Goal: Check status: Check status

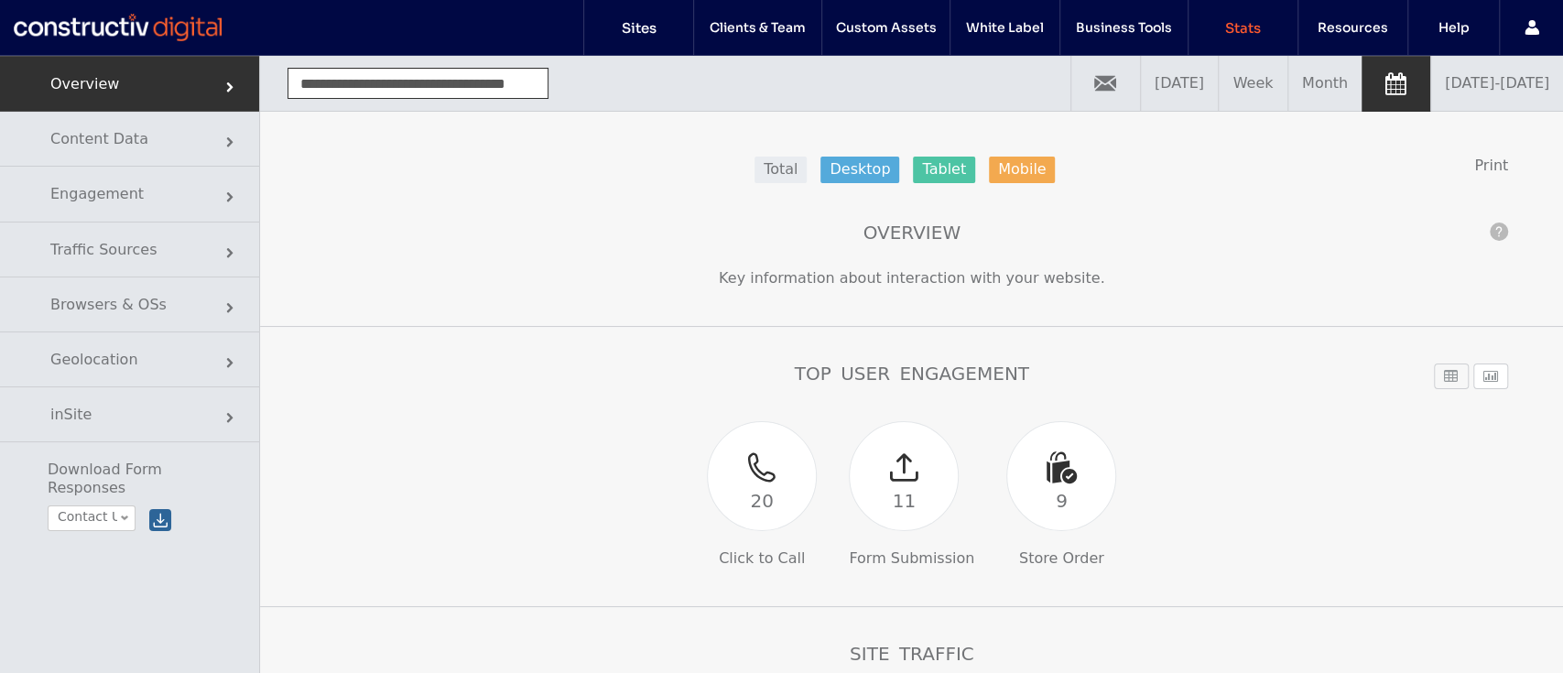
click at [1431, 99] on link "08/01/2025 - 08/31/2025" at bounding box center [1497, 83] width 132 height 55
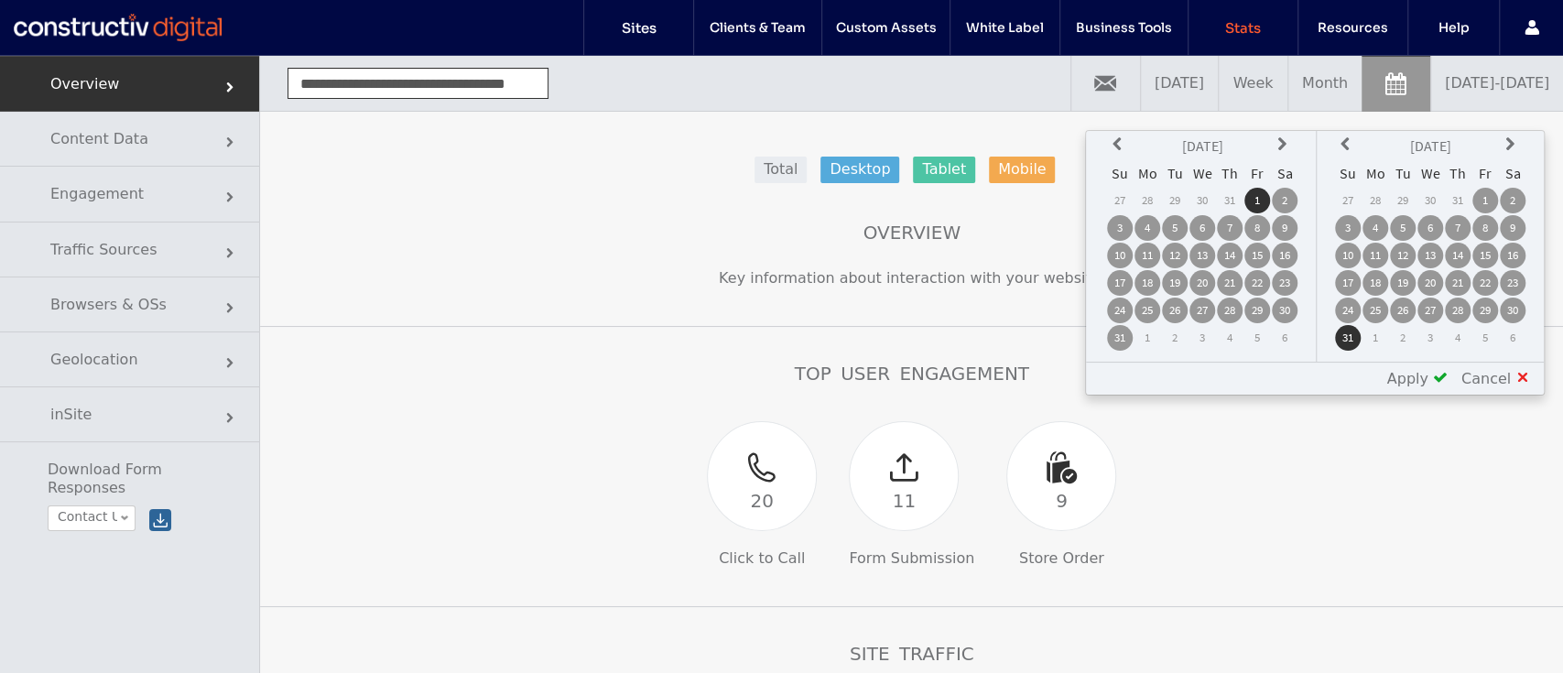
click at [1124, 143] on icon at bounding box center [1119, 144] width 15 height 15
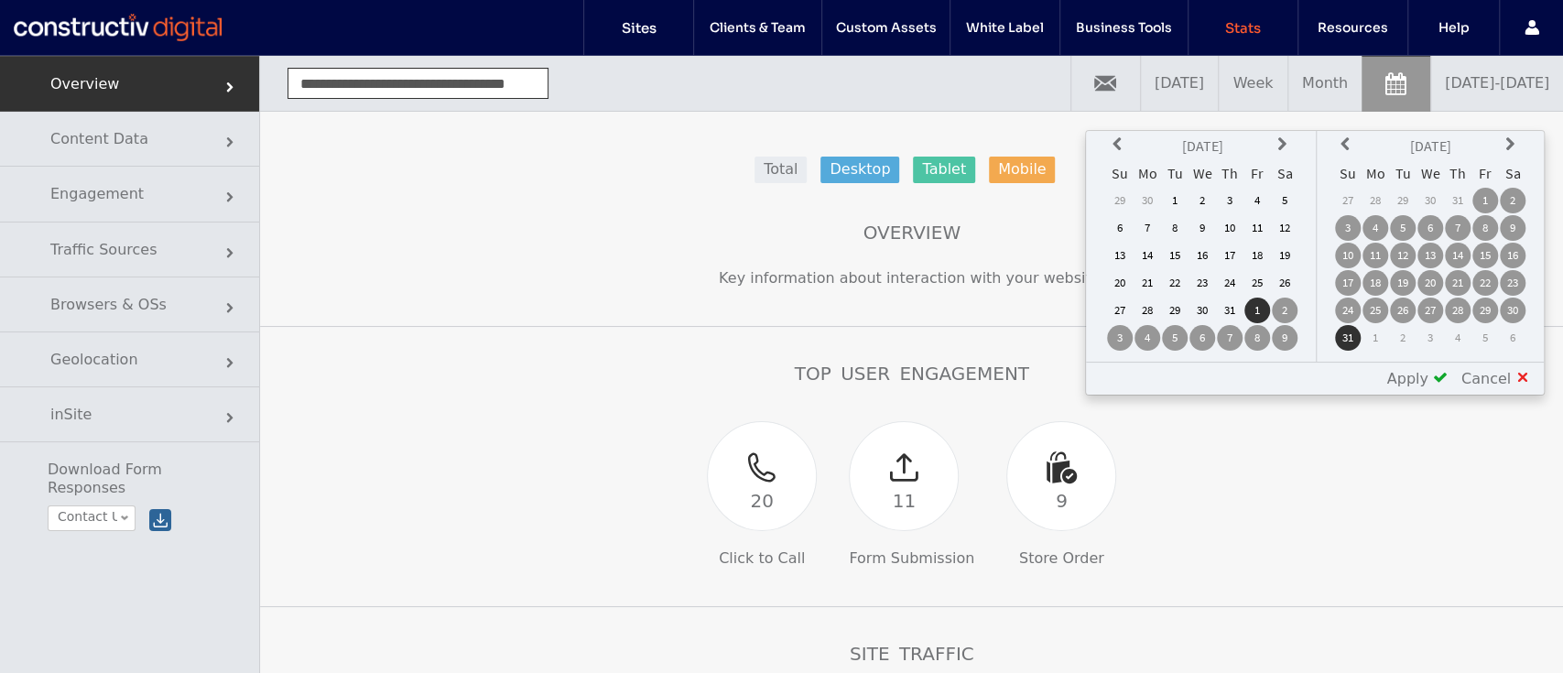
click at [1122, 143] on icon at bounding box center [1119, 144] width 15 height 15
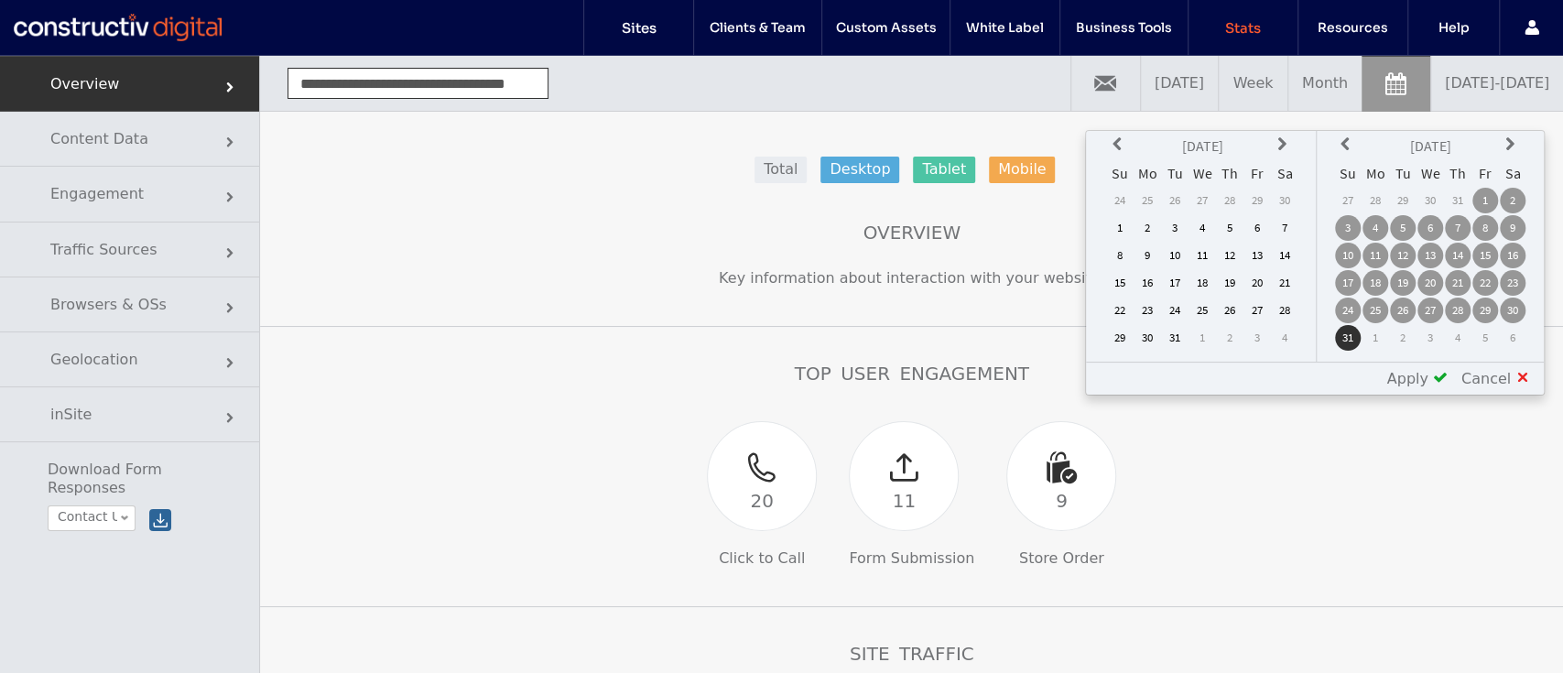
click at [1122, 143] on icon at bounding box center [1119, 144] width 15 height 15
click at [1230, 190] on td "1" at bounding box center [1230, 201] width 26 height 26
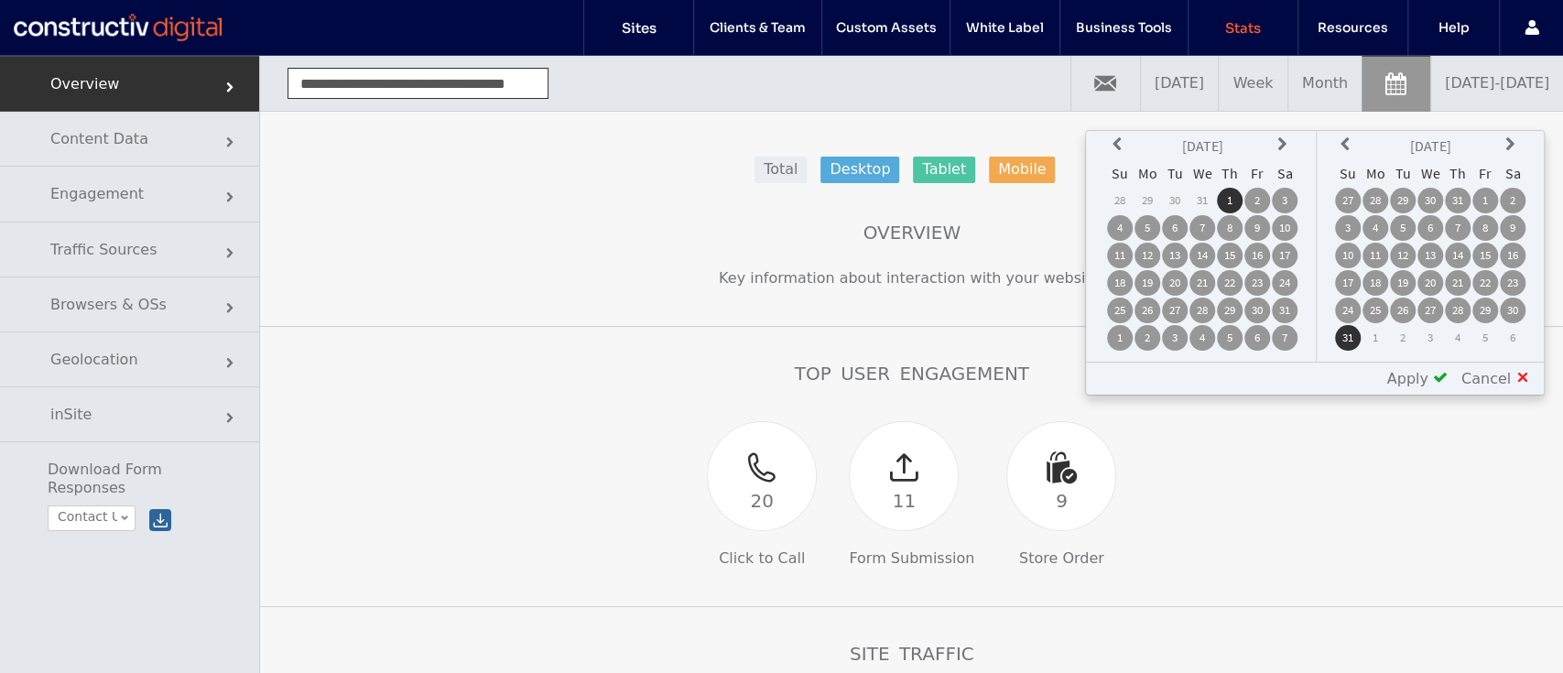
click at [1340, 146] on th at bounding box center [1348, 146] width 26 height 26
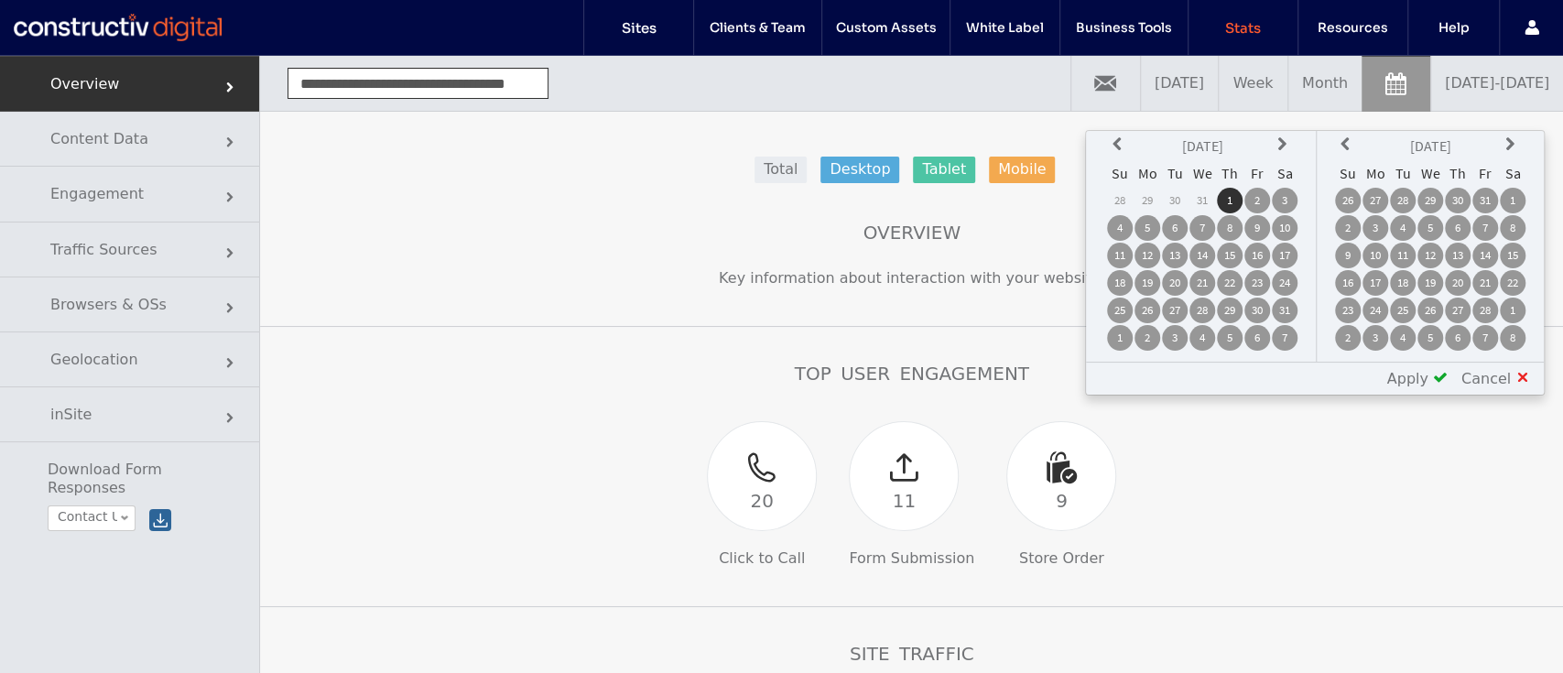
click at [1340, 146] on th at bounding box center [1348, 146] width 26 height 26
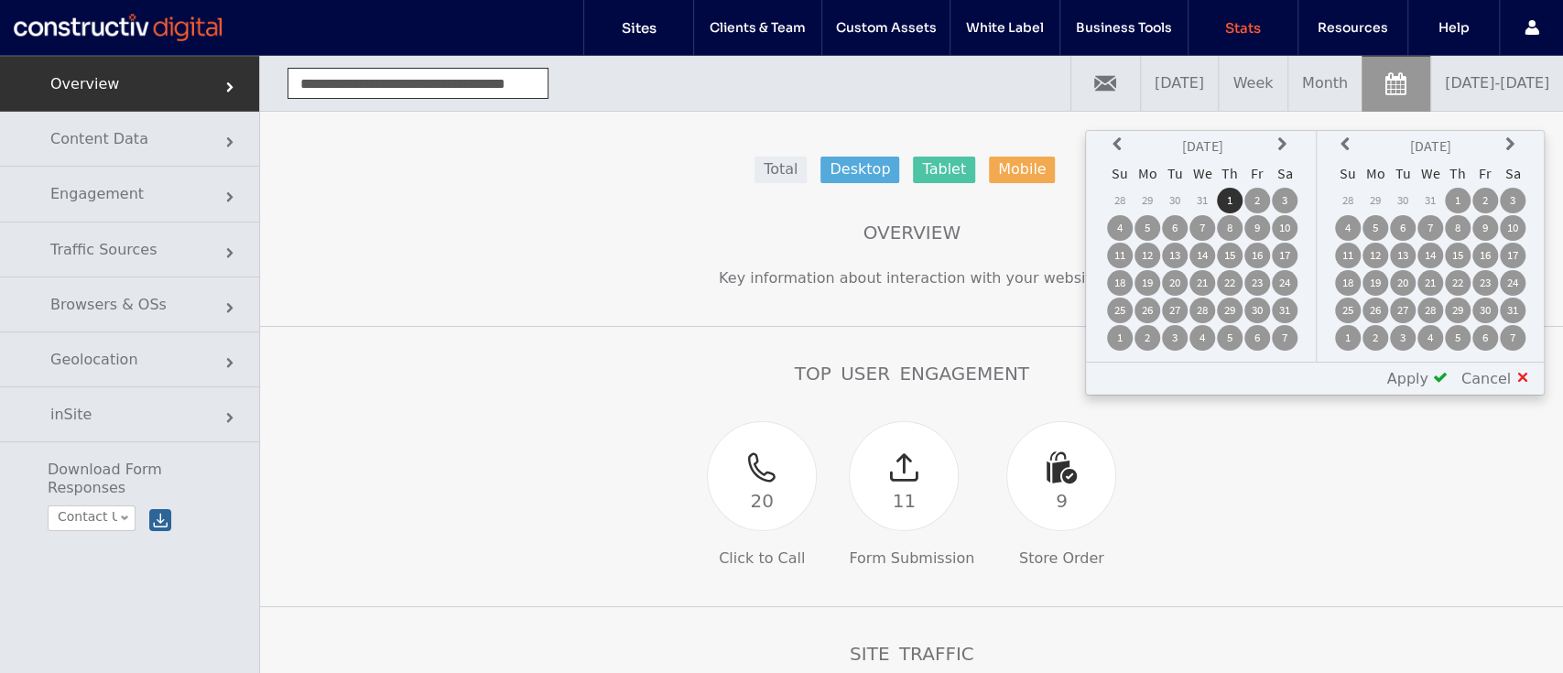
click at [1509, 305] on td "31" at bounding box center [1513, 311] width 26 height 26
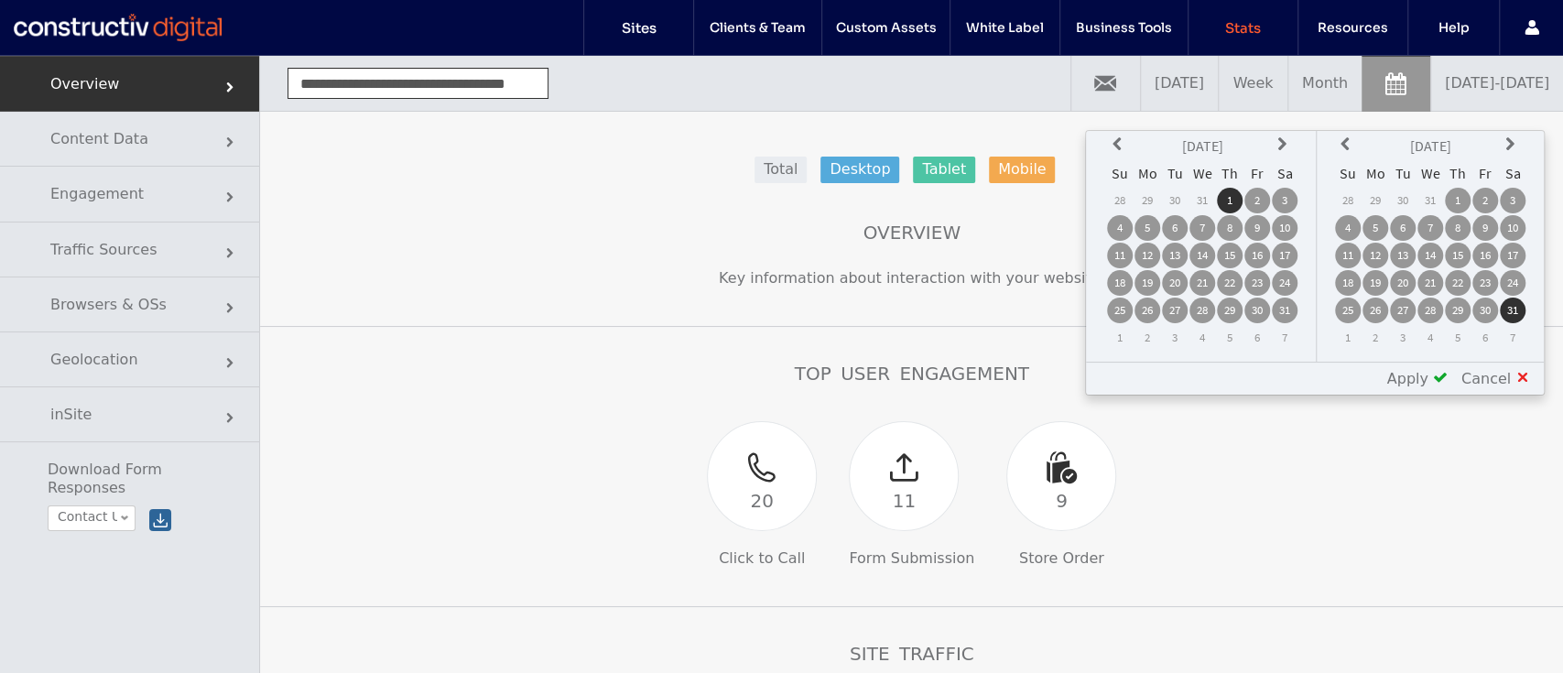
click at [1445, 373] on span at bounding box center [1440, 377] width 15 height 15
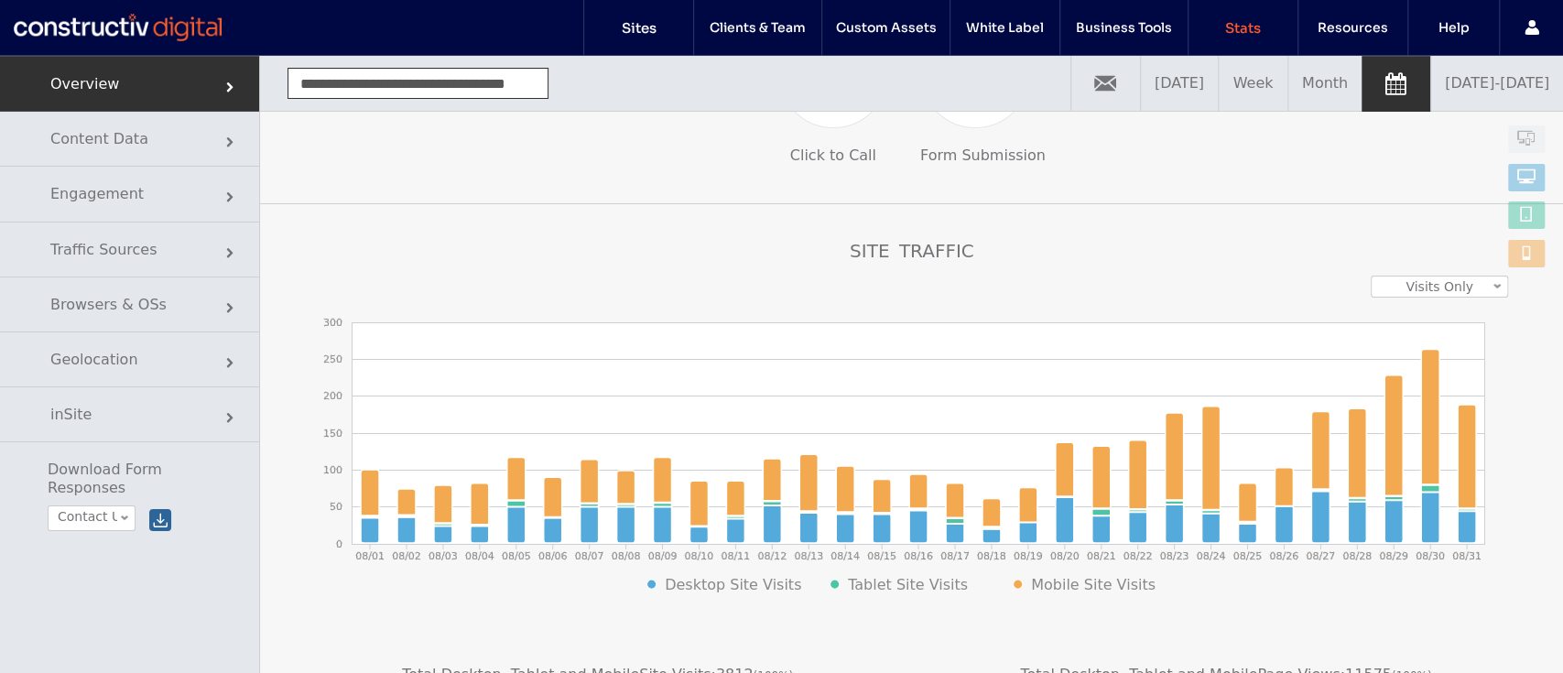
scroll to position [458, 0]
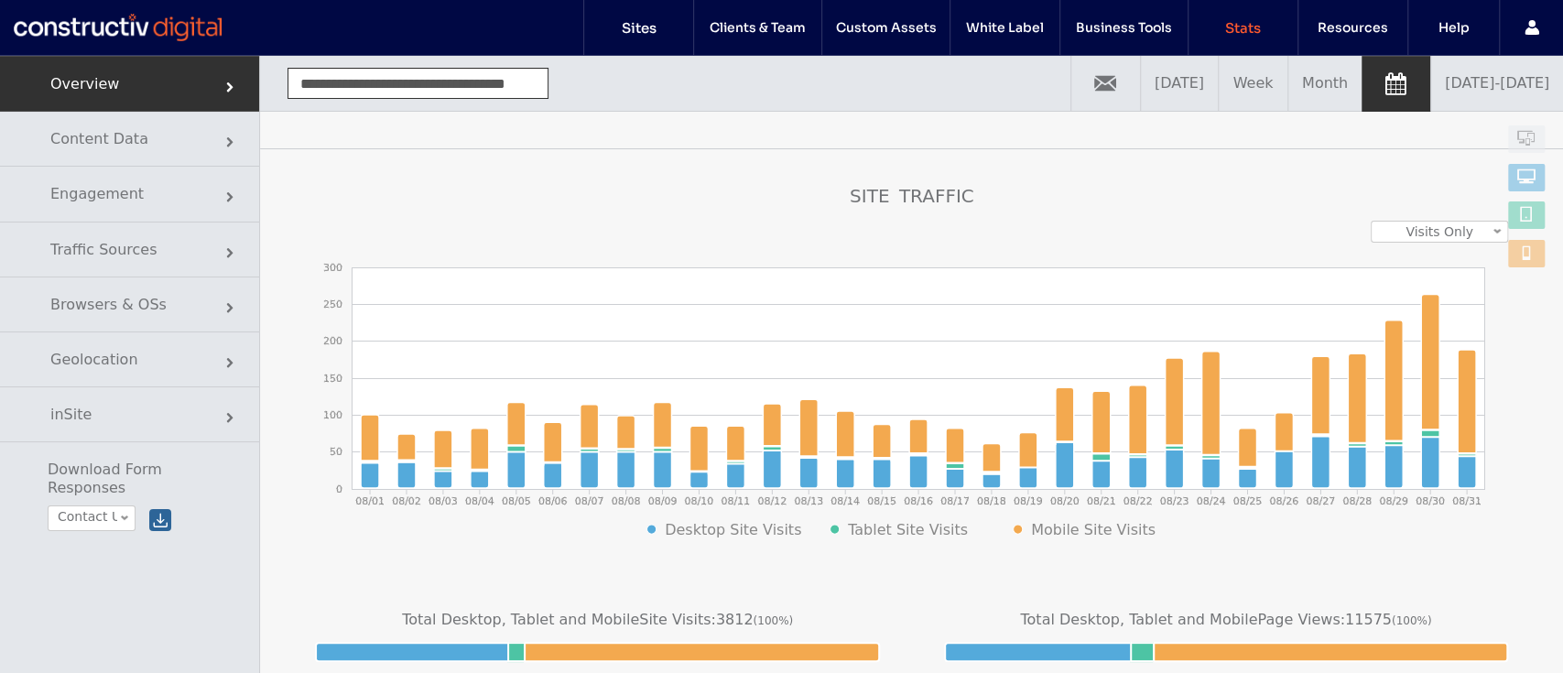
click at [214, 25] on div at bounding box center [118, 27] width 208 height 29
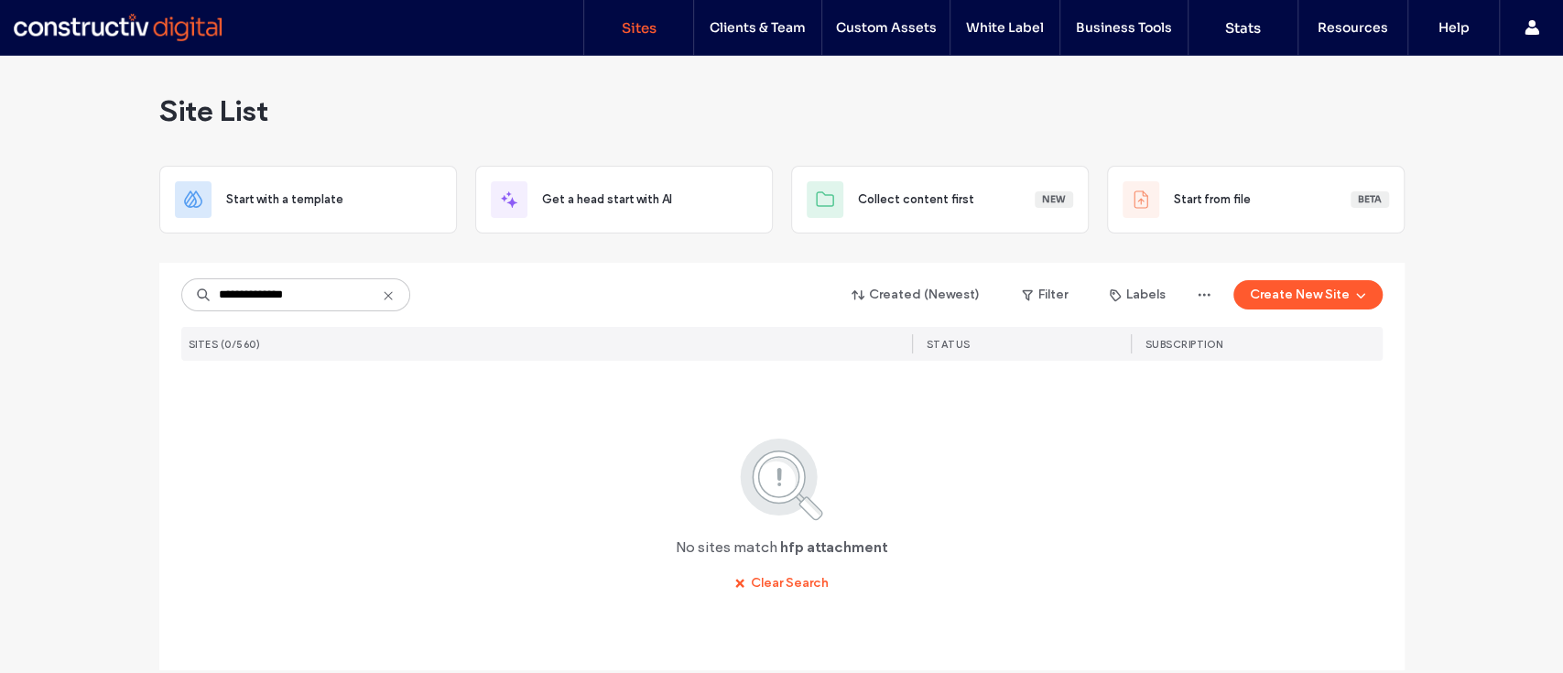
click at [234, 289] on input "**********" at bounding box center [295, 294] width 229 height 33
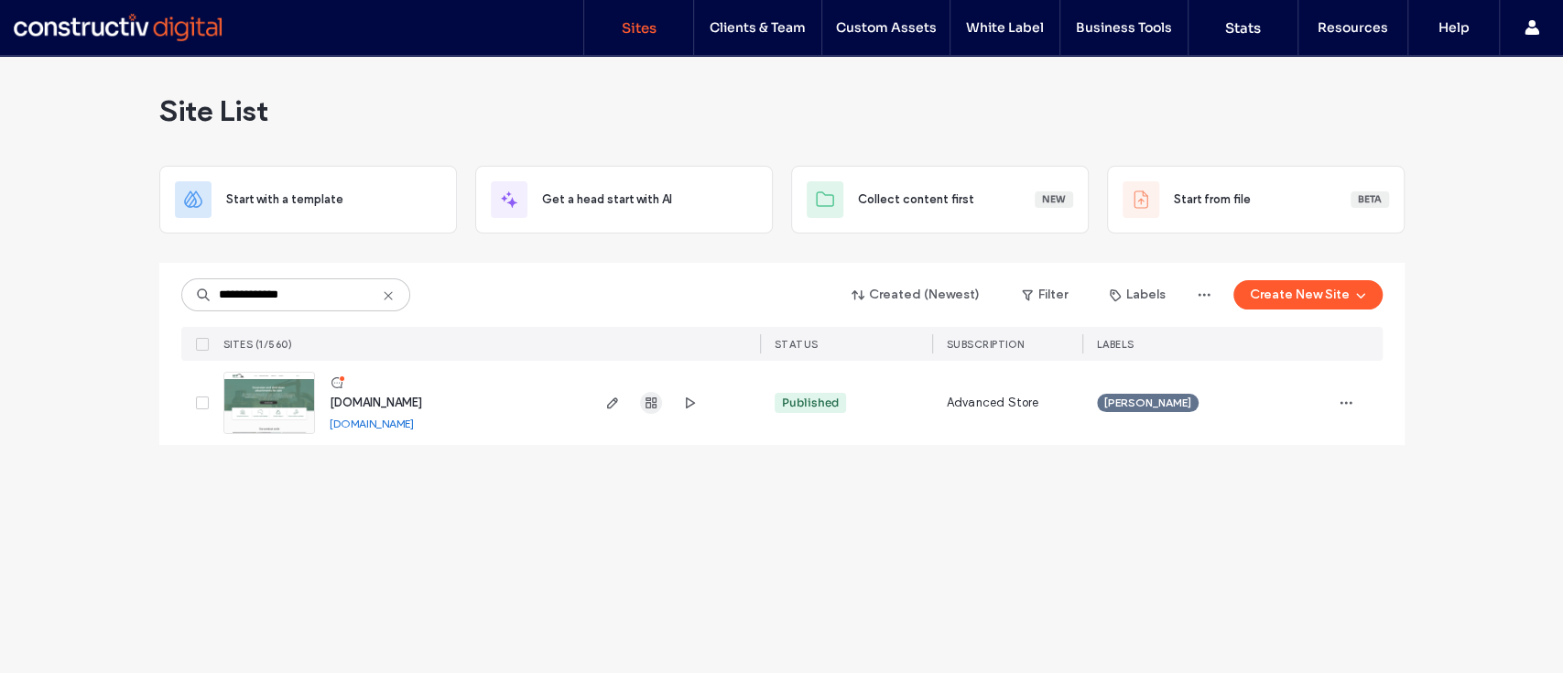
type input "**********"
click at [656, 400] on icon "button" at bounding box center [651, 403] width 15 height 15
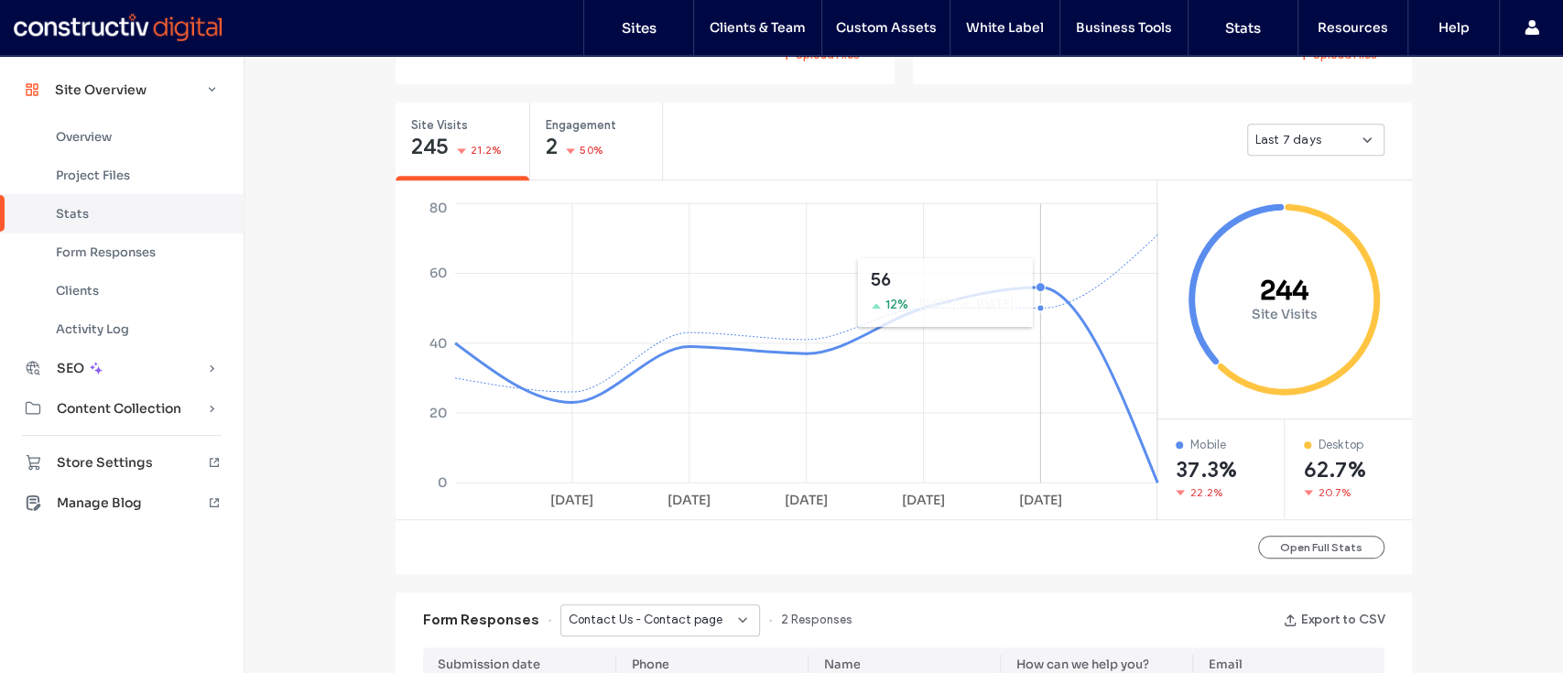
scroll to position [654, 0]
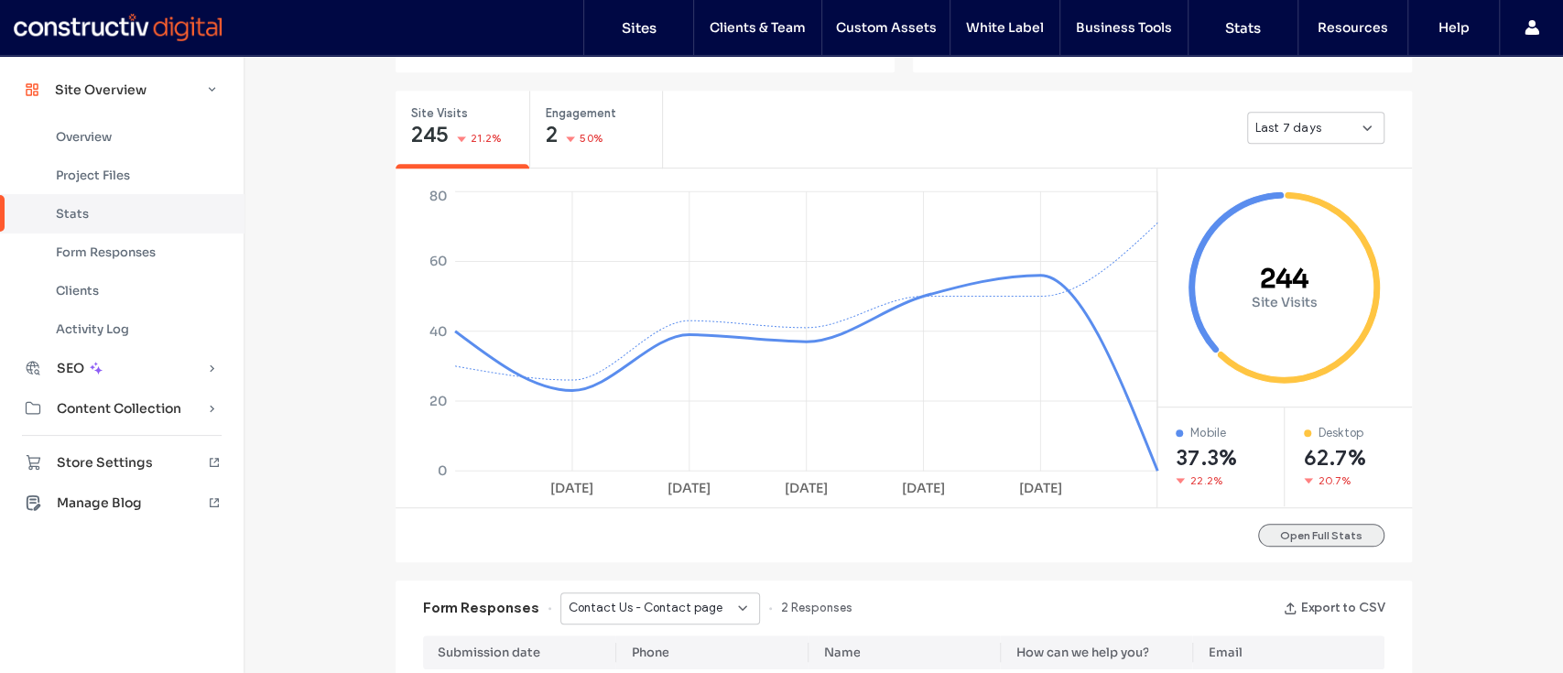
click at [1285, 534] on button "Open Full Stats" at bounding box center [1321, 535] width 126 height 23
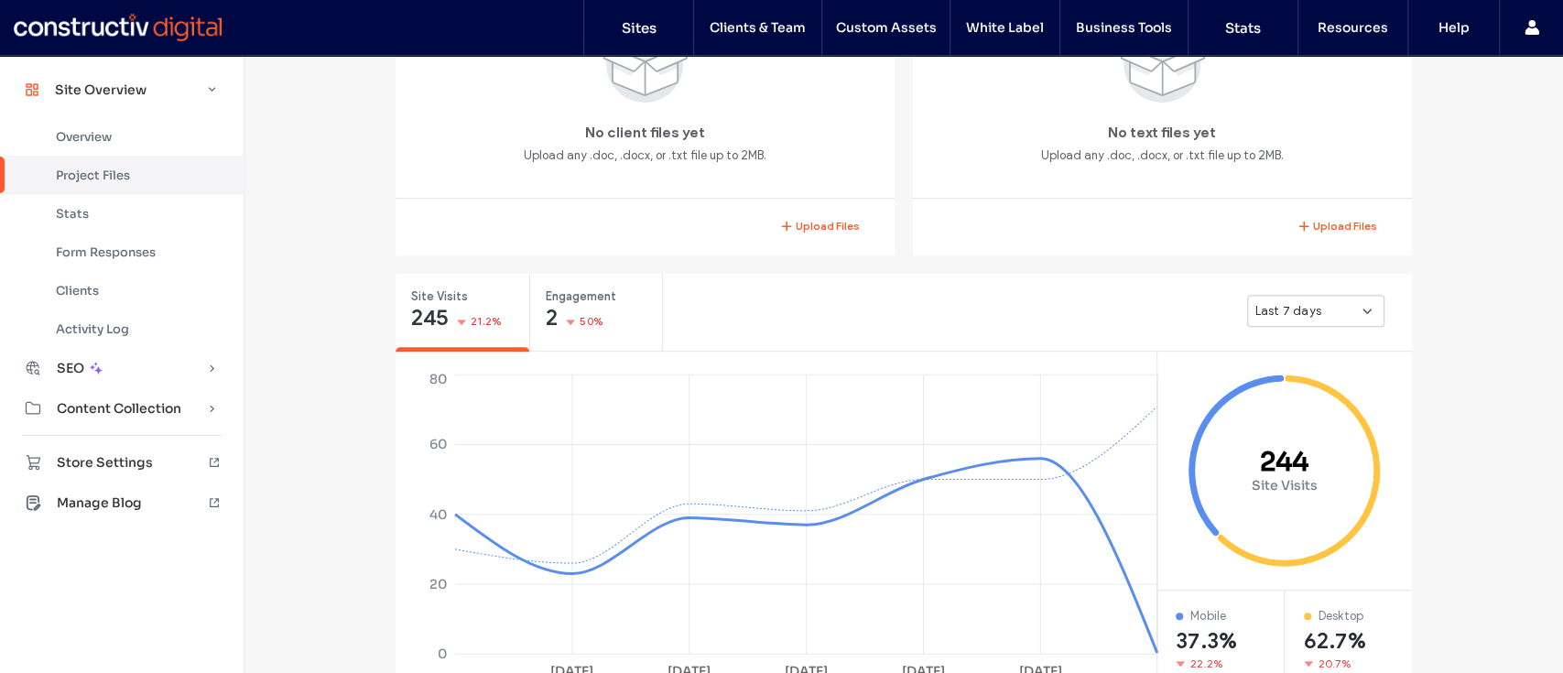
scroll to position [472, 0]
click at [1299, 316] on span "Last 7 days" at bounding box center [1288, 309] width 66 height 18
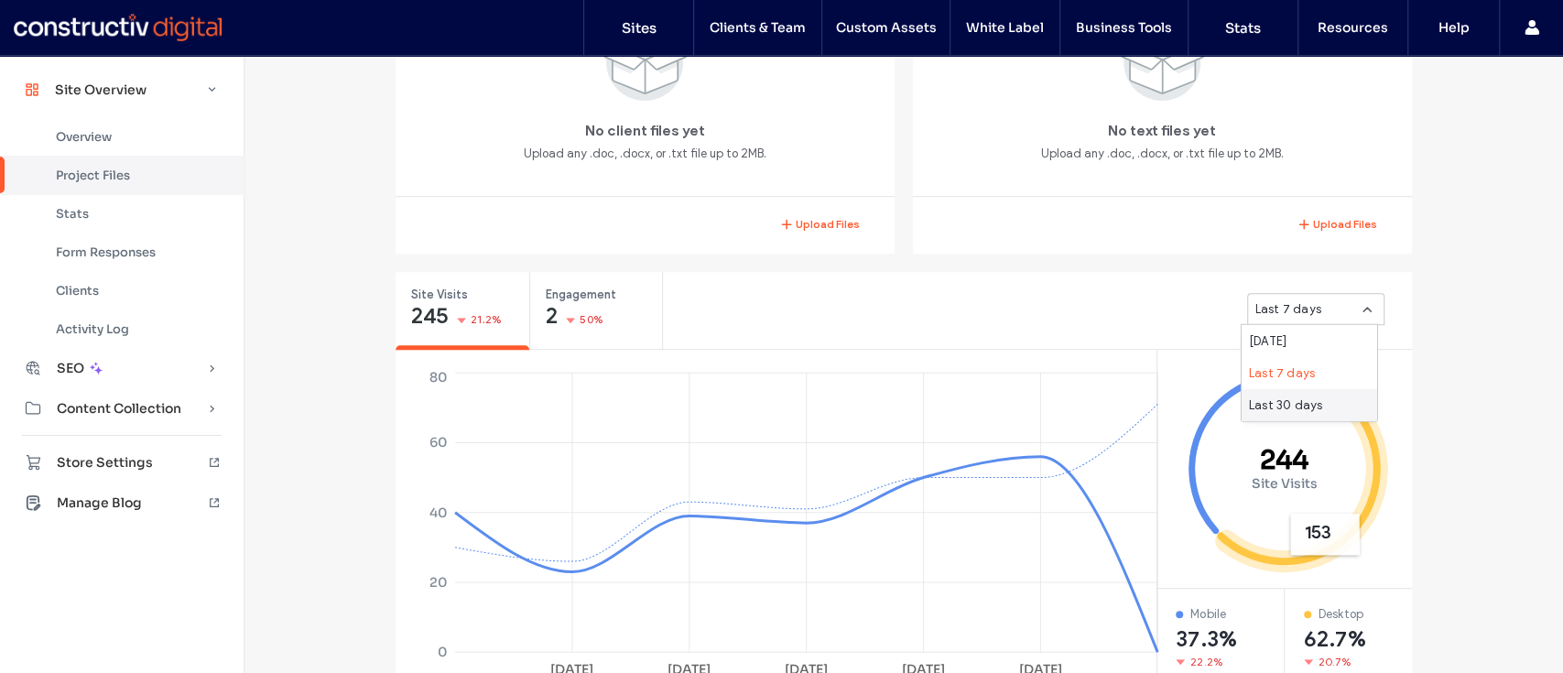
click at [1284, 407] on span "Last 30 days" at bounding box center [1285, 405] width 73 height 18
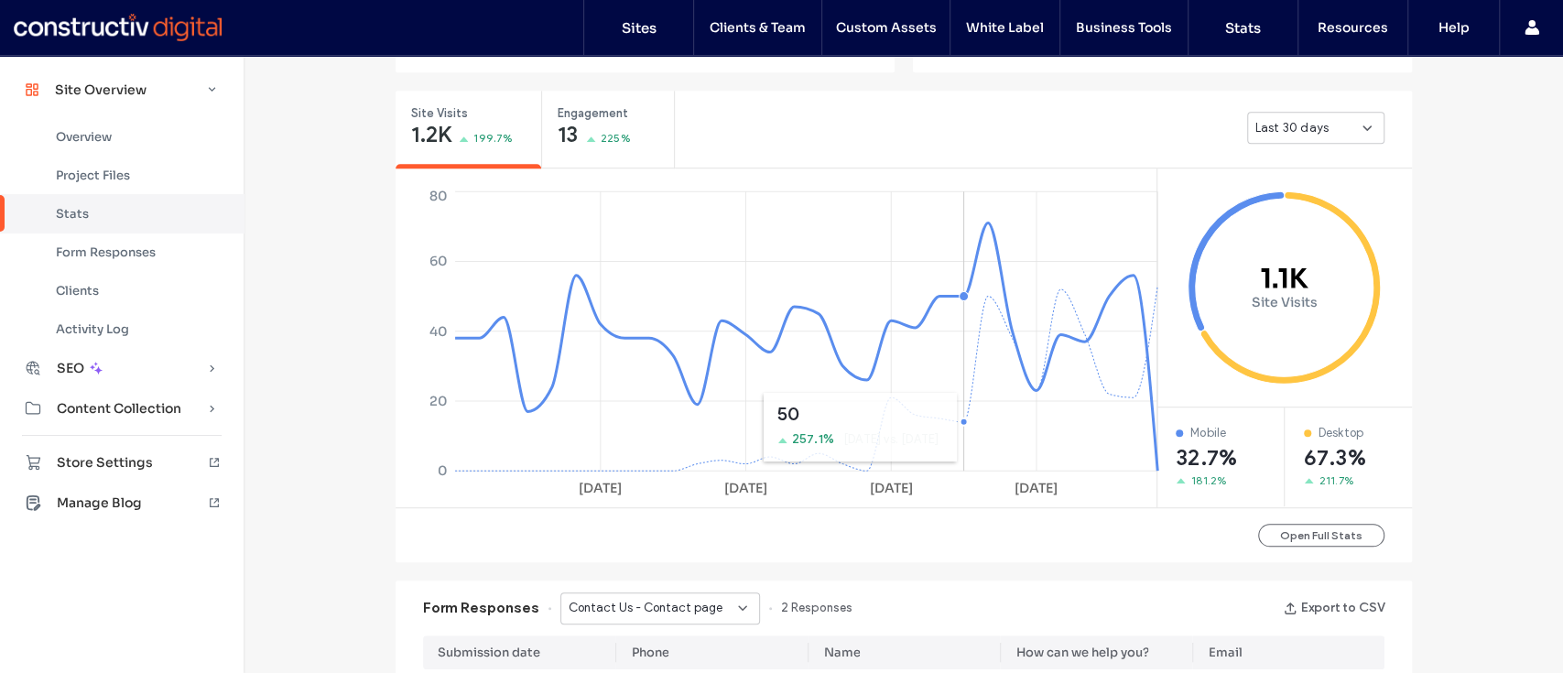
scroll to position [653, 0]
click at [1442, 421] on div "Site Overview www.hfpattachments.com.au Site ID: 1cda53db https://www.hfpattach…" at bounding box center [903, 511] width 1319 height 2216
click at [300, 359] on div "Site Overview www.hfpattachments.com.au Site ID: 1cda53db https://www.hfpattach…" at bounding box center [903, 511] width 1319 height 2216
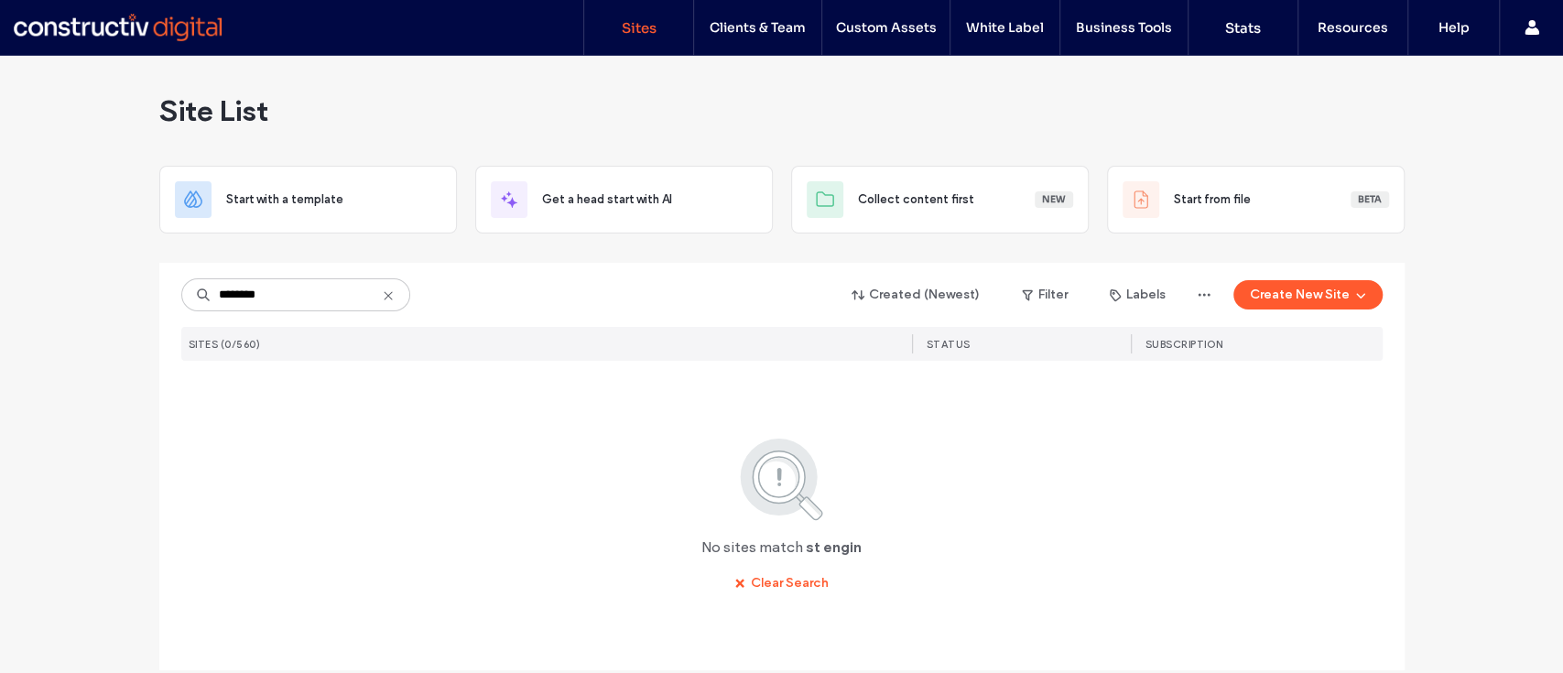
click at [228, 292] on input "********" at bounding box center [295, 294] width 229 height 33
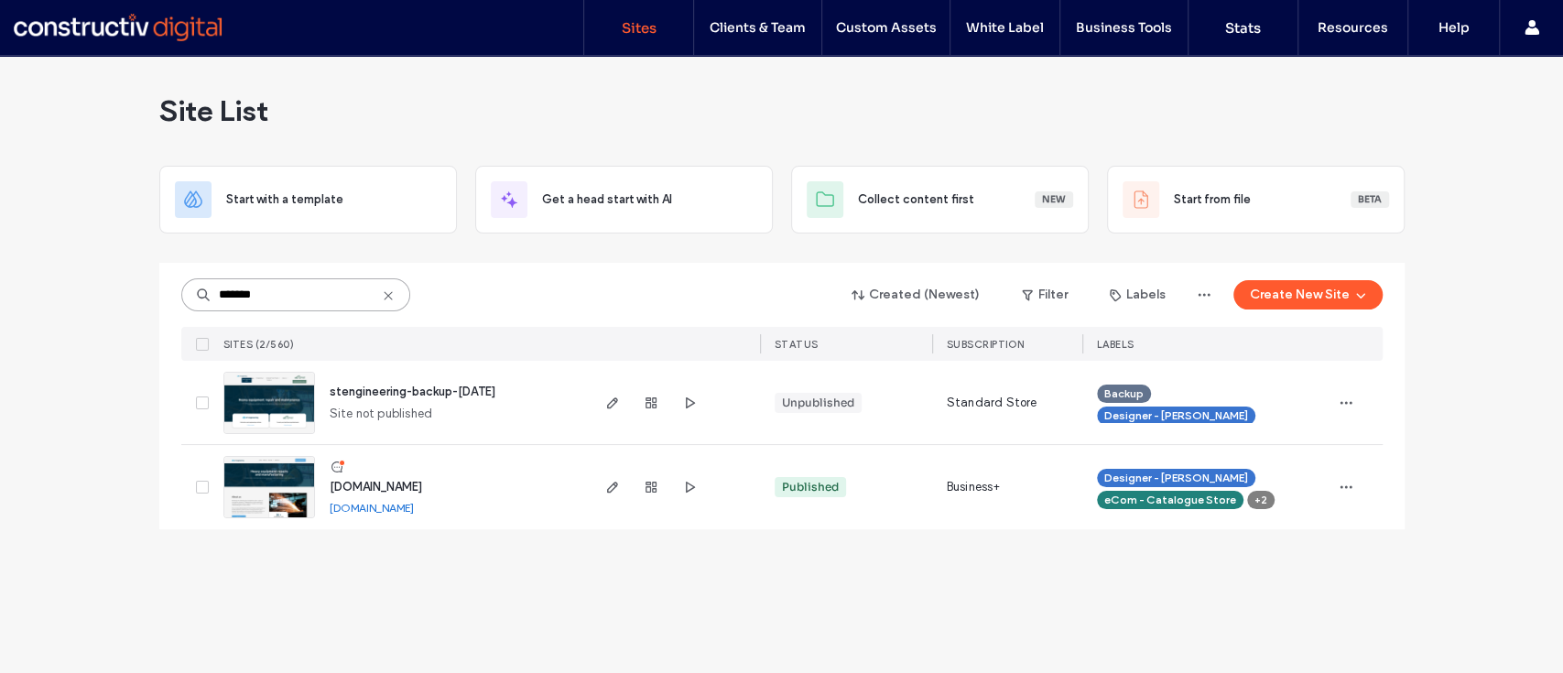
click at [235, 304] on input "*******" at bounding box center [295, 294] width 229 height 33
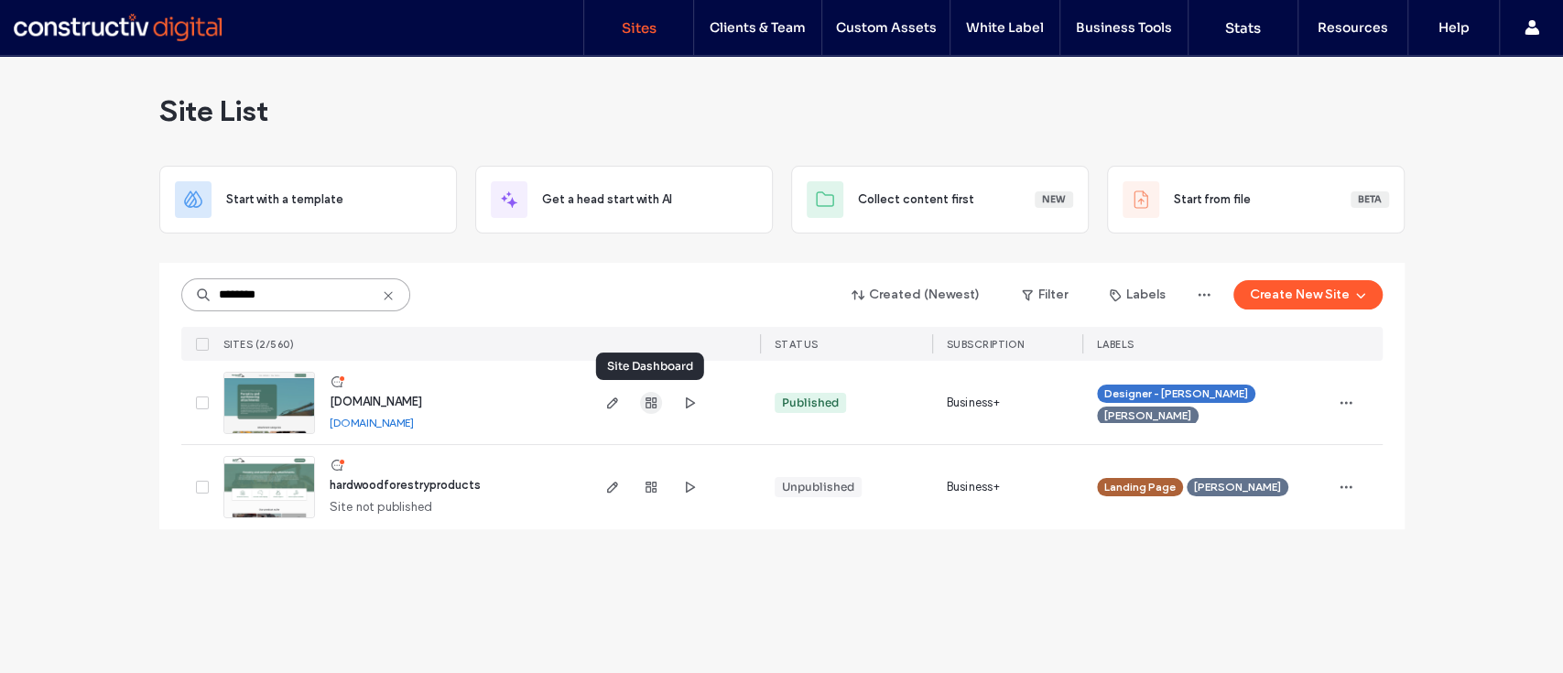
type input "********"
click at [641, 407] on span "button" at bounding box center [651, 403] width 22 height 22
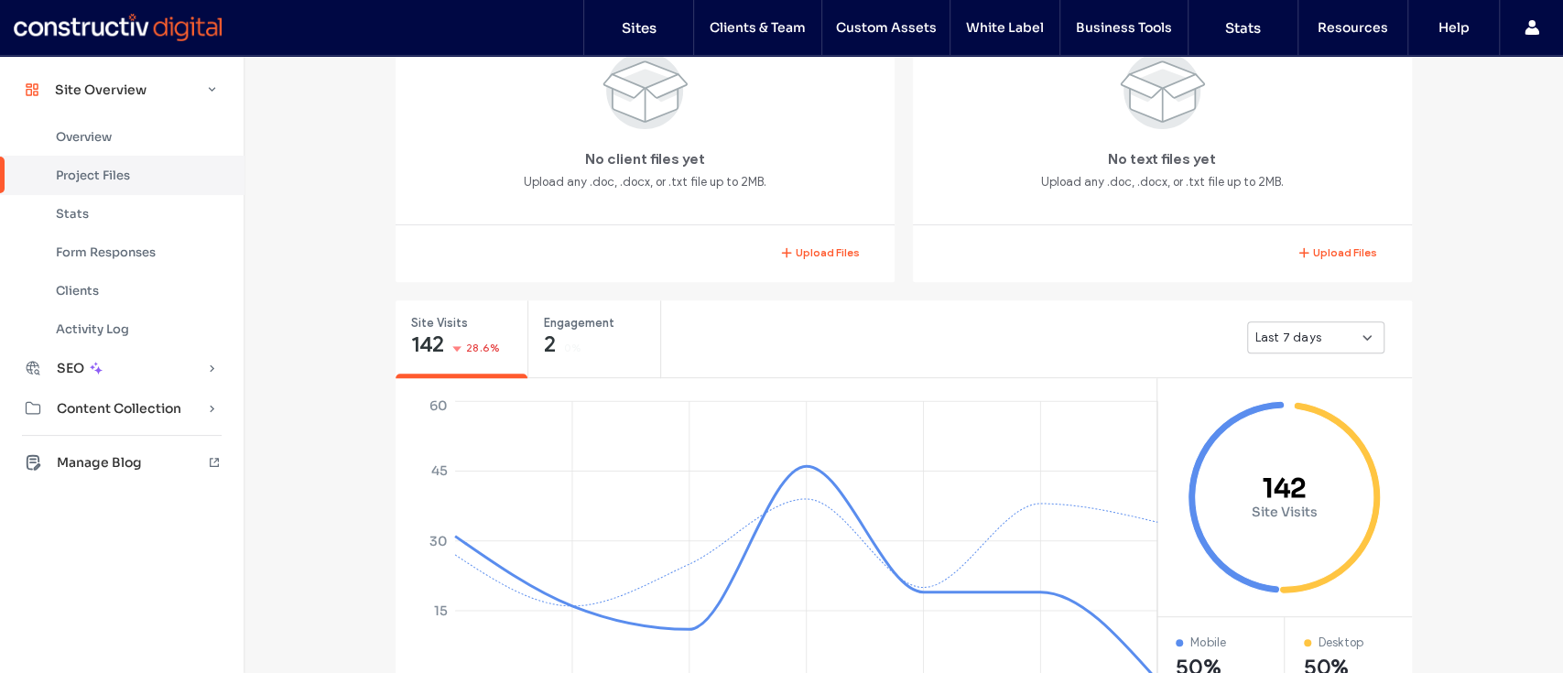
scroll to position [471, 0]
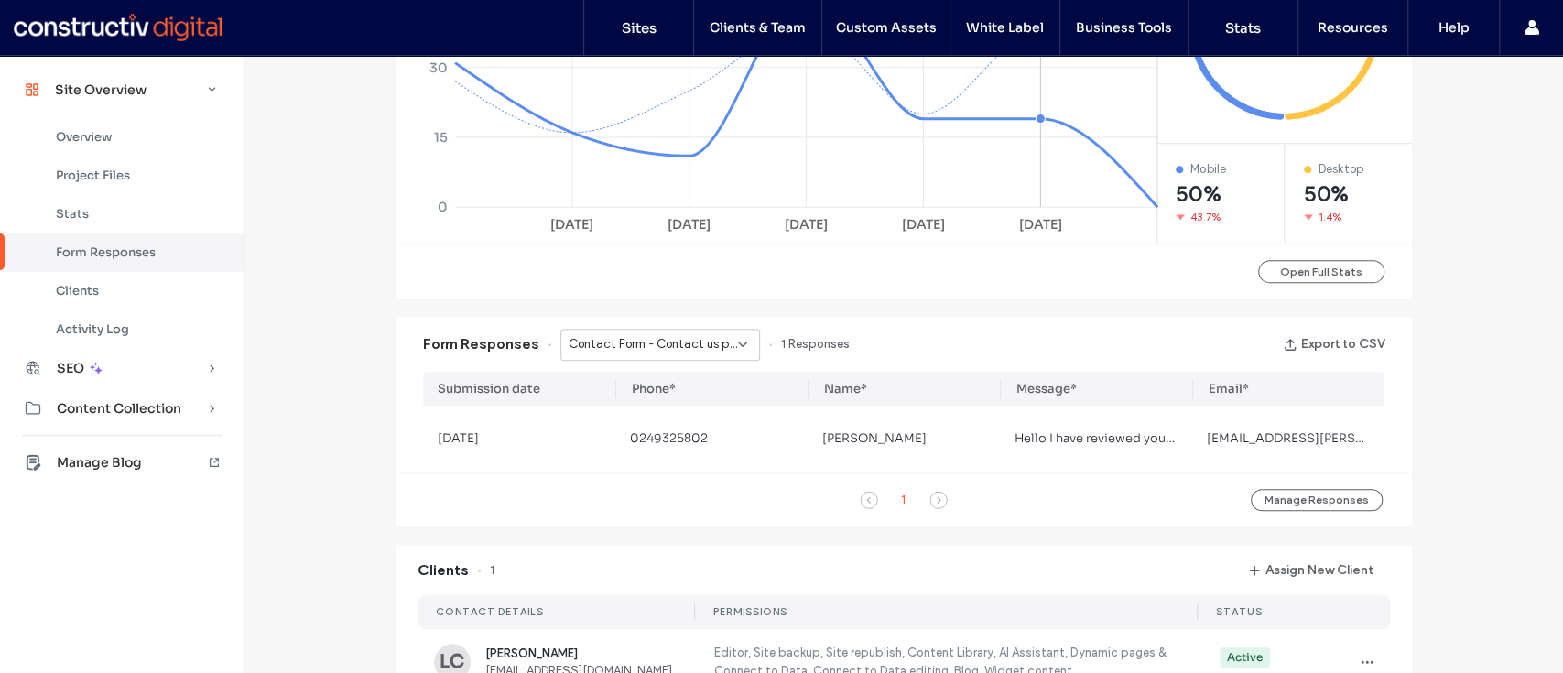
scroll to position [917, 0]
click at [708, 346] on span "Contact Form - Contact us page" at bounding box center [653, 344] width 169 height 18
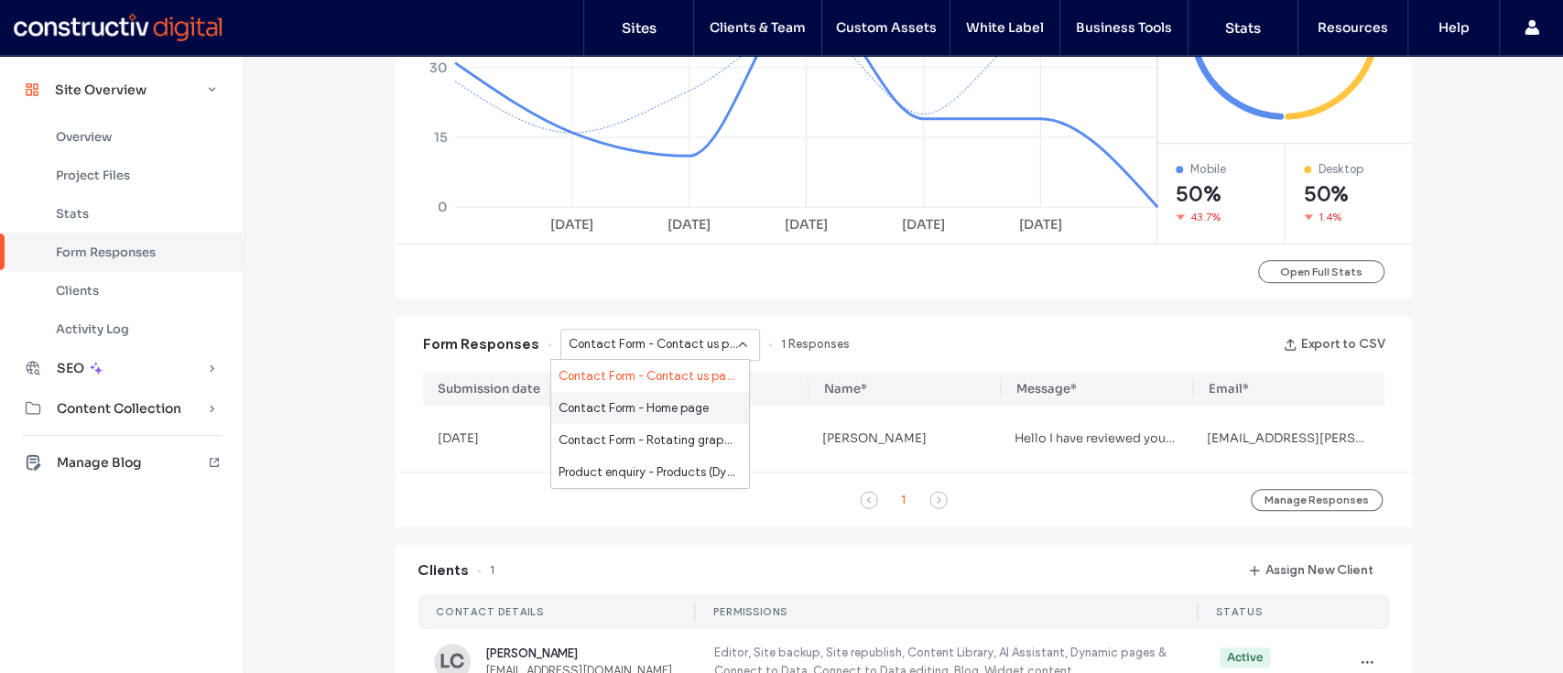
click at [666, 407] on span "Contact Form - Home page" at bounding box center [634, 408] width 150 height 18
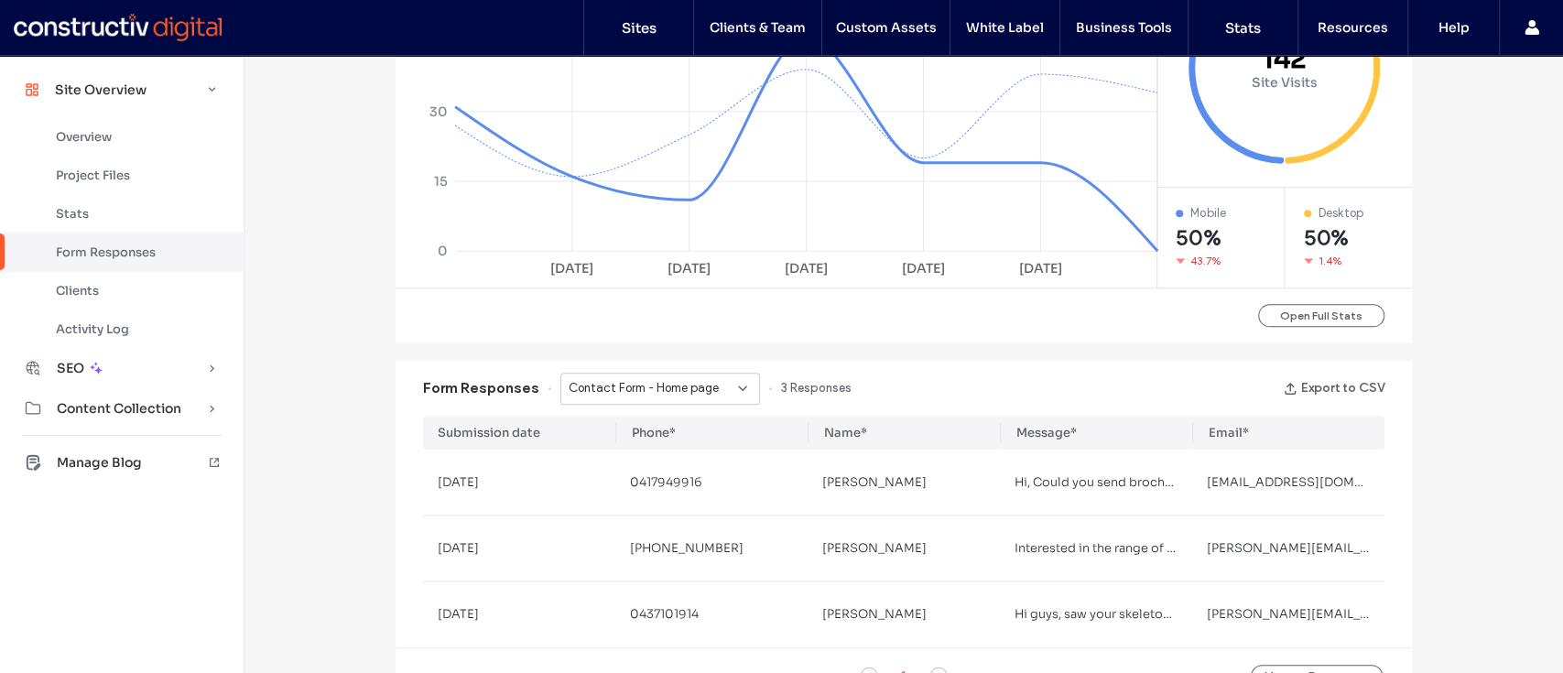
scroll to position [873, 0]
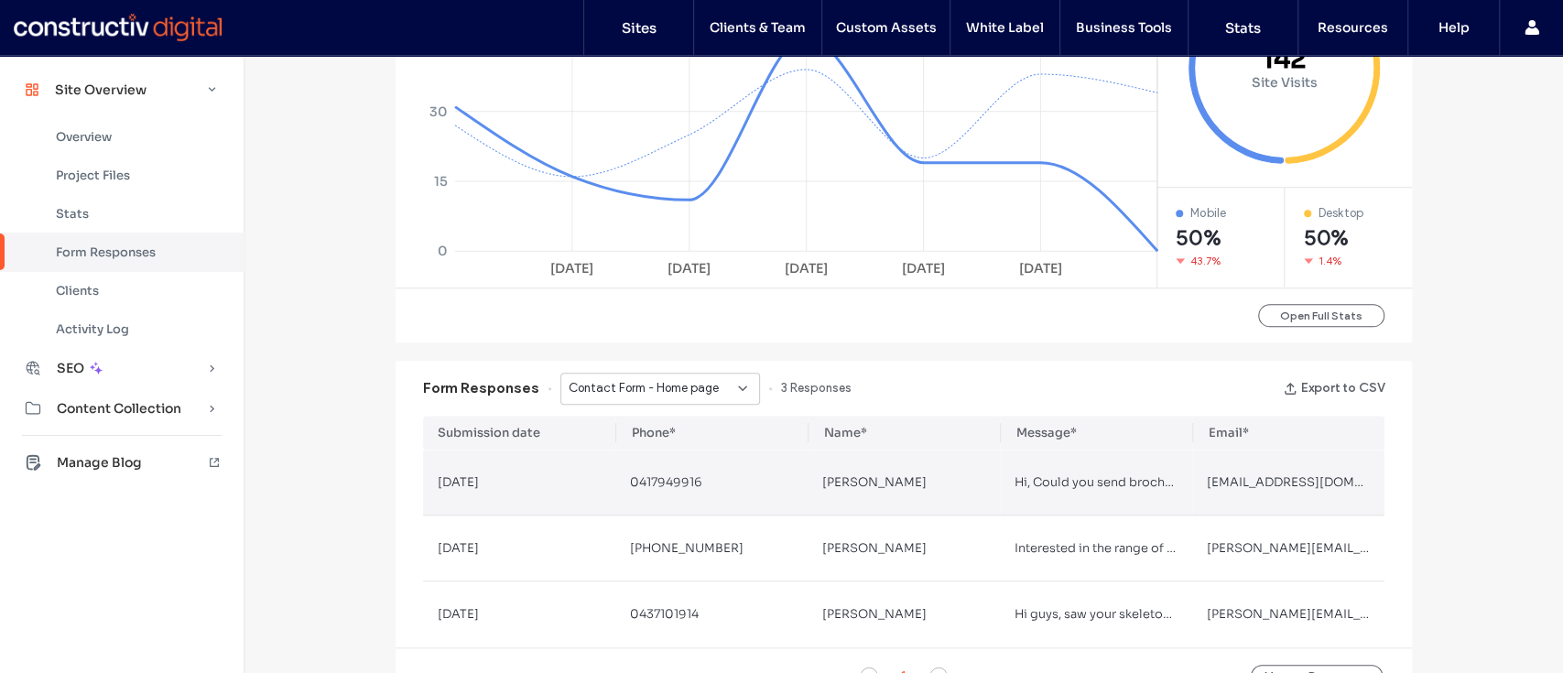
click at [1228, 477] on span "sales@ehfs.com.au" at bounding box center [1316, 482] width 219 height 16
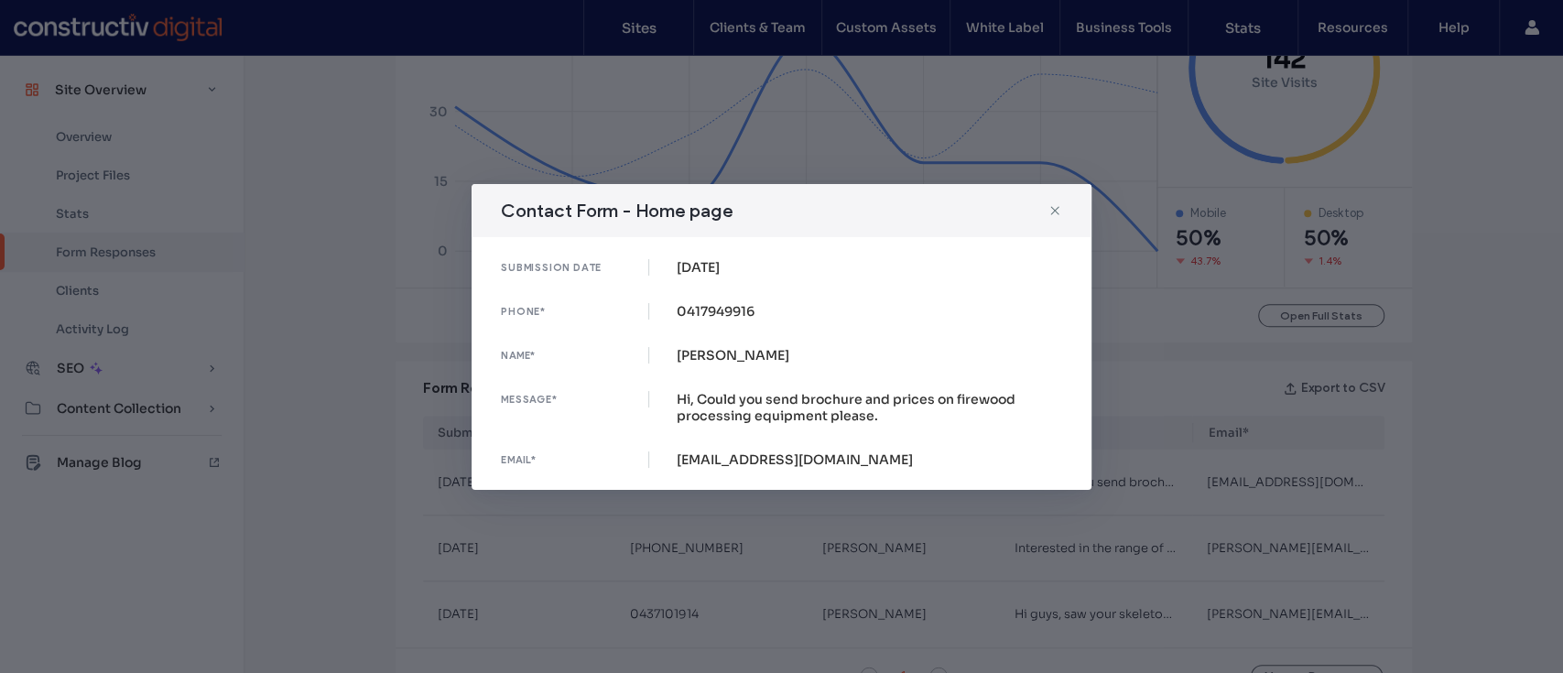
click at [1174, 450] on div "Contact Form - Home page submission date 30 Aug, 2025 phone* 0417949916 name* N…" at bounding box center [781, 336] width 1563 height 673
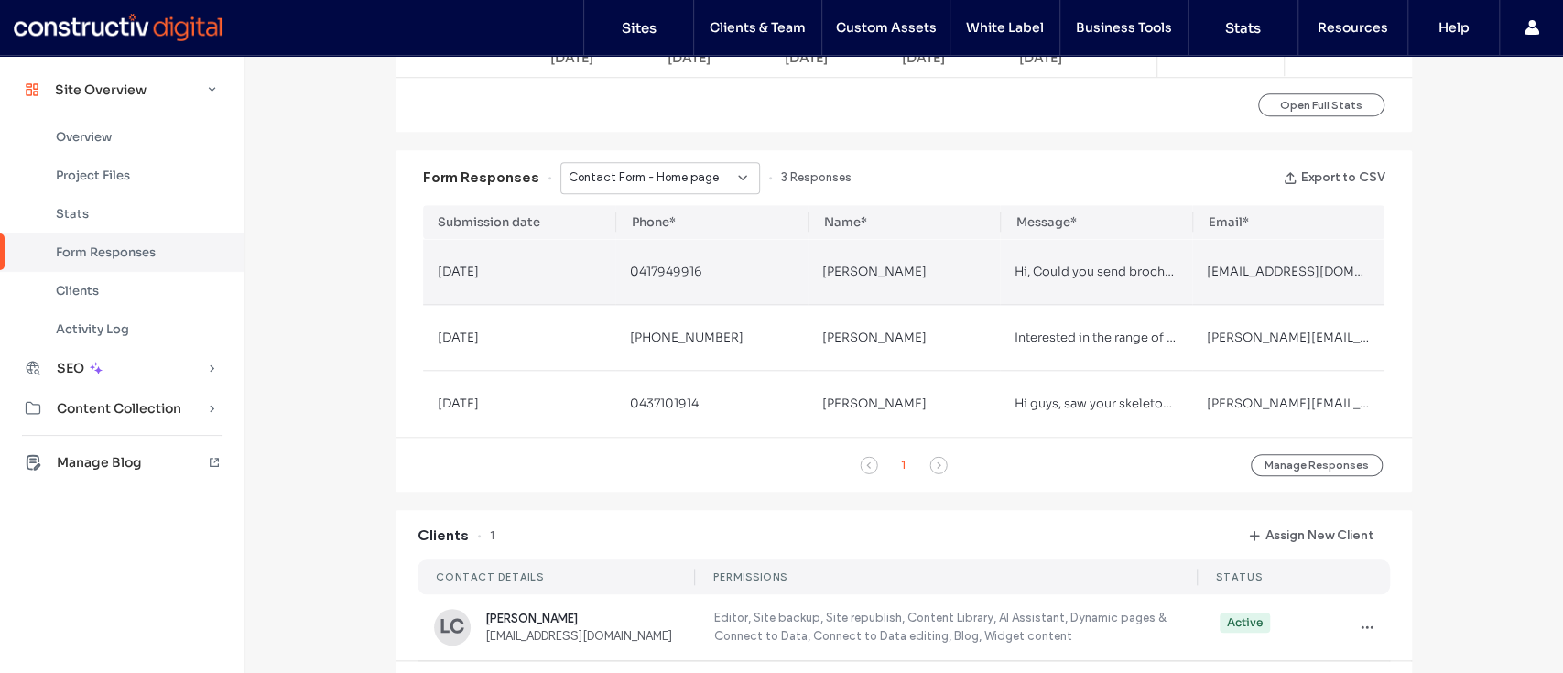
scroll to position [1086, 0]
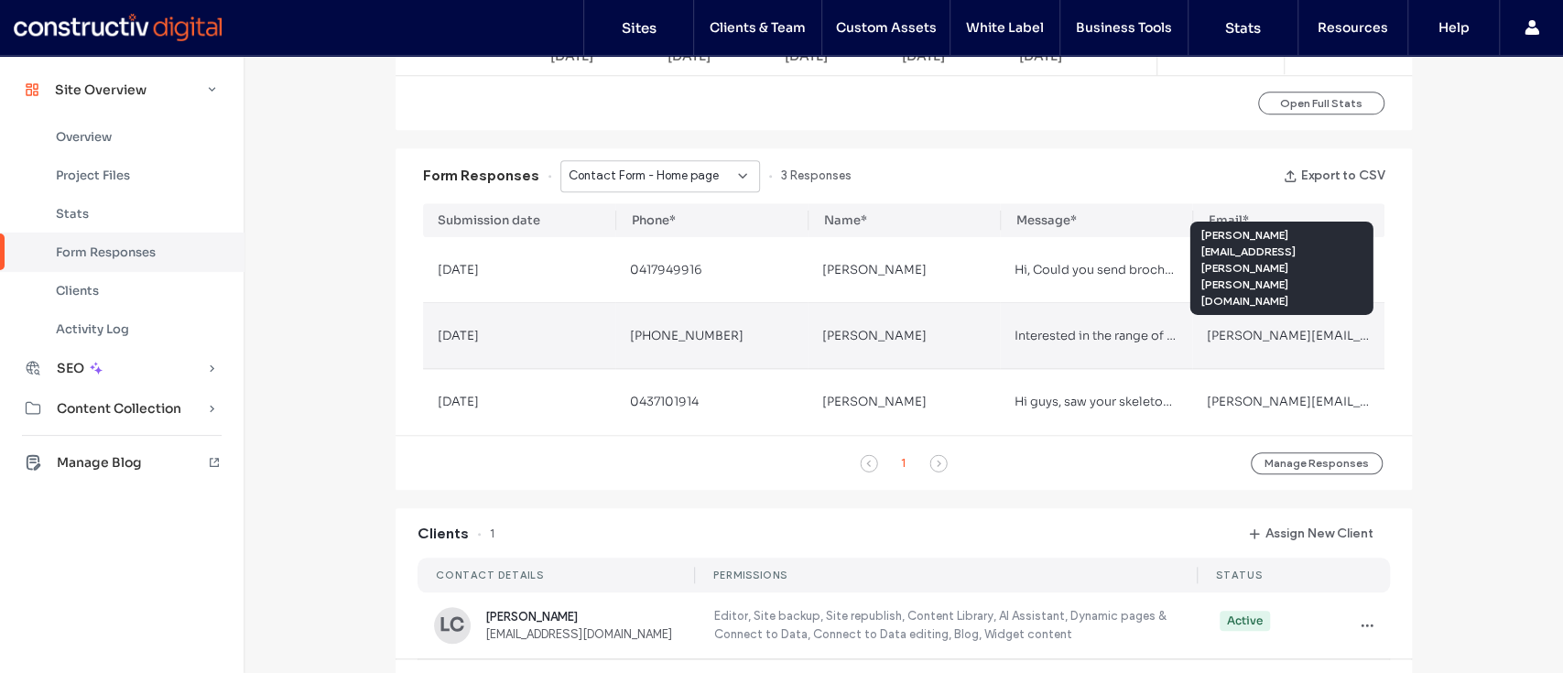
click at [1219, 333] on span "kerry.adams.sutherland@gmail.com" at bounding box center [1473, 336] width 532 height 16
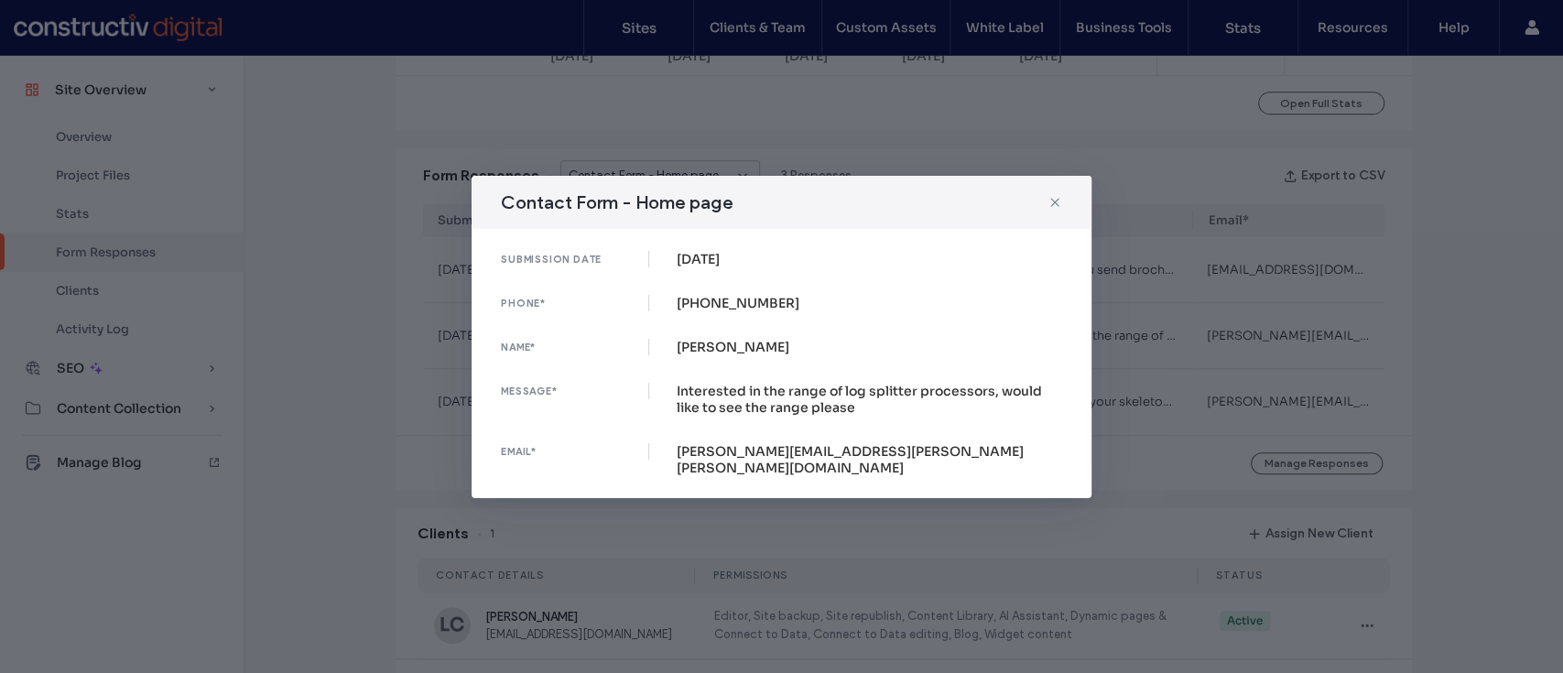
click at [1207, 407] on div "Contact Form - Home page submission date 24 Aug, 2025 phone* +642102369849 name…" at bounding box center [781, 336] width 1563 height 673
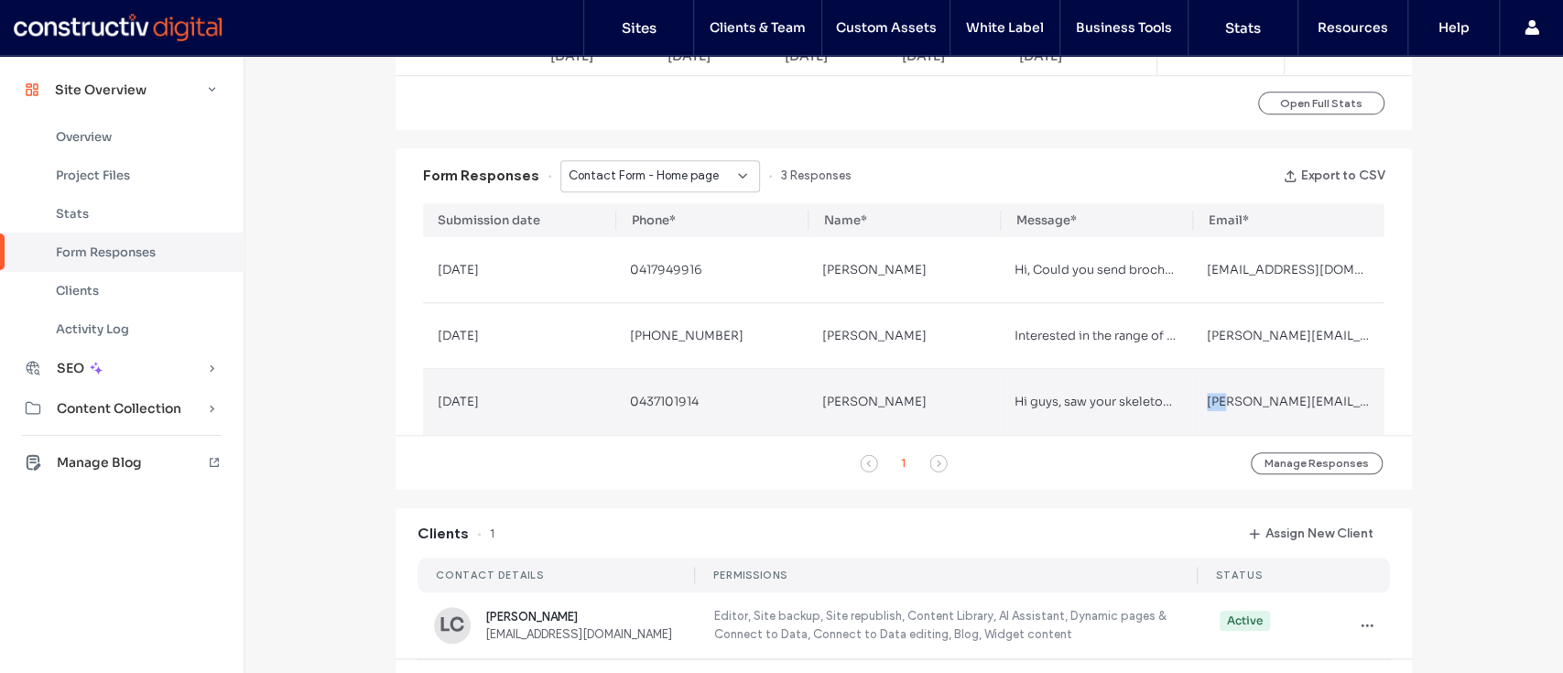
click at [1207, 407] on span "tim@latenightleaks.com.au" at bounding box center [1368, 402] width 323 height 16
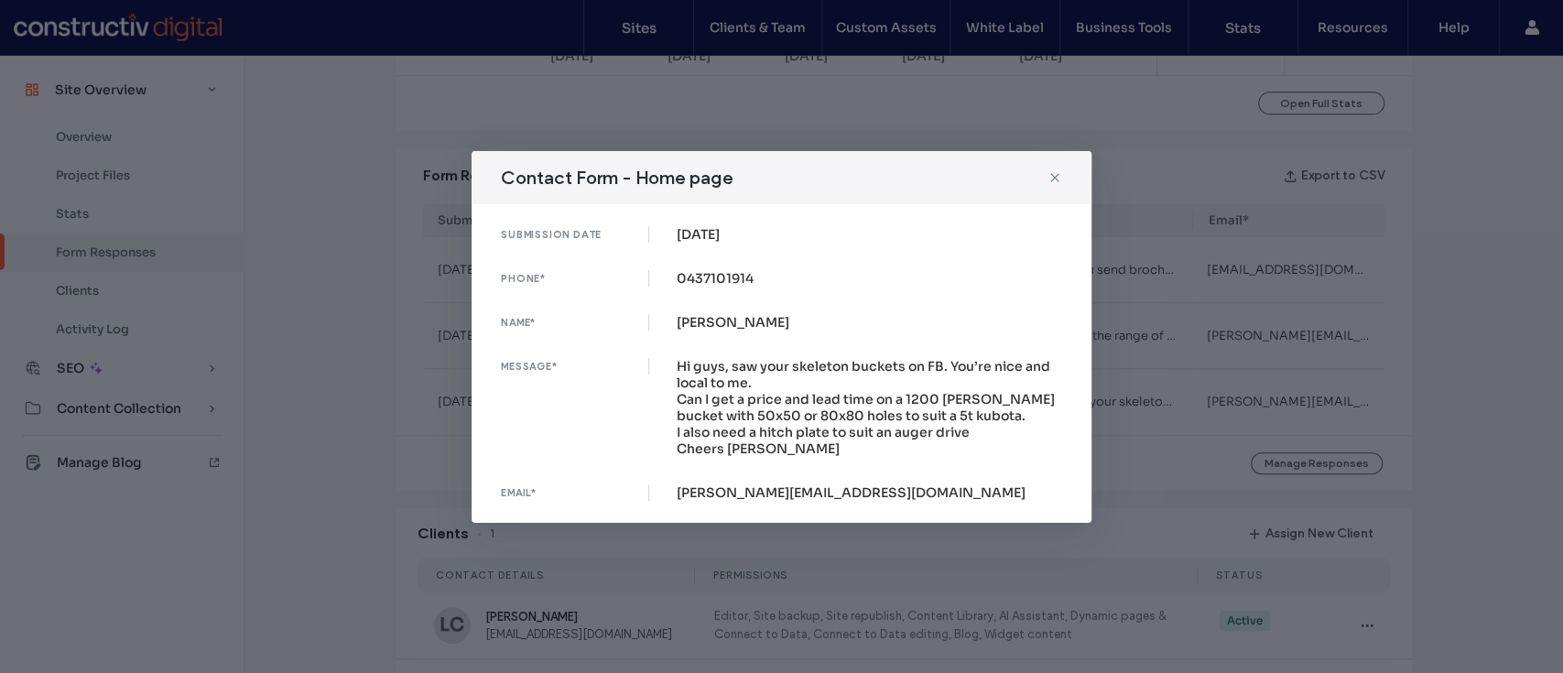
click at [1207, 407] on div "Contact Form - Home page submission date 19 Aug, 2025 phone* 0437101914 name* T…" at bounding box center [781, 336] width 1563 height 673
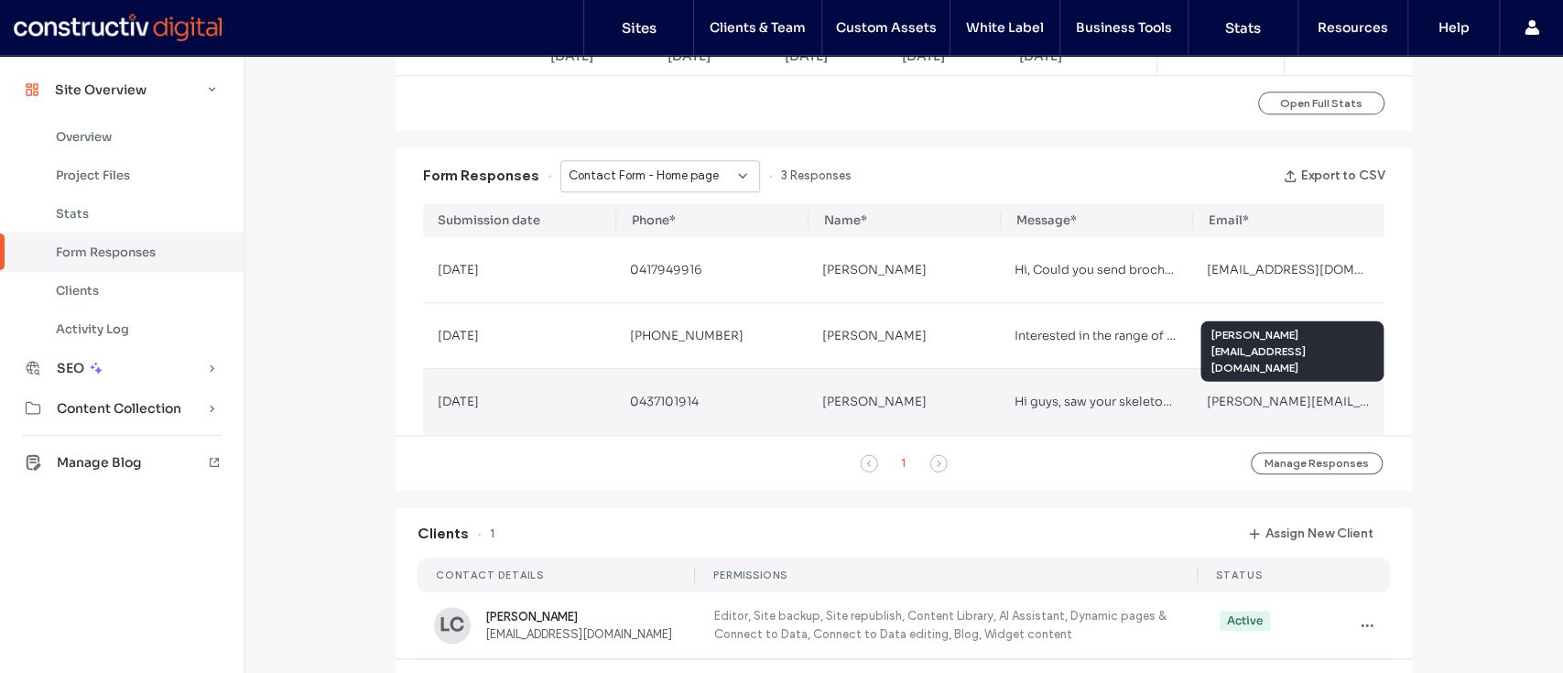
click at [1207, 407] on span "tim@latenightleaks.com.au" at bounding box center [1368, 402] width 323 height 16
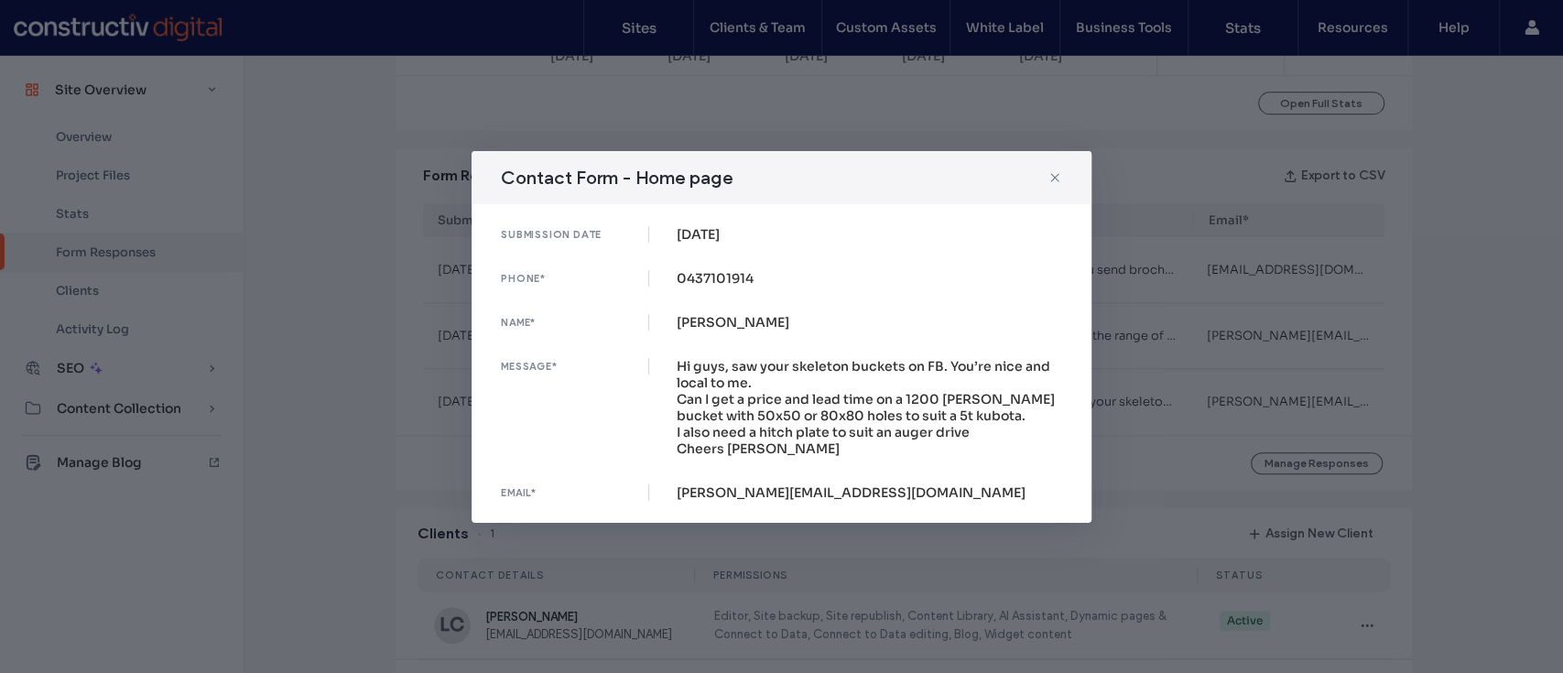
click at [1207, 407] on div "Contact Form - Home page submission date 19 Aug, 2025 phone* 0437101914 name* T…" at bounding box center [781, 336] width 1563 height 673
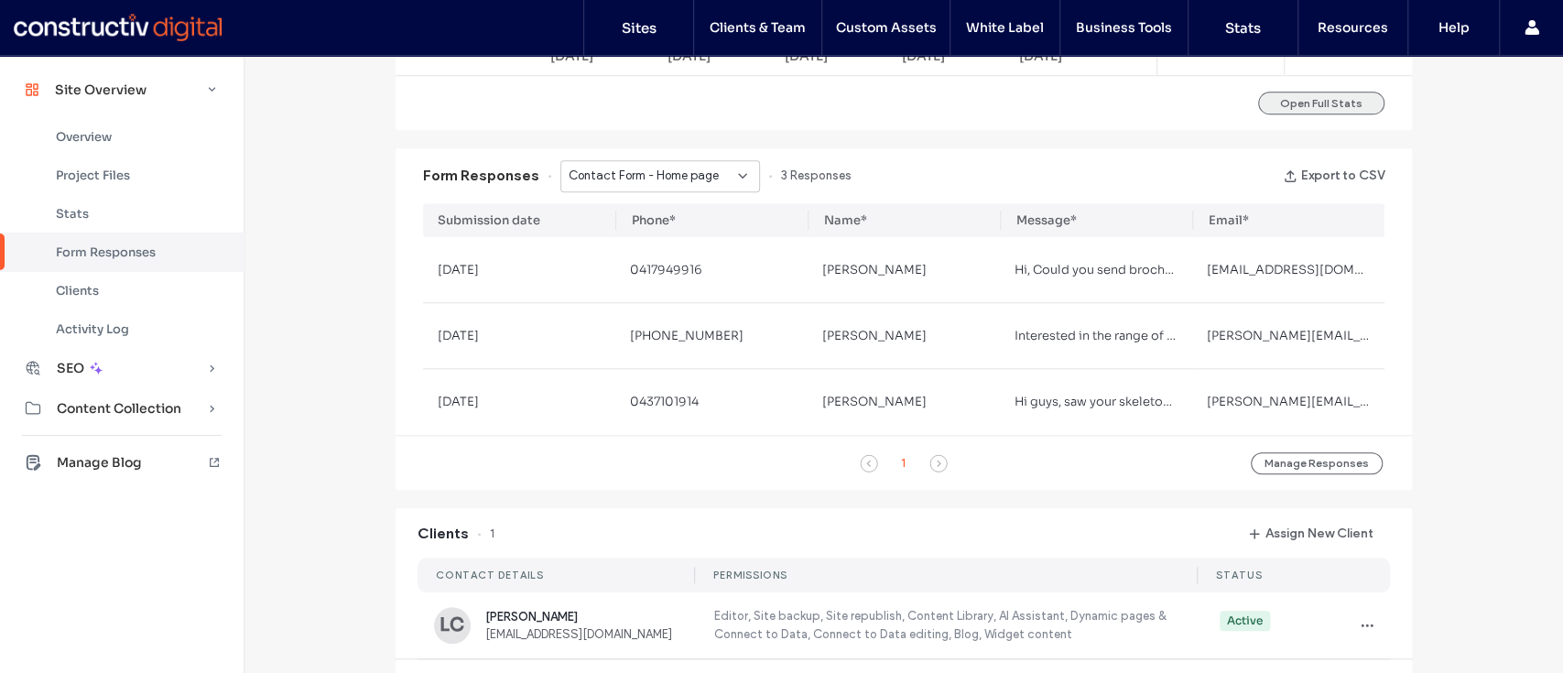
click at [1302, 92] on button "Open Full Stats" at bounding box center [1321, 103] width 126 height 23
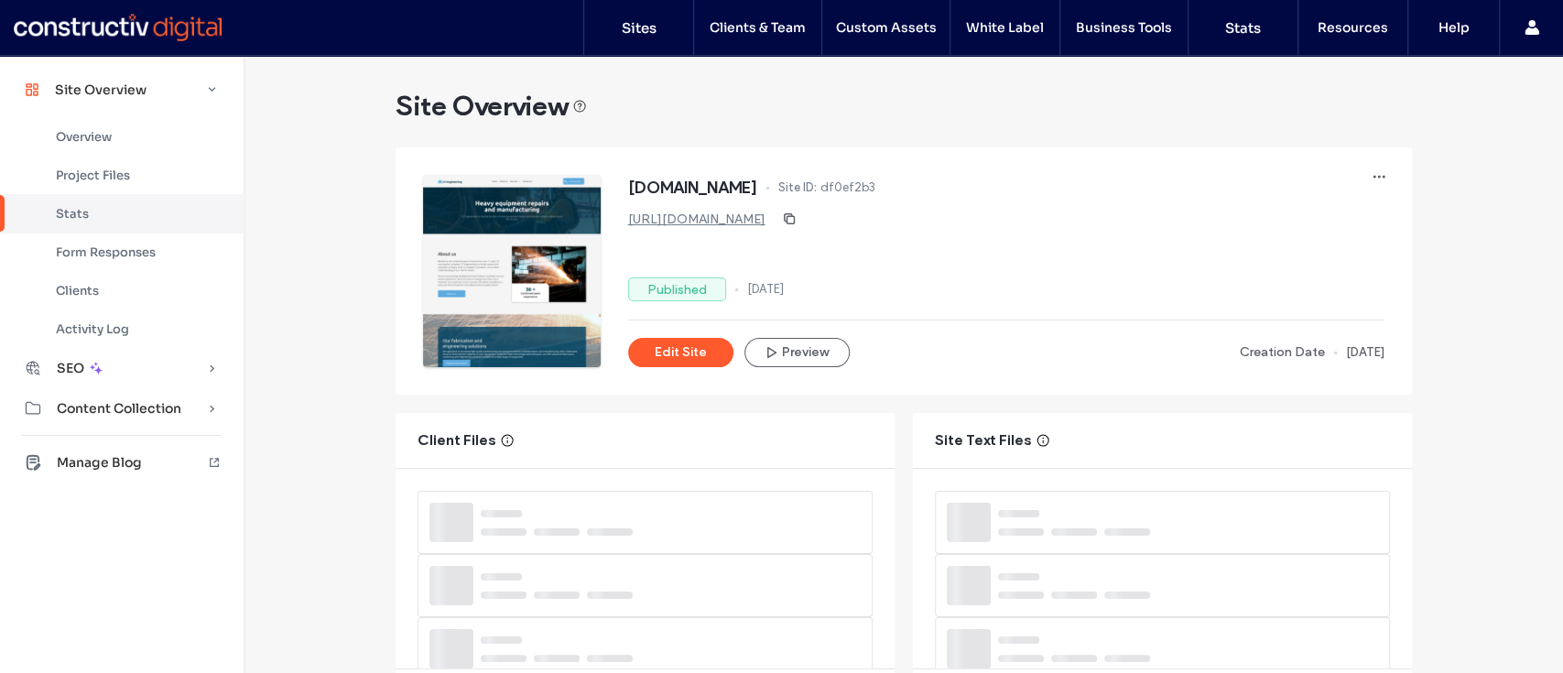
scroll to position [138, 0]
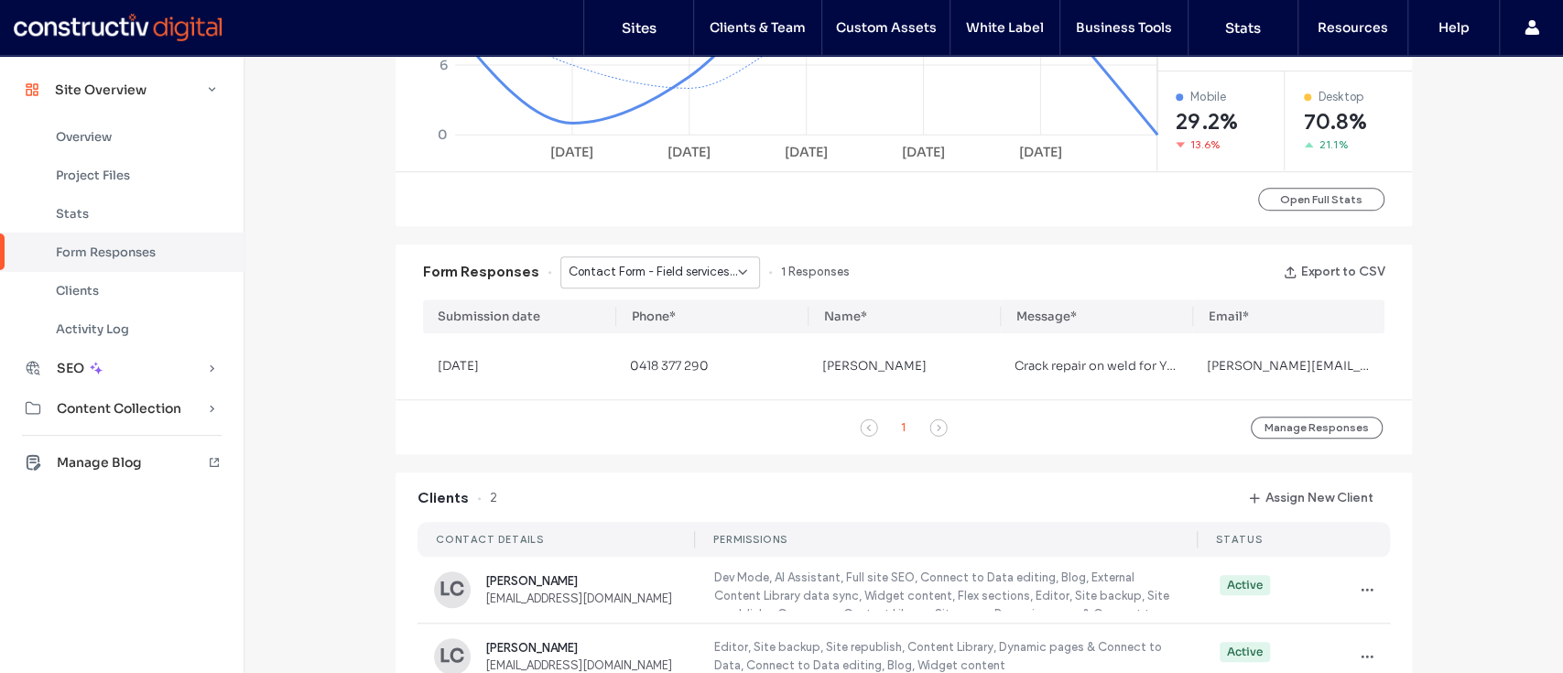
scroll to position [989, 0]
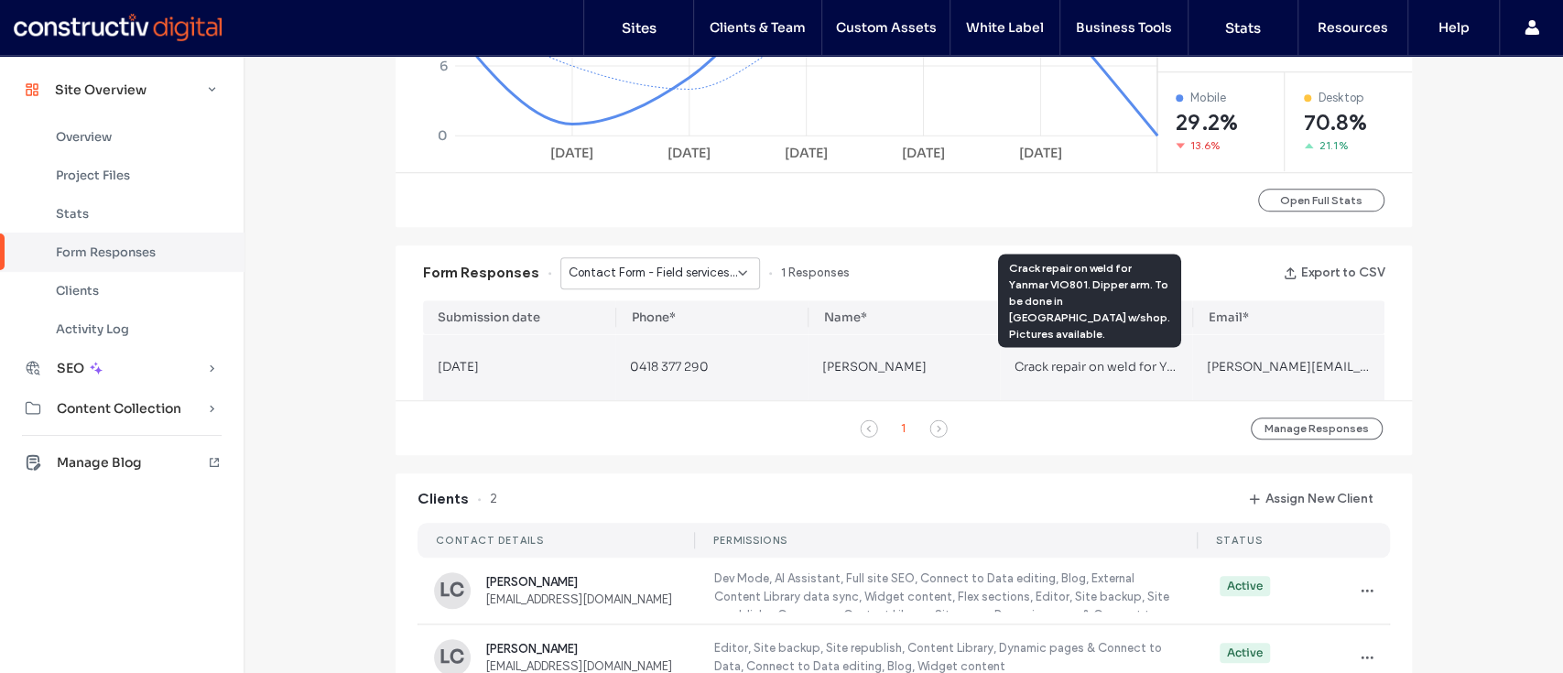
click at [1041, 370] on span "Crack repair on weld for Yanmar VIO801. Dipper arm. To be done in [GEOGRAPHIC_D…" at bounding box center [1357, 367] width 687 height 16
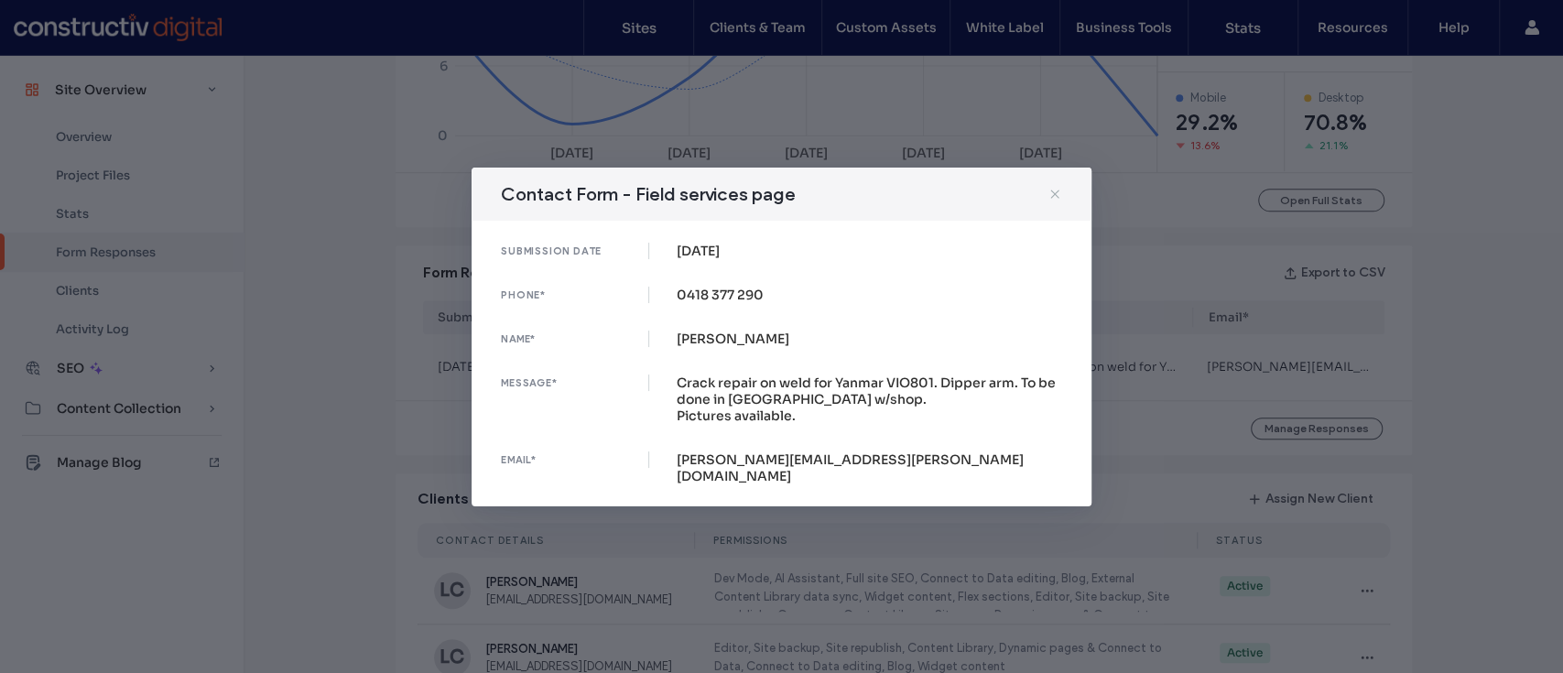
click at [1055, 194] on span at bounding box center [1054, 194] width 15 height 24
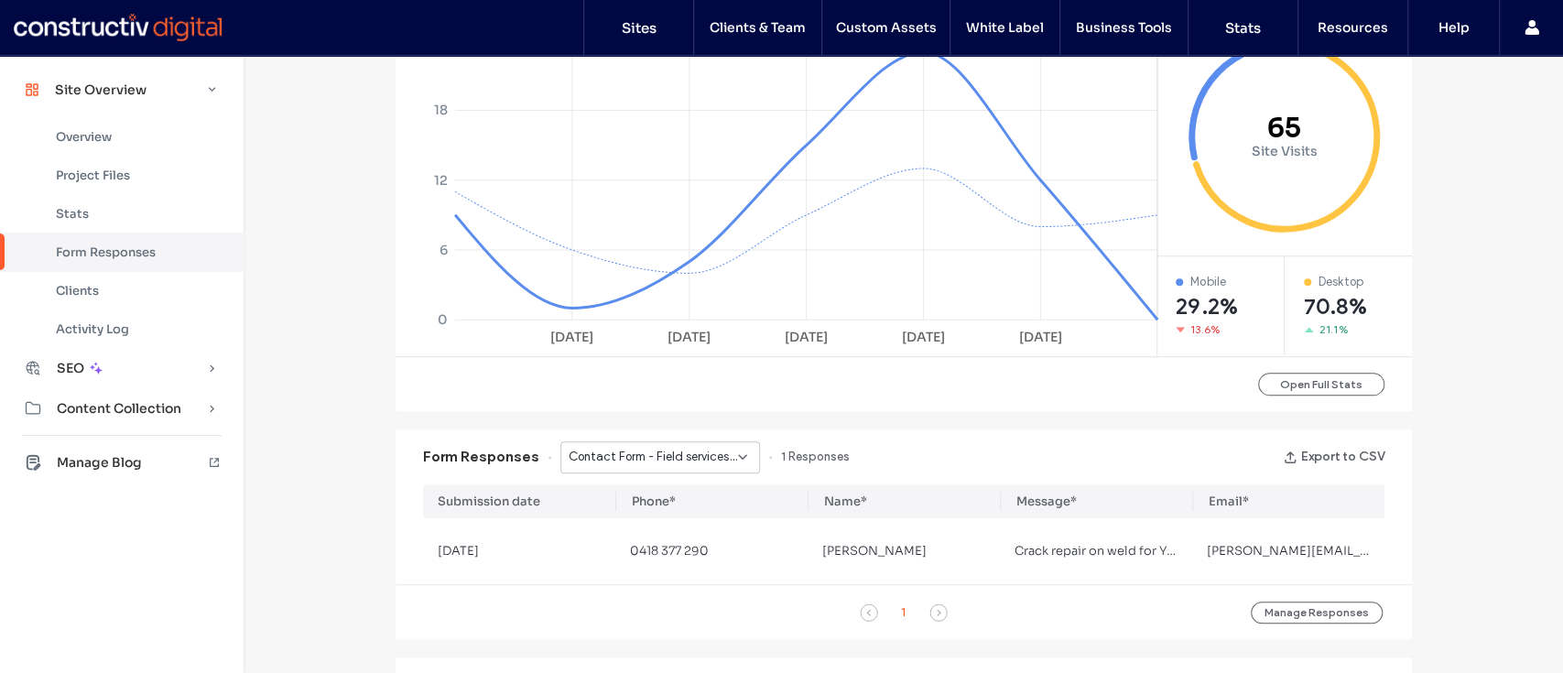
scroll to position [800, 0]
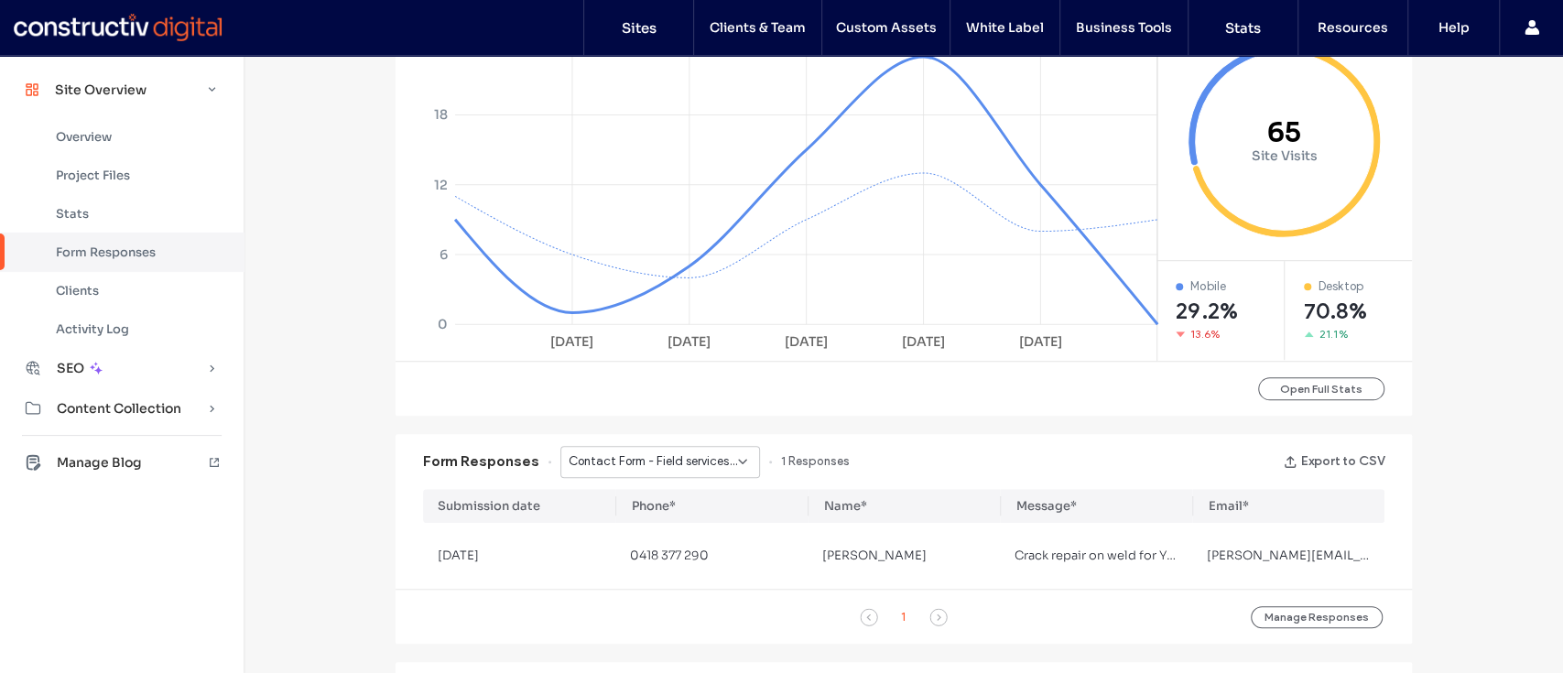
click at [692, 467] on span "Contact Form - Field services page" at bounding box center [653, 461] width 169 height 18
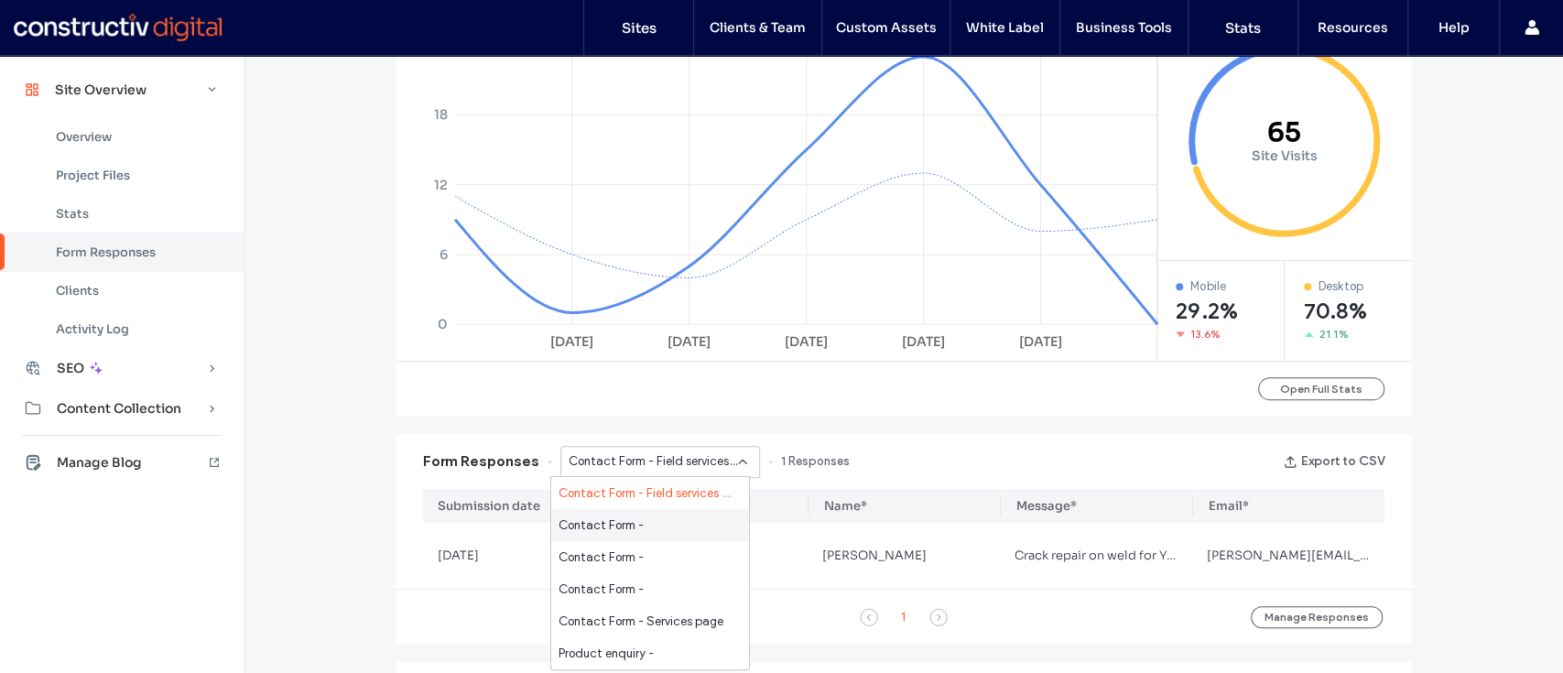
click at [660, 522] on div "Contact Form -" at bounding box center [650, 525] width 198 height 32
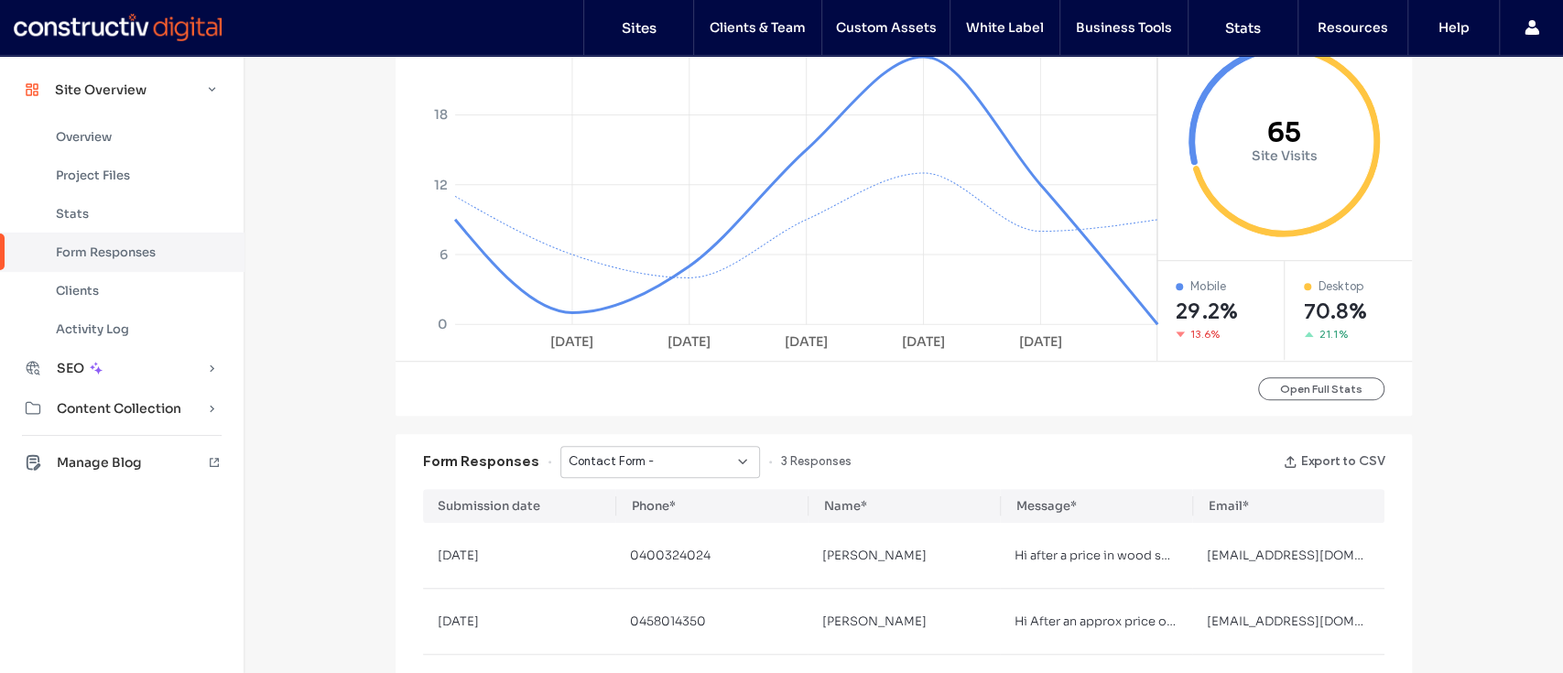
click at [664, 475] on div "Contact Form -" at bounding box center [660, 462] width 200 height 32
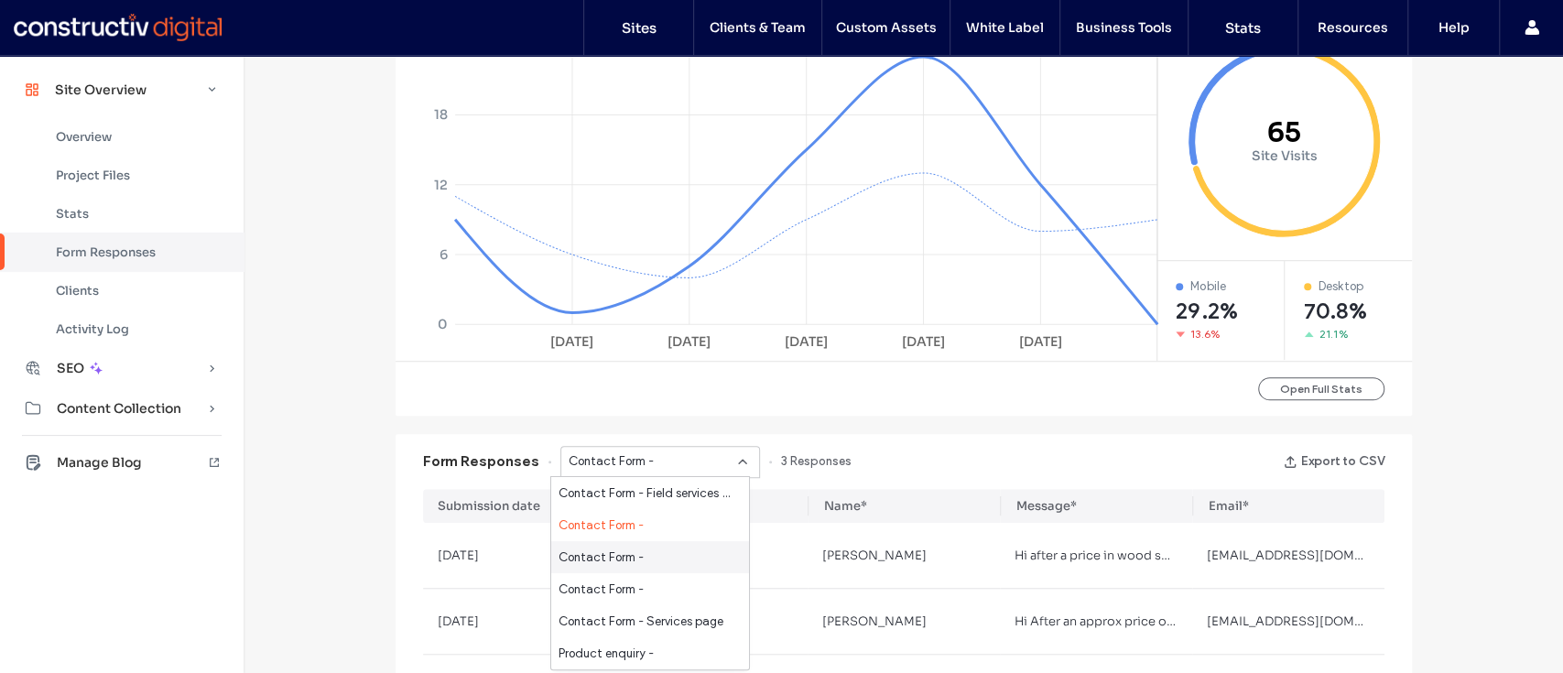
click at [639, 553] on span "Contact Form -" at bounding box center [601, 557] width 85 height 18
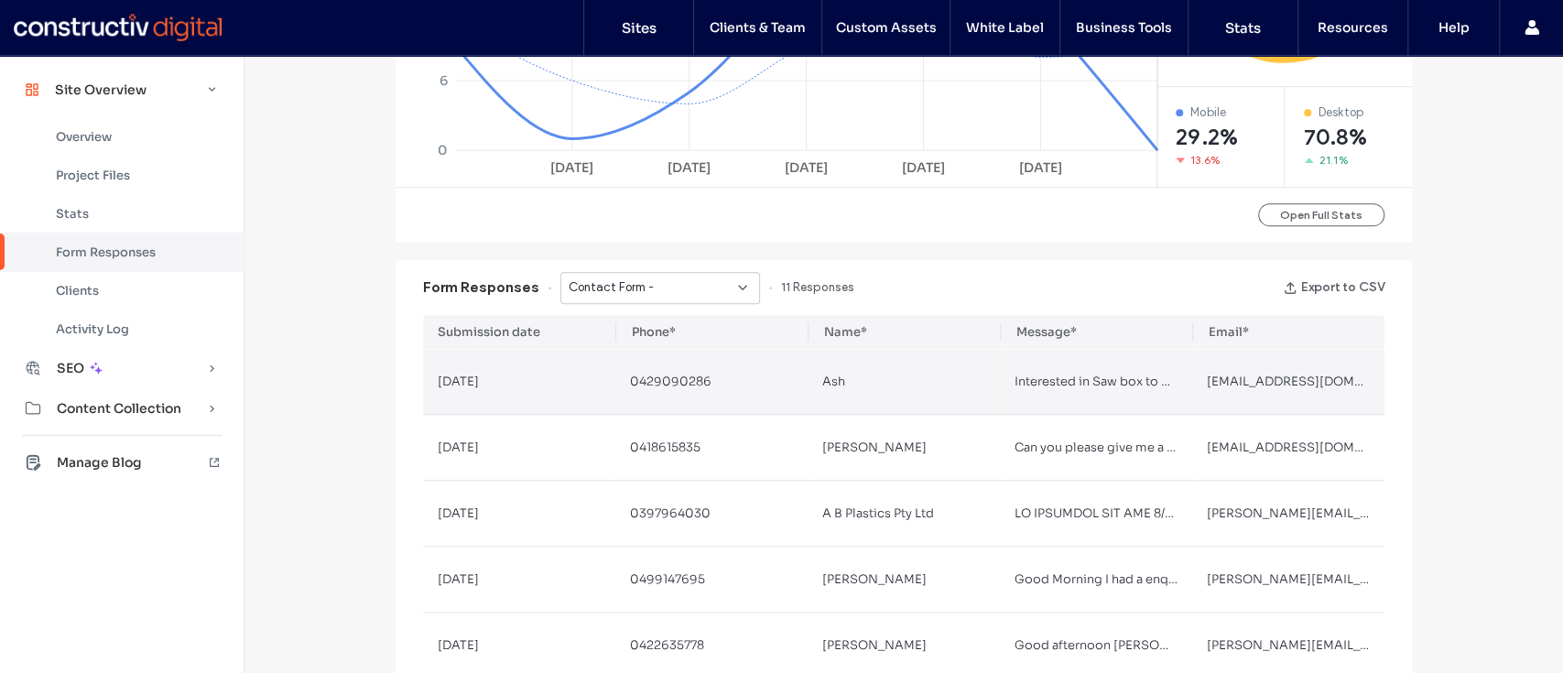
scroll to position [981, 0]
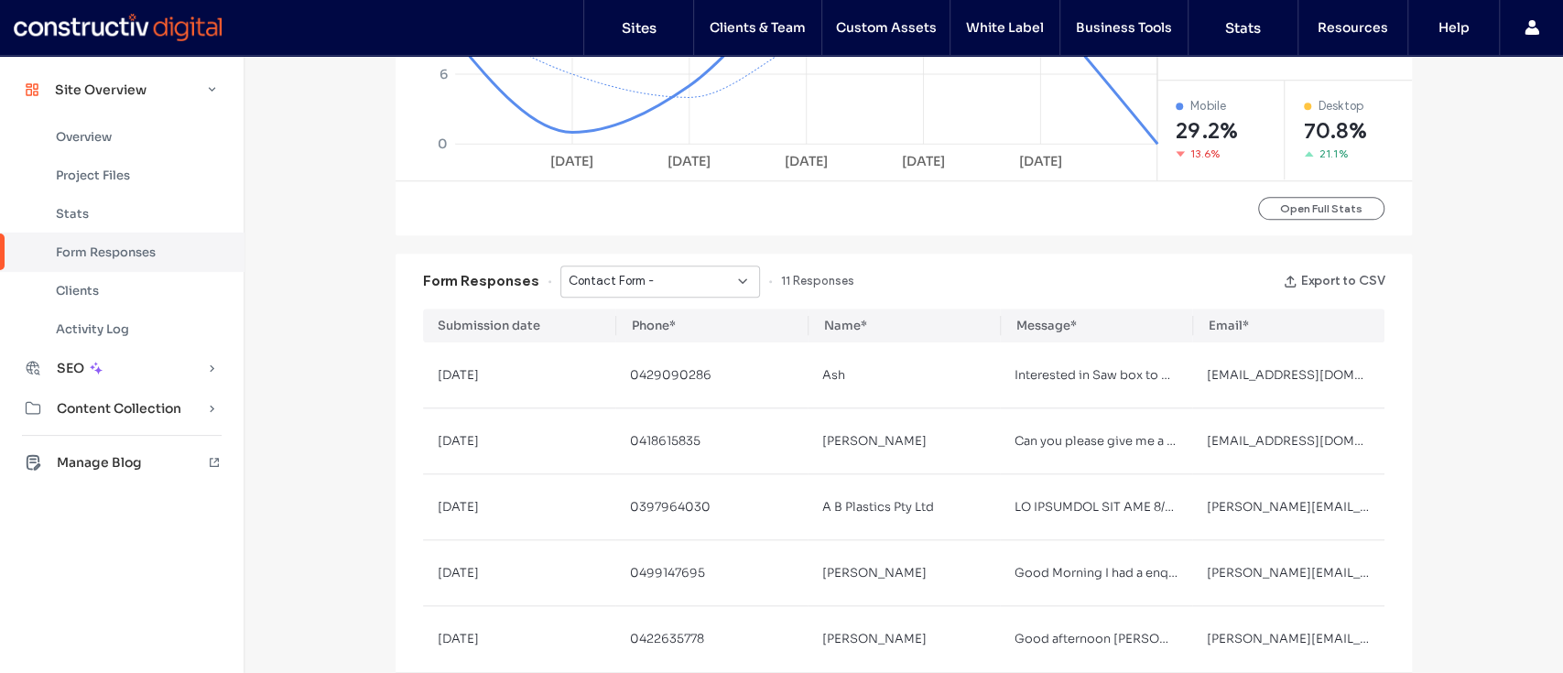
click at [635, 285] on span "Contact Form -" at bounding box center [611, 281] width 85 height 18
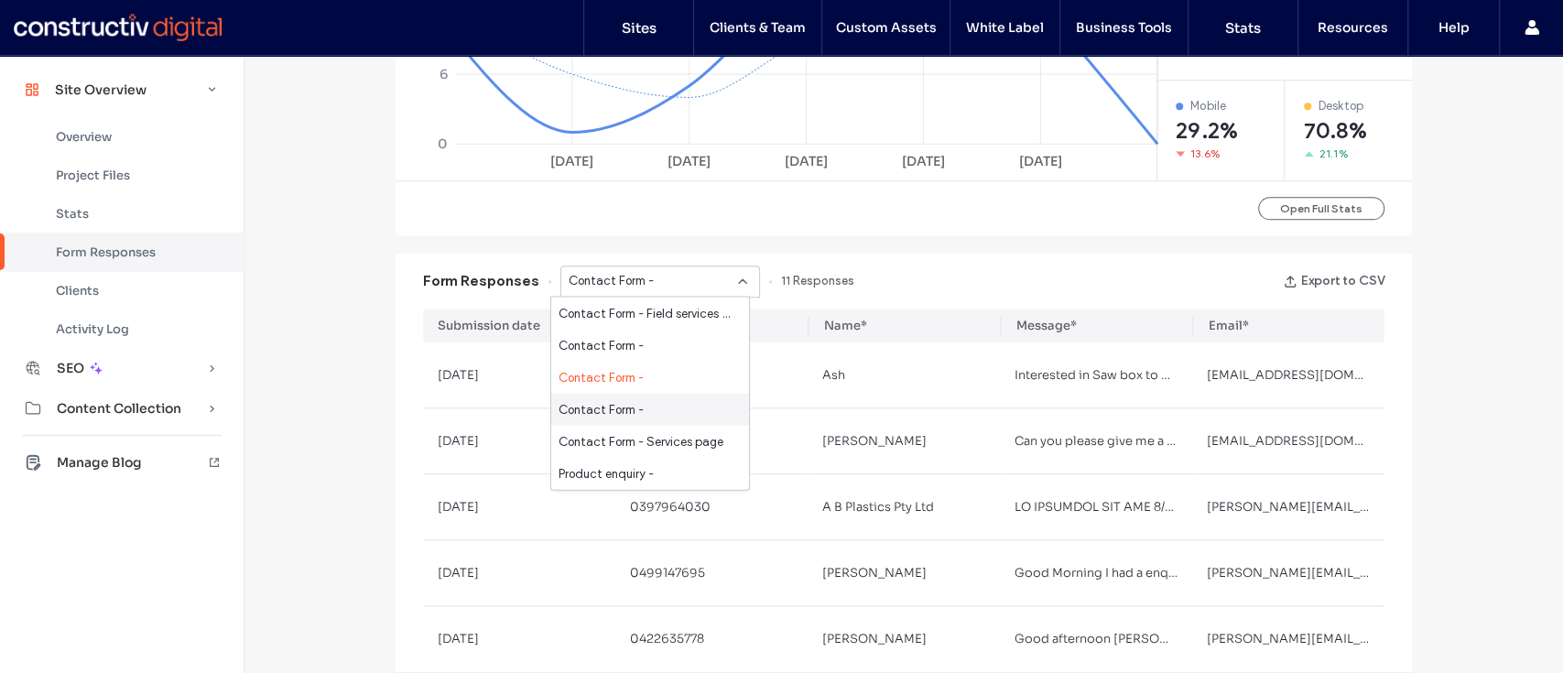
click at [615, 413] on span "Contact Form -" at bounding box center [601, 409] width 85 height 18
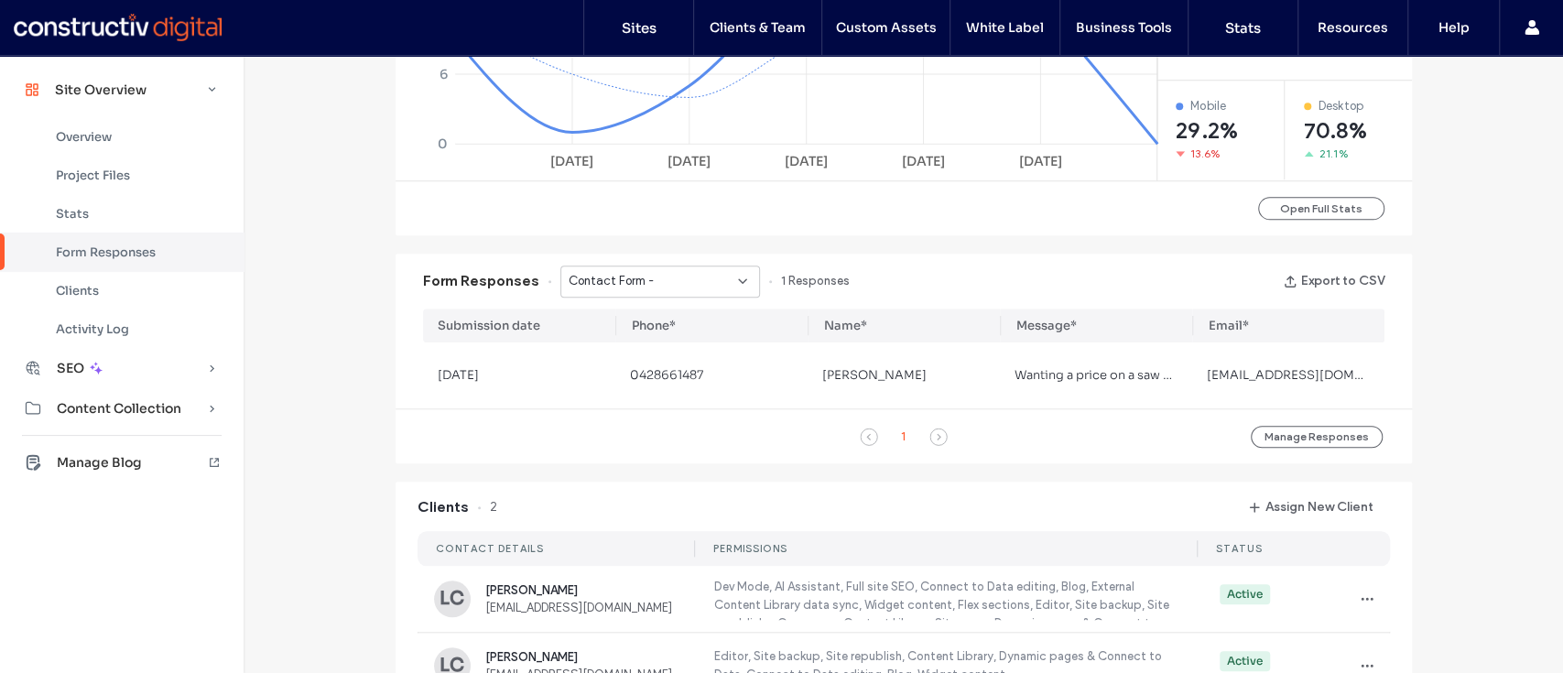
click at [623, 287] on span "Contact Form -" at bounding box center [611, 281] width 85 height 18
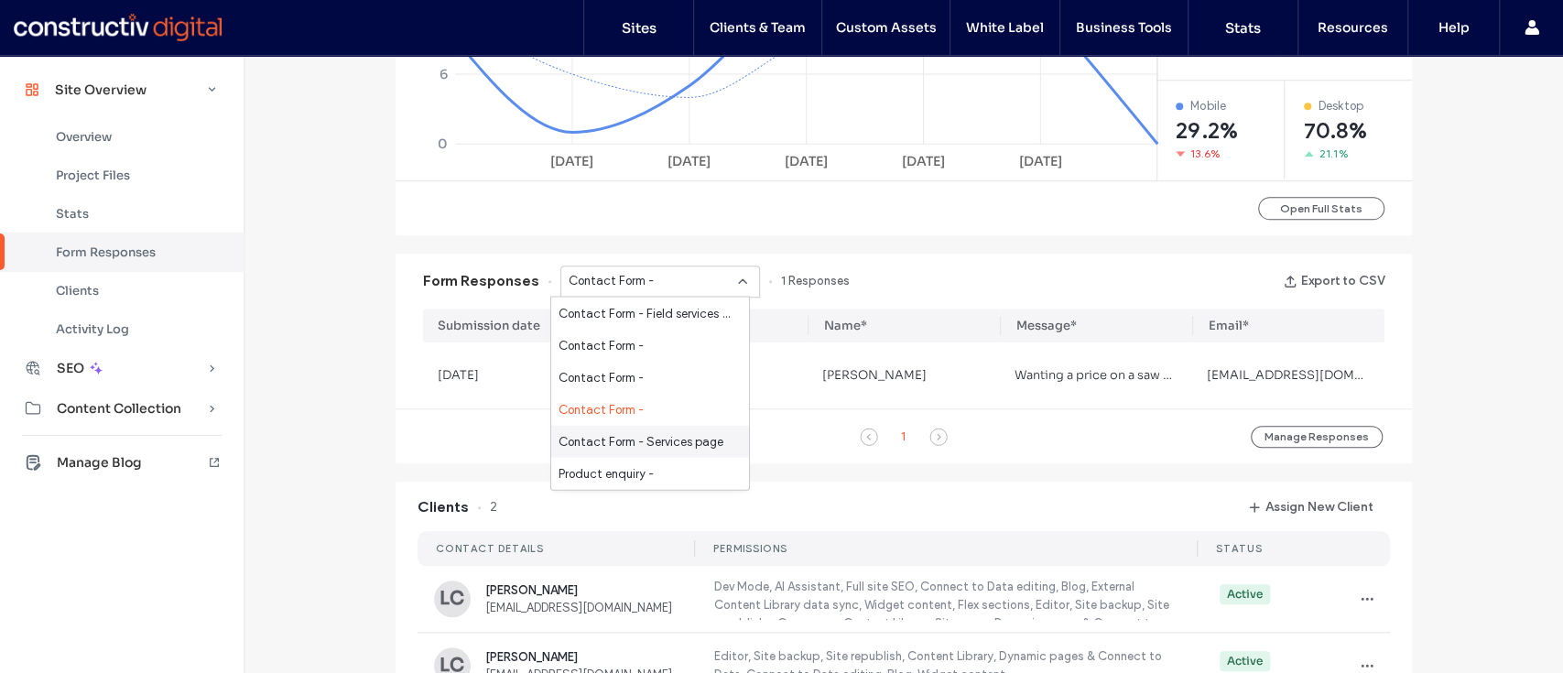
click at [621, 437] on span "Contact Form - Services page" at bounding box center [641, 441] width 165 height 18
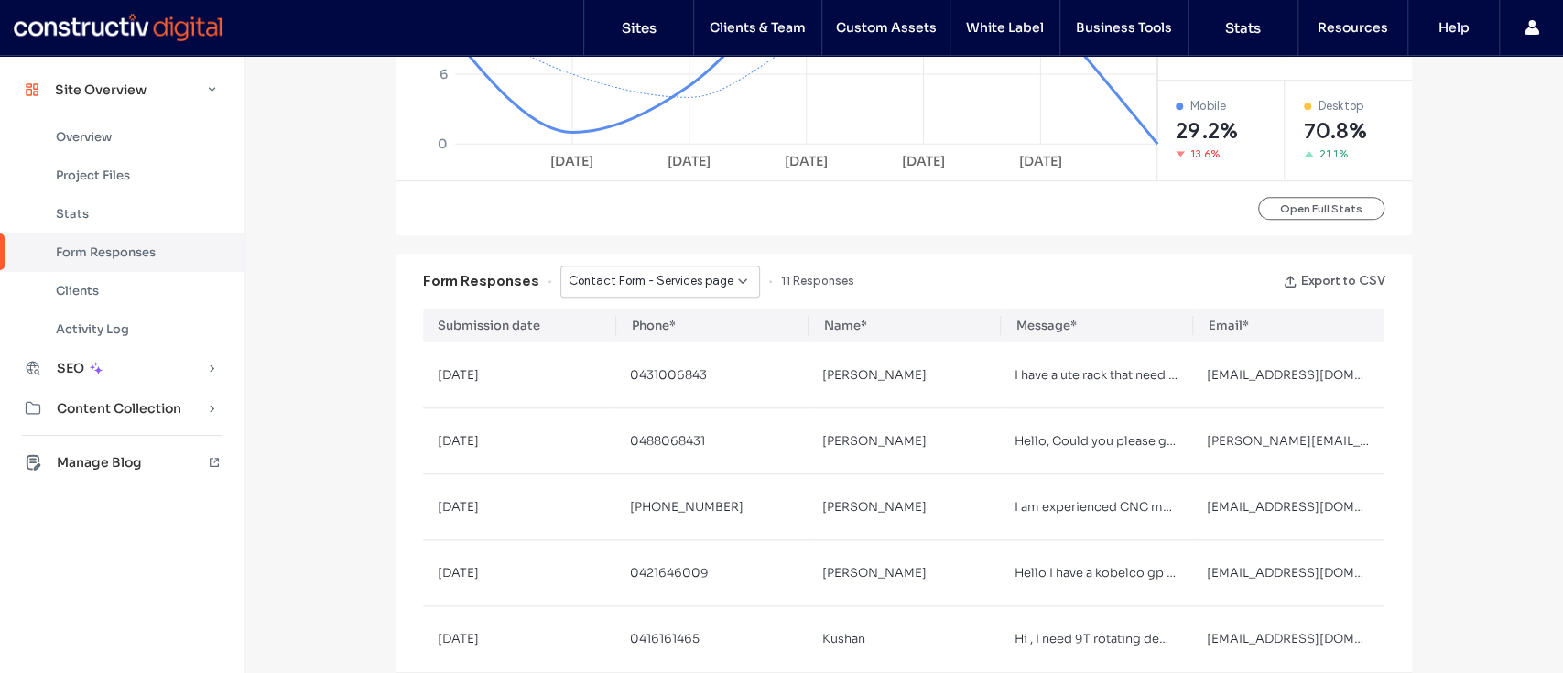
click at [630, 283] on span "Contact Form - Services page" at bounding box center [651, 281] width 165 height 18
click at [627, 322] on span "Product enquiry -" at bounding box center [606, 318] width 95 height 18
click at [605, 279] on span "Product enquiry -" at bounding box center [616, 281] width 95 height 18
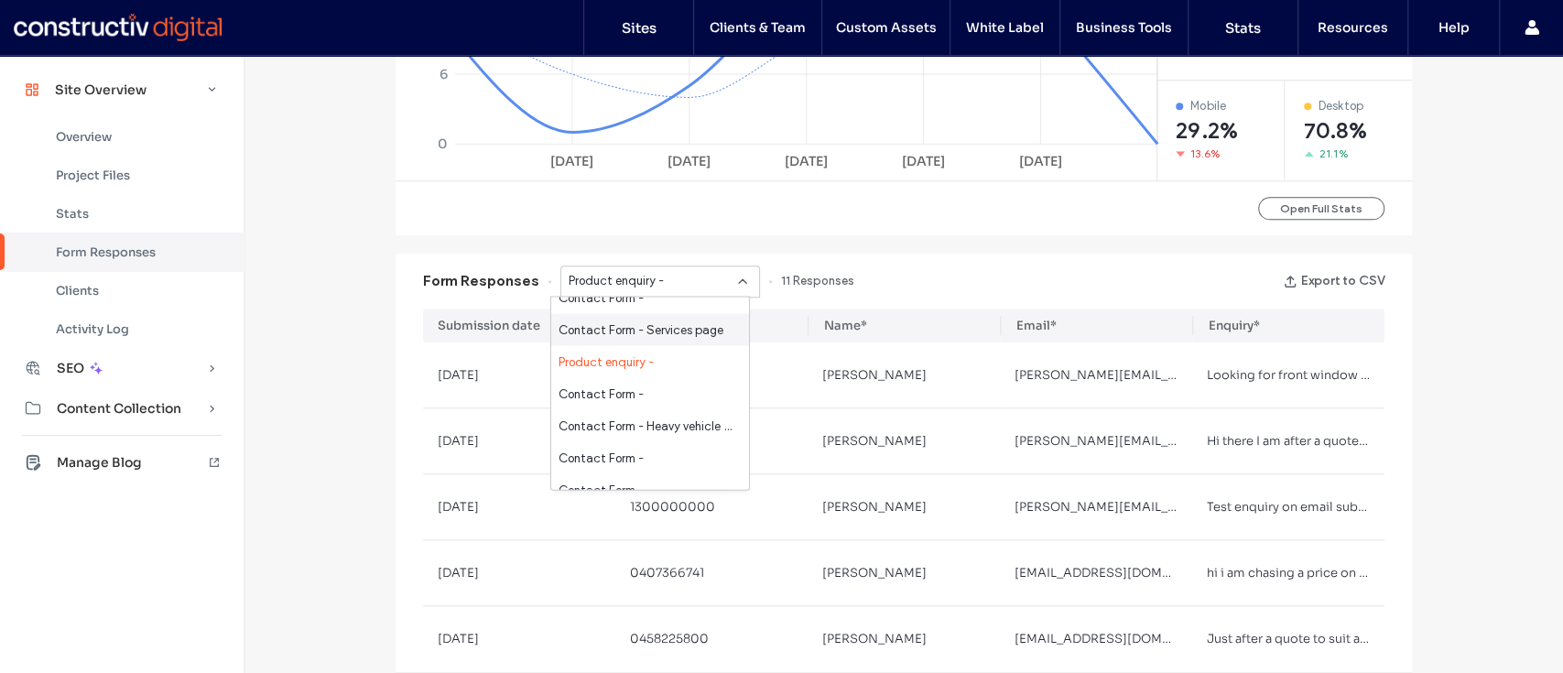
scroll to position [114, 0]
click at [631, 389] on span "Contact Form -" at bounding box center [601, 392] width 85 height 18
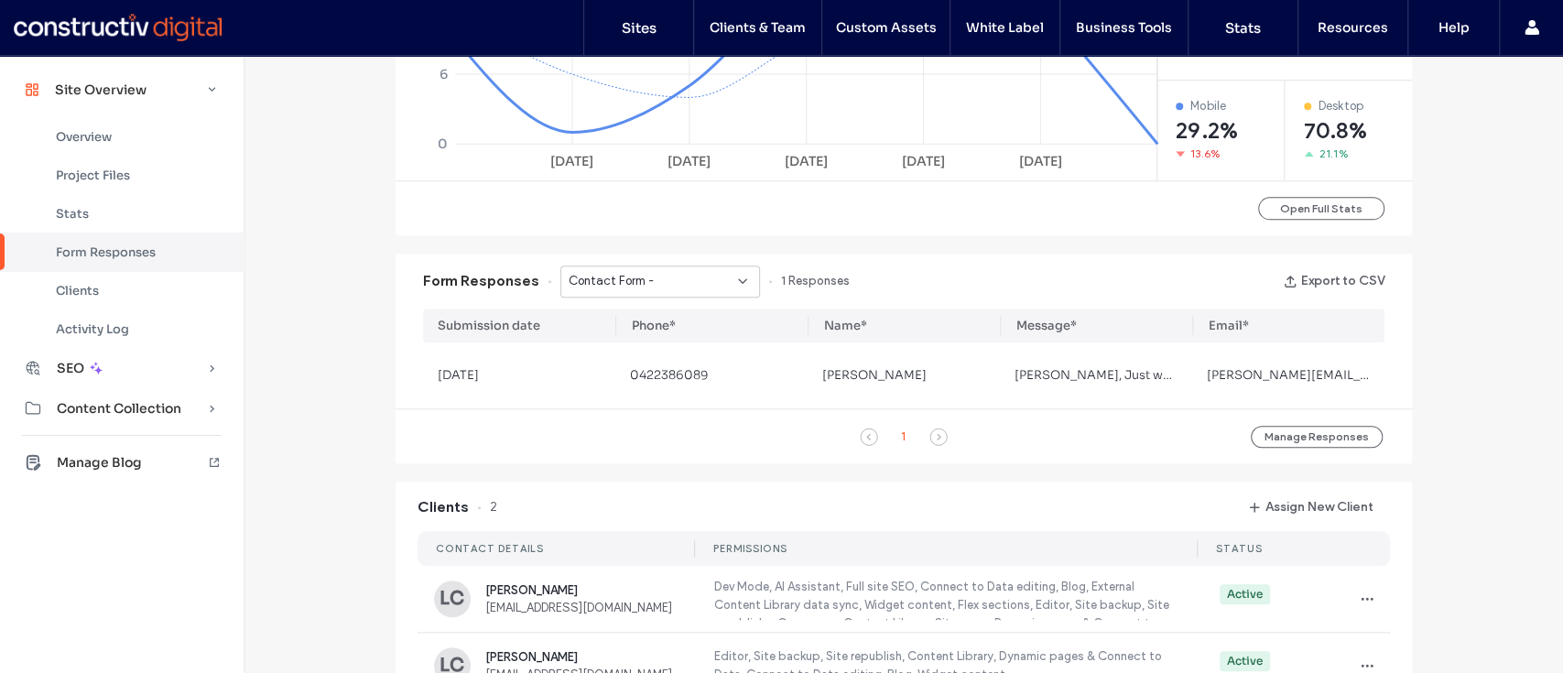
click at [621, 280] on span "Contact Form -" at bounding box center [611, 281] width 85 height 18
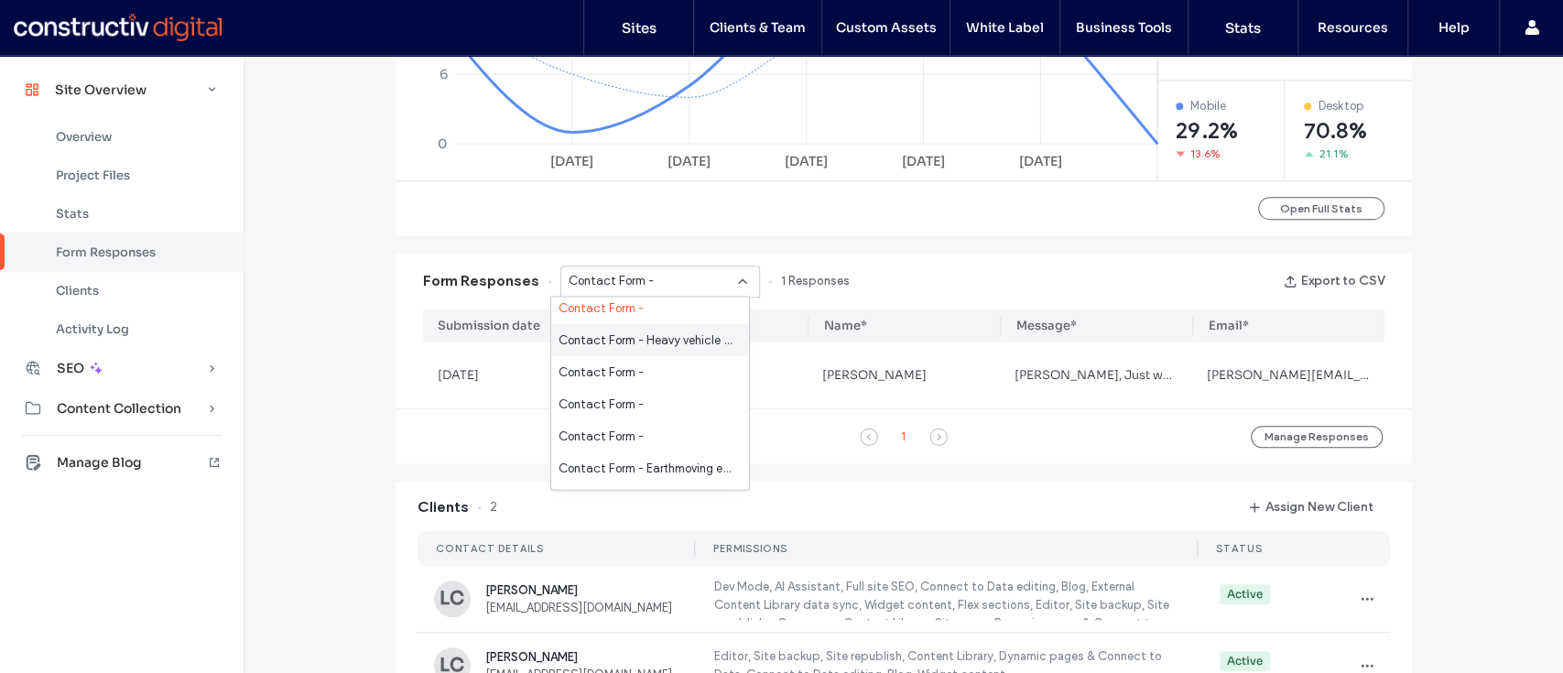
click at [623, 338] on span "Contact Form - Heavy vehicle repairs, refurbishments & fit-outs page" at bounding box center [647, 340] width 176 height 18
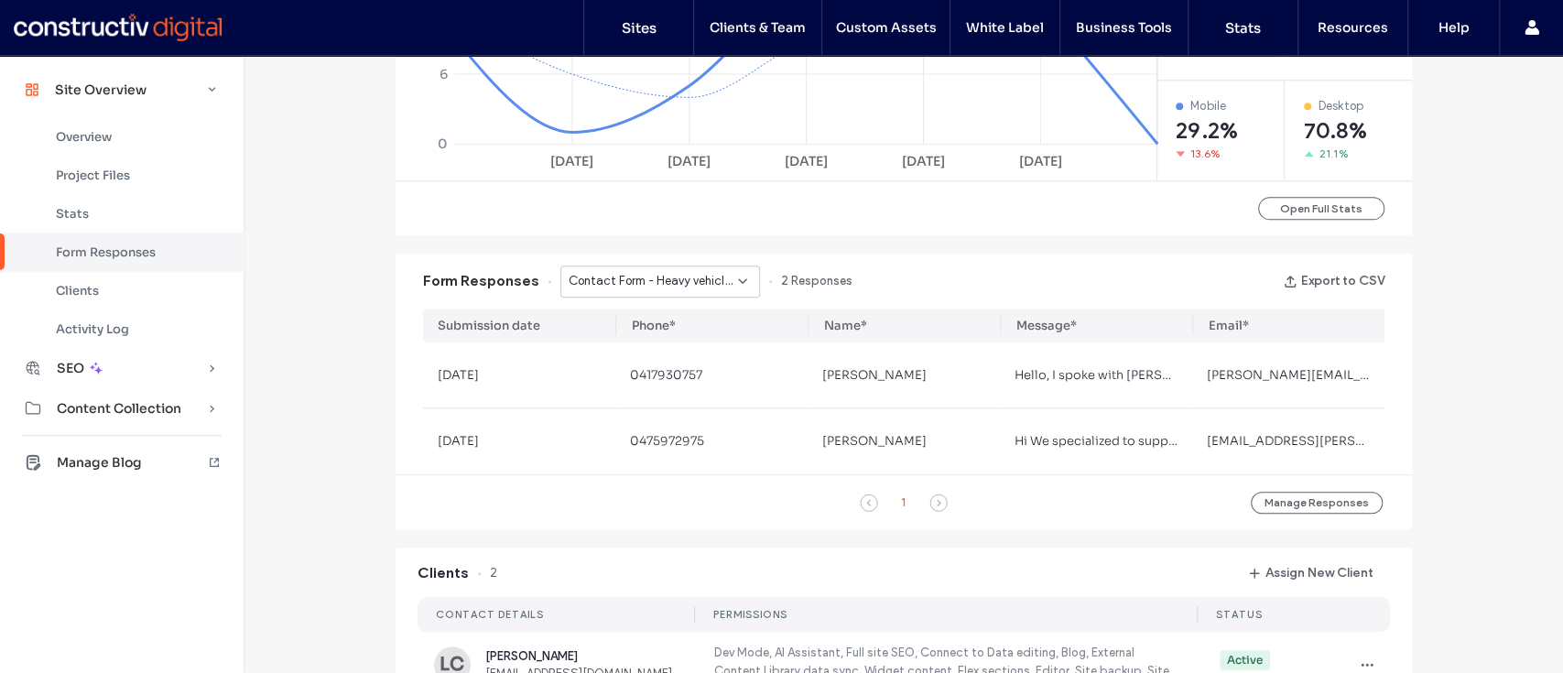
click at [608, 269] on div "Contact Form - Heavy vehicle repairs, refurbishments & fit-outs page" at bounding box center [660, 282] width 200 height 32
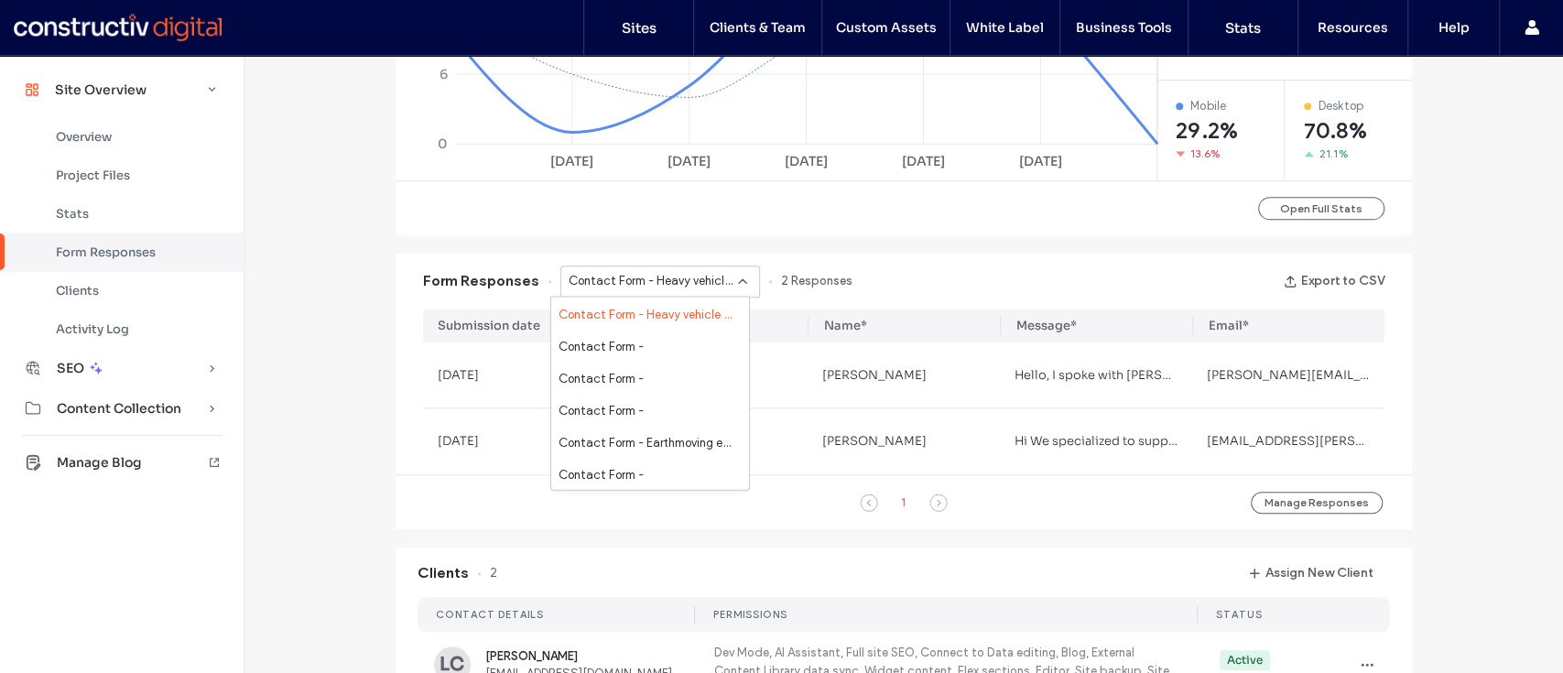
scroll to position [224, 0]
click at [611, 351] on span "Contact Form -" at bounding box center [601, 345] width 85 height 18
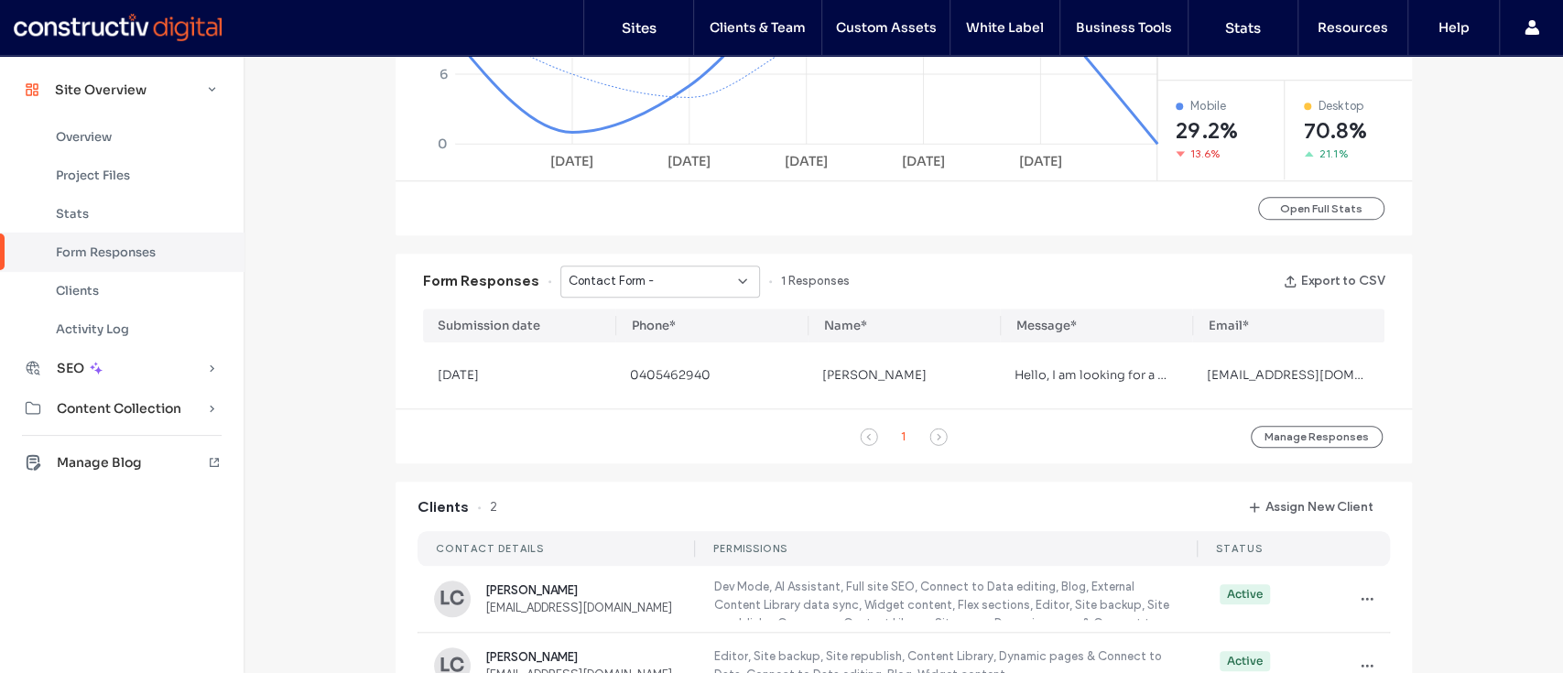
click at [621, 284] on span "Contact Form -" at bounding box center [611, 281] width 85 height 18
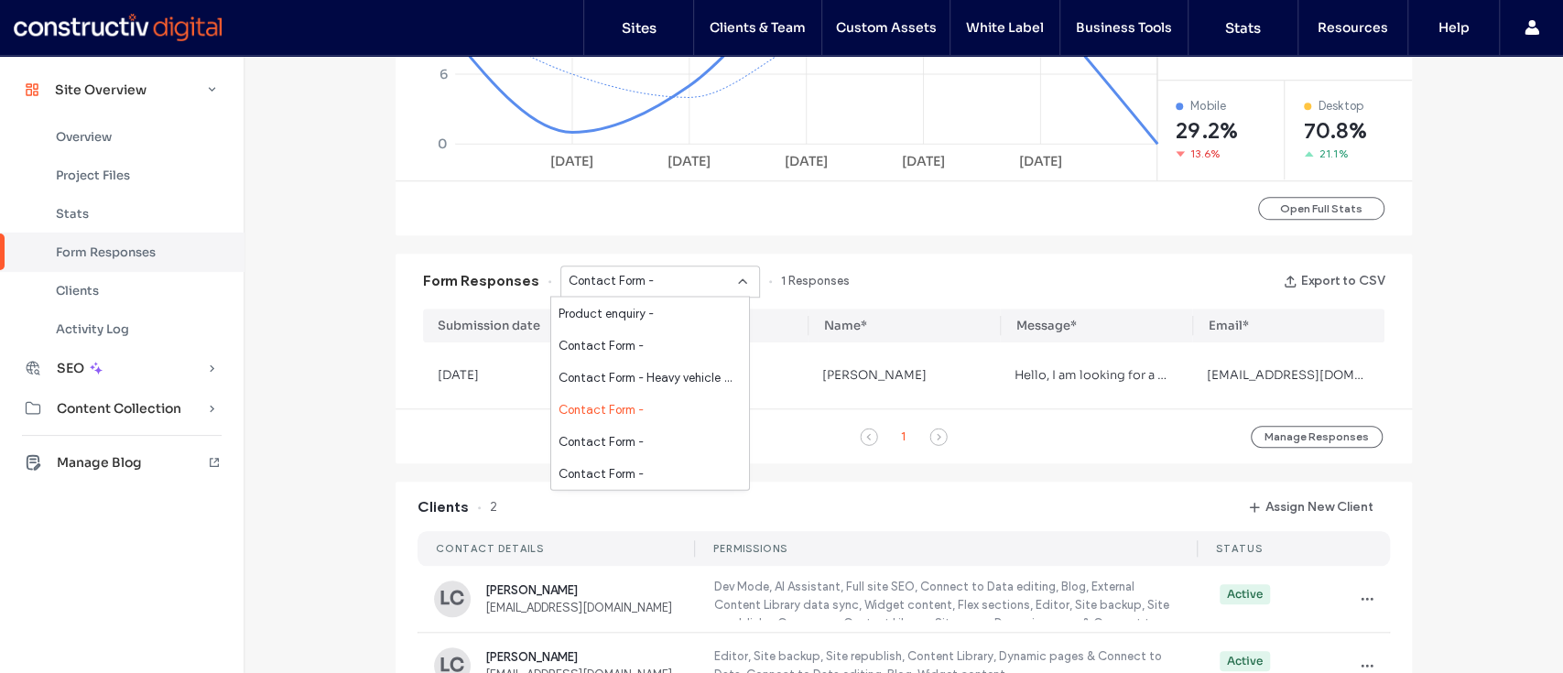
scroll to position [188, 0]
click at [631, 414] on span "Contact Form -" at bounding box center [601, 414] width 85 height 18
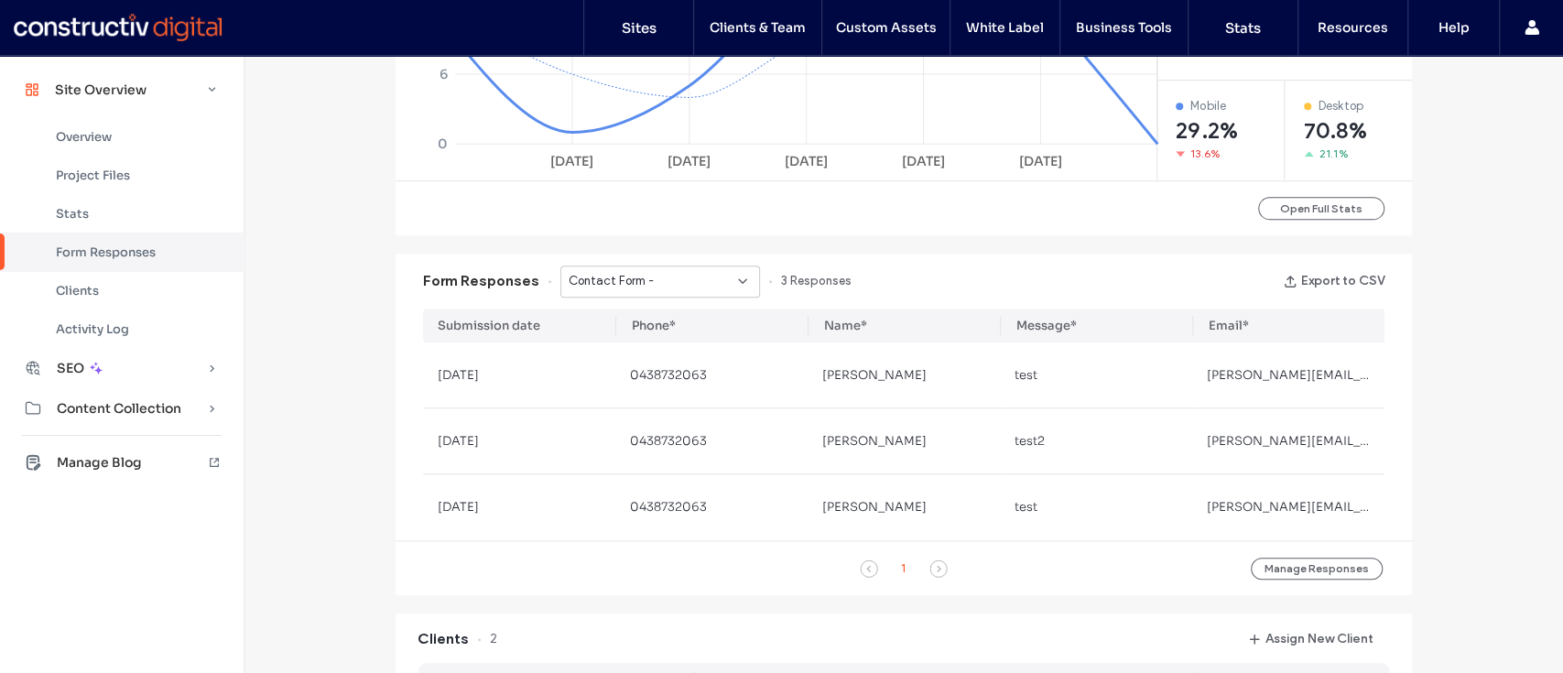
click at [608, 278] on span "Contact Form -" at bounding box center [611, 281] width 85 height 18
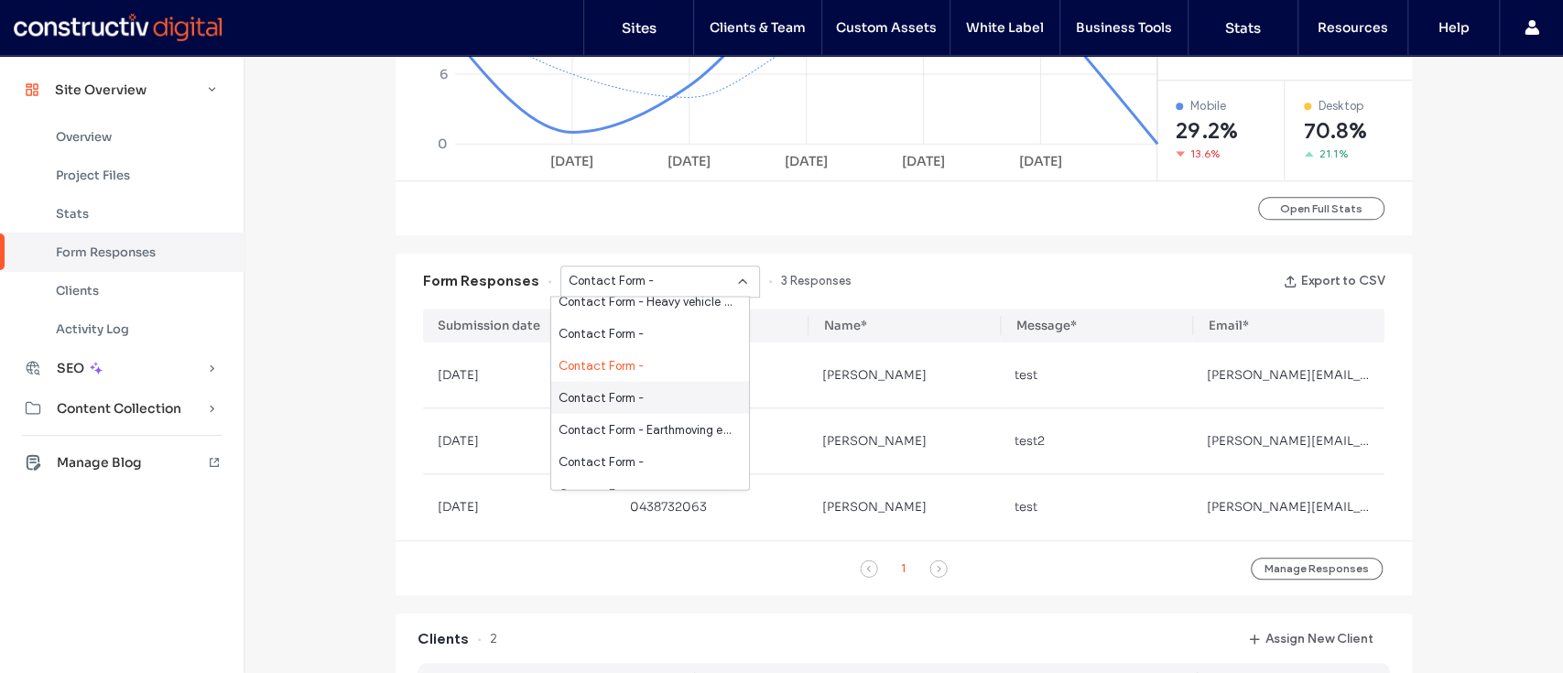
click at [604, 400] on span "Contact Form -" at bounding box center [601, 397] width 85 height 18
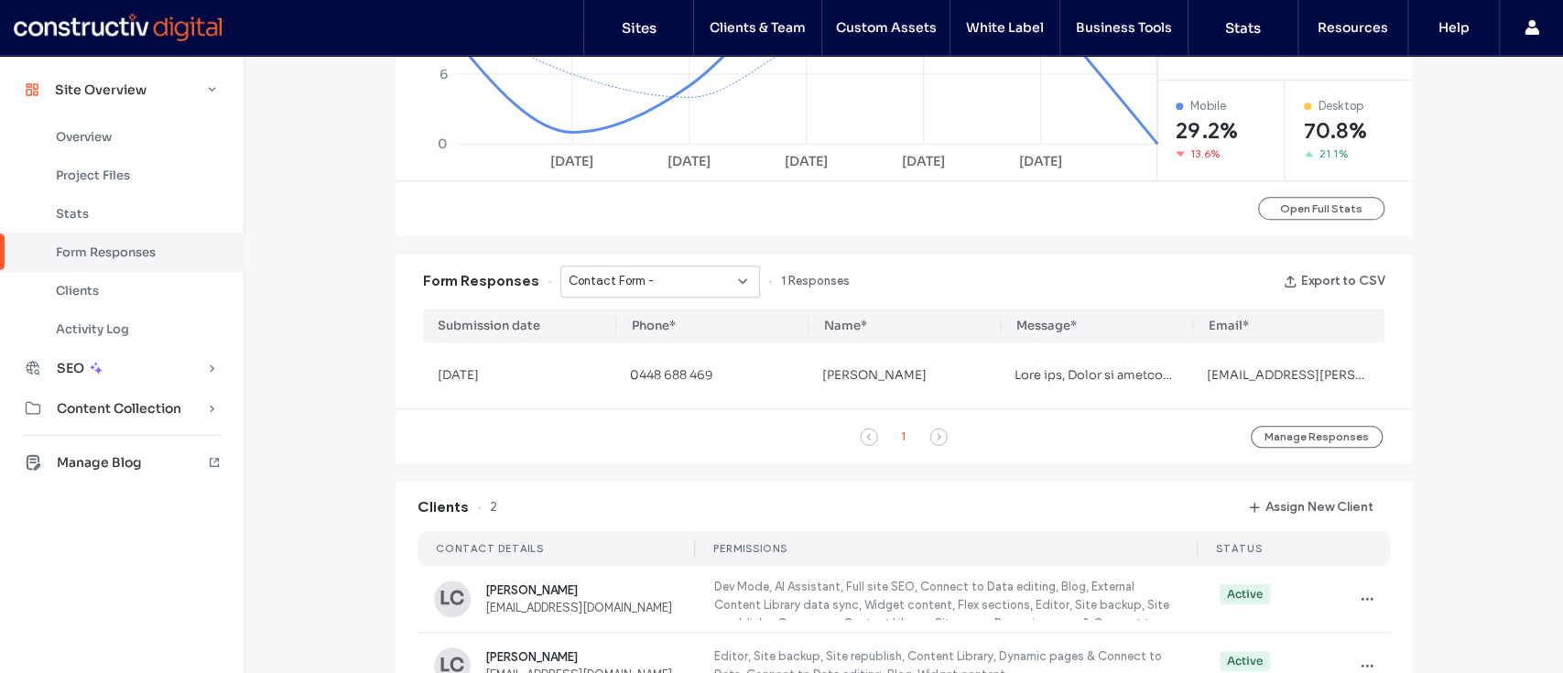
click at [617, 293] on div "Contact Form -" at bounding box center [660, 282] width 200 height 32
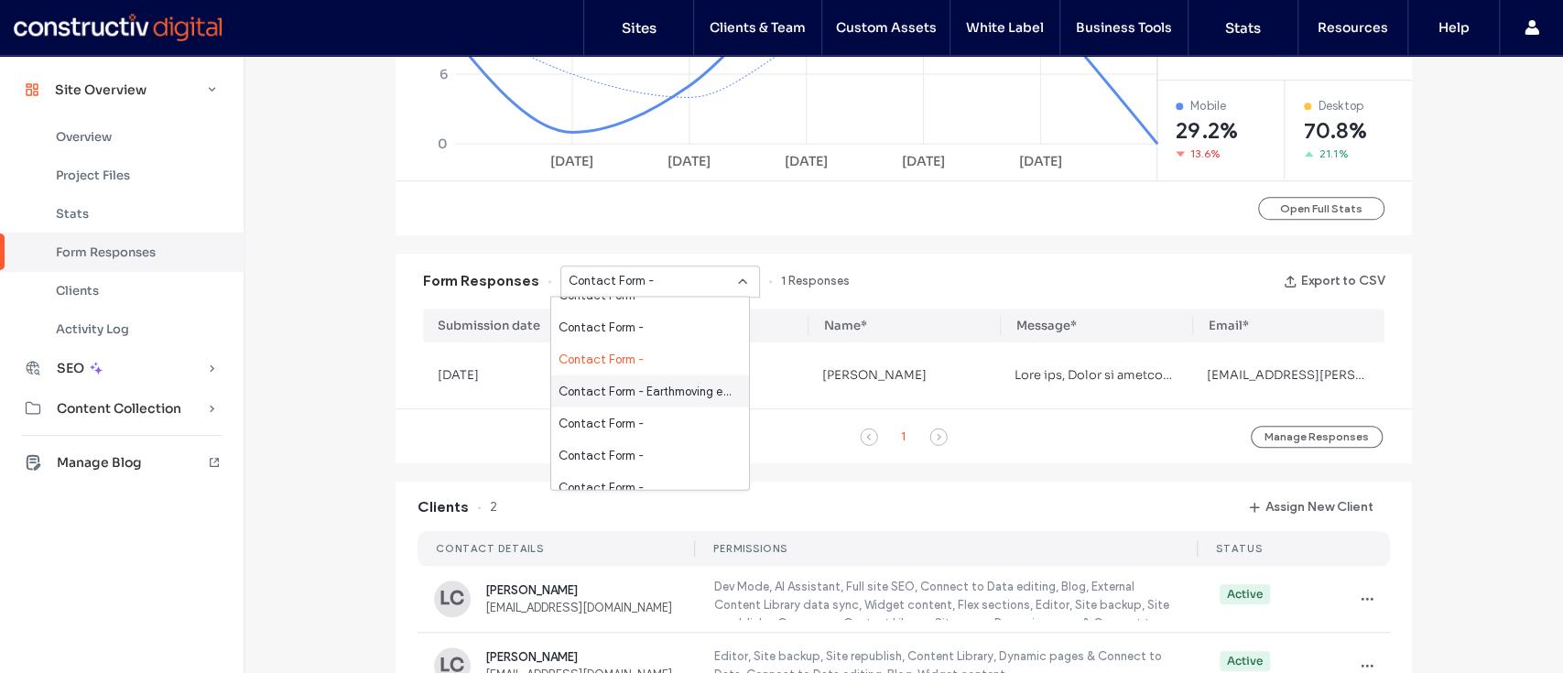
click at [613, 391] on span "Contact Form - Earthmoving equipment repairs page" at bounding box center [647, 391] width 176 height 18
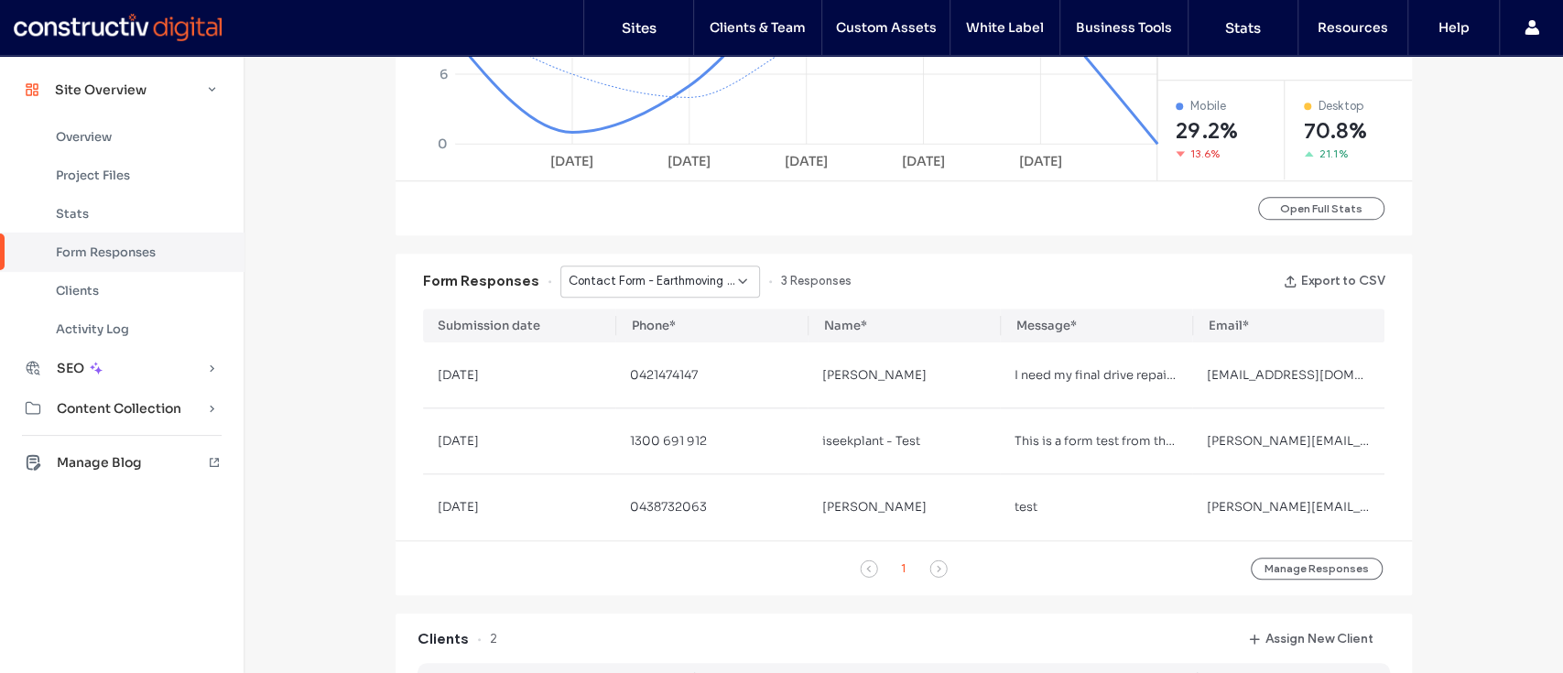
click at [613, 282] on span "Contact Form - Earthmoving equipment repairs page" at bounding box center [653, 281] width 169 height 18
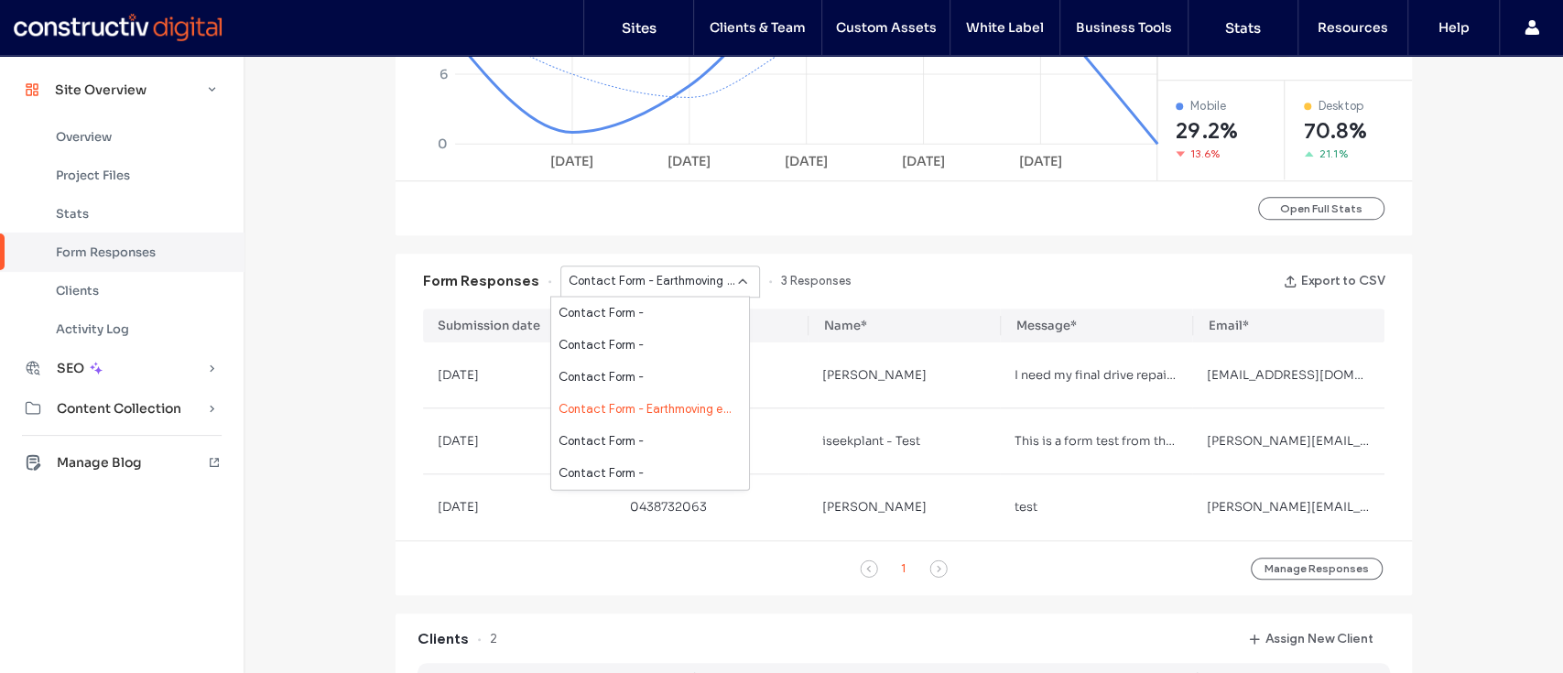
scroll to position [352, 0]
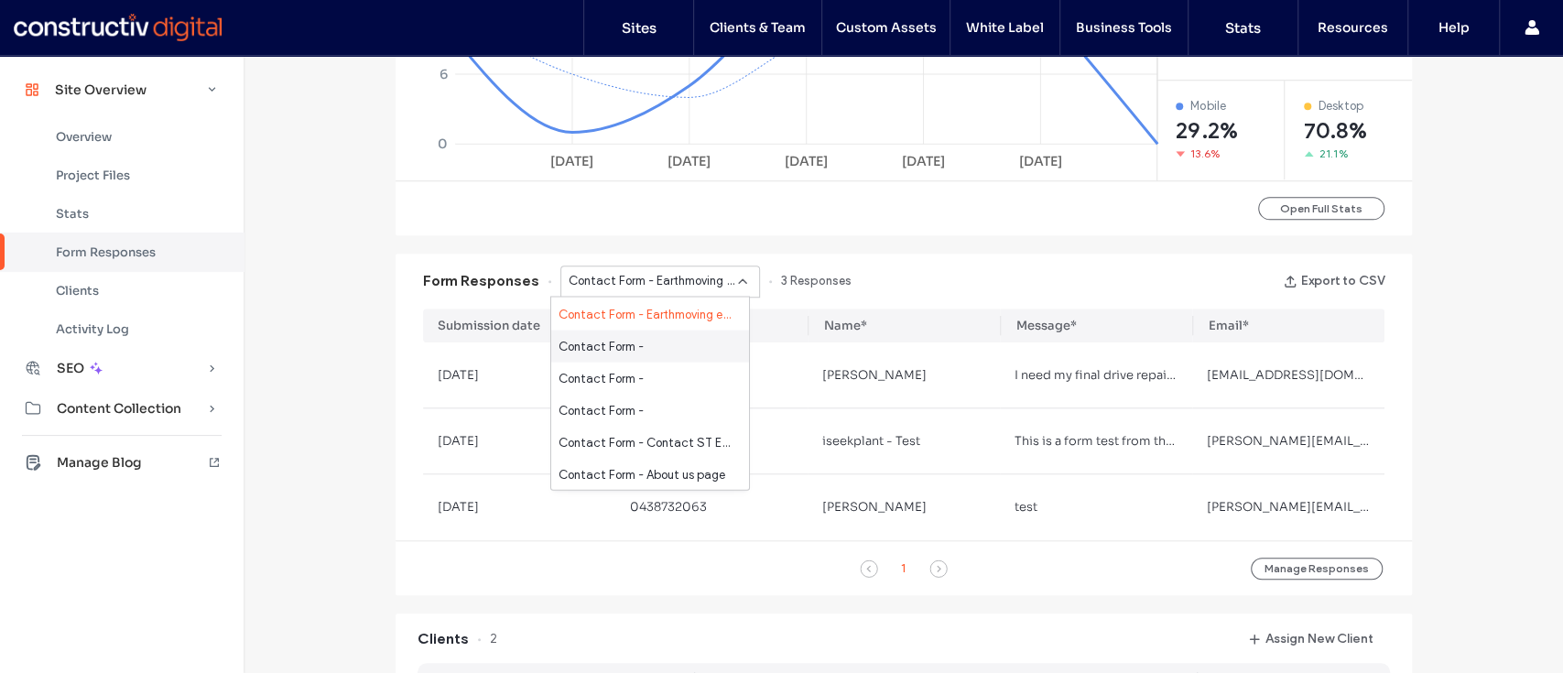
click at [628, 349] on span "Contact Form -" at bounding box center [601, 346] width 85 height 18
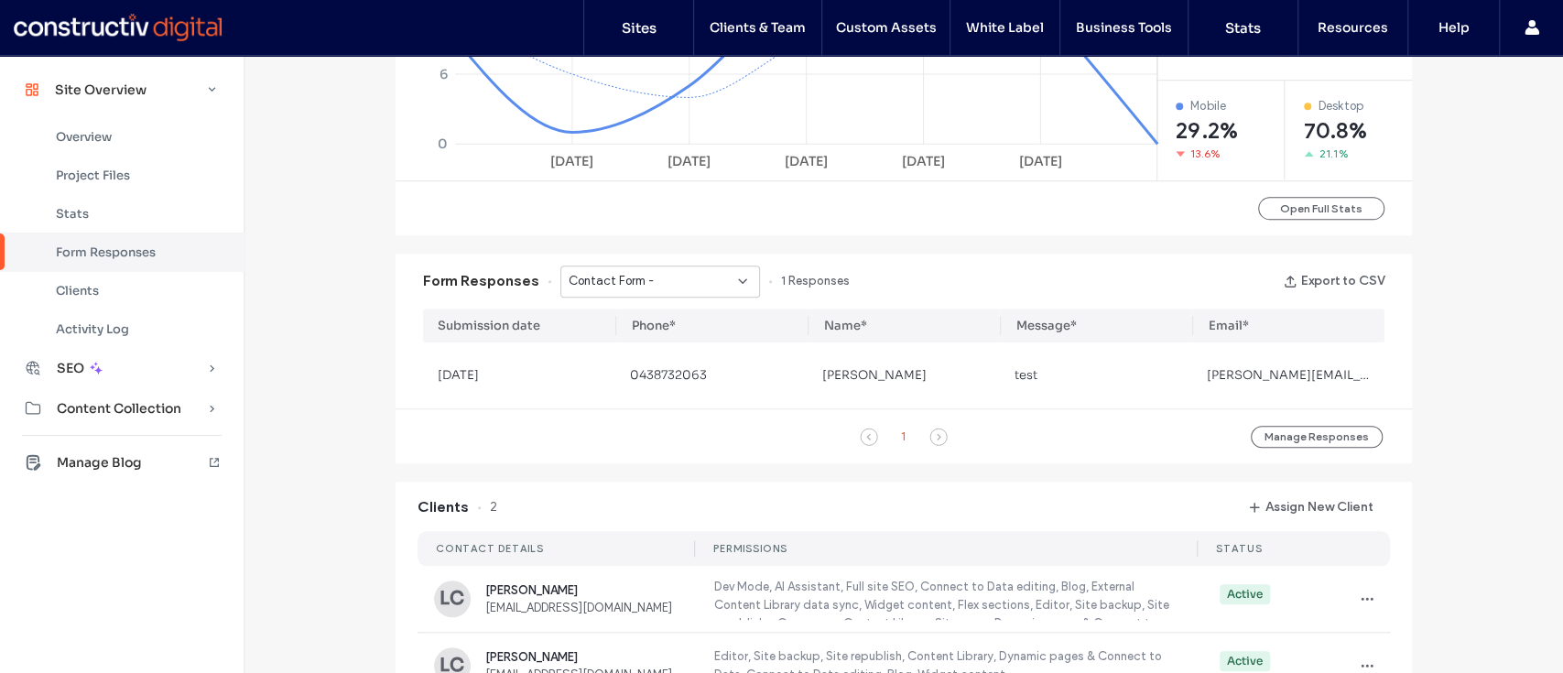
click at [645, 289] on div "Contact Form -" at bounding box center [653, 281] width 169 height 18
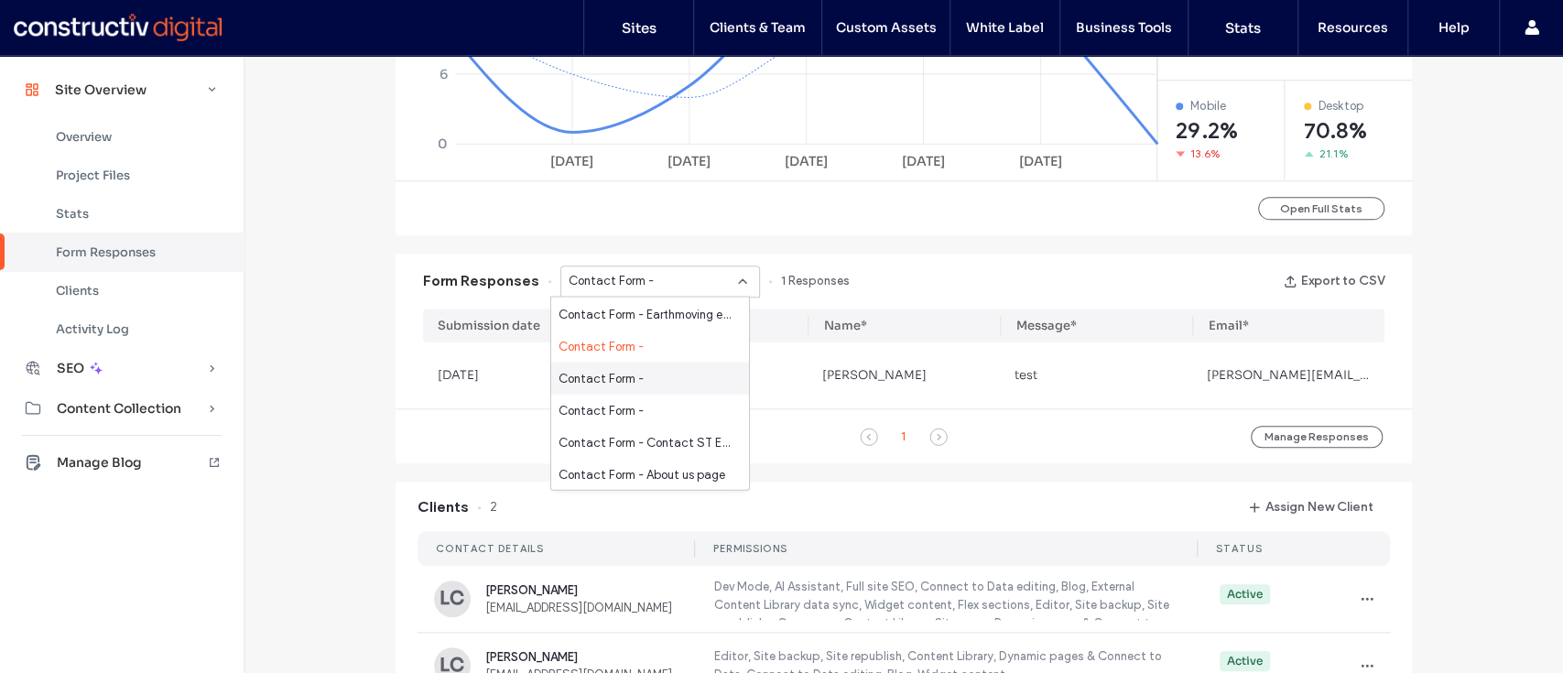
click at [623, 384] on span "Contact Form -" at bounding box center [601, 378] width 85 height 18
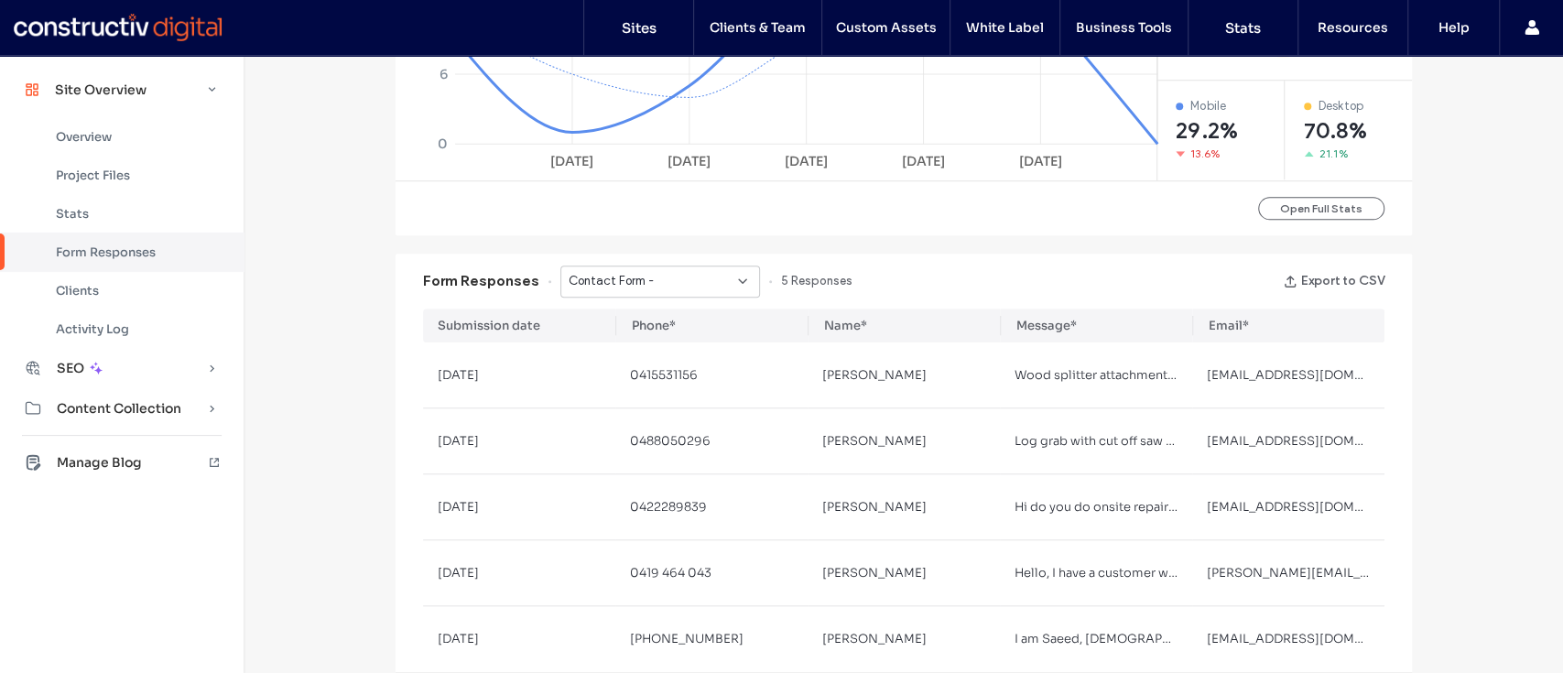
click at [643, 287] on div "Contact Form -" at bounding box center [653, 281] width 169 height 18
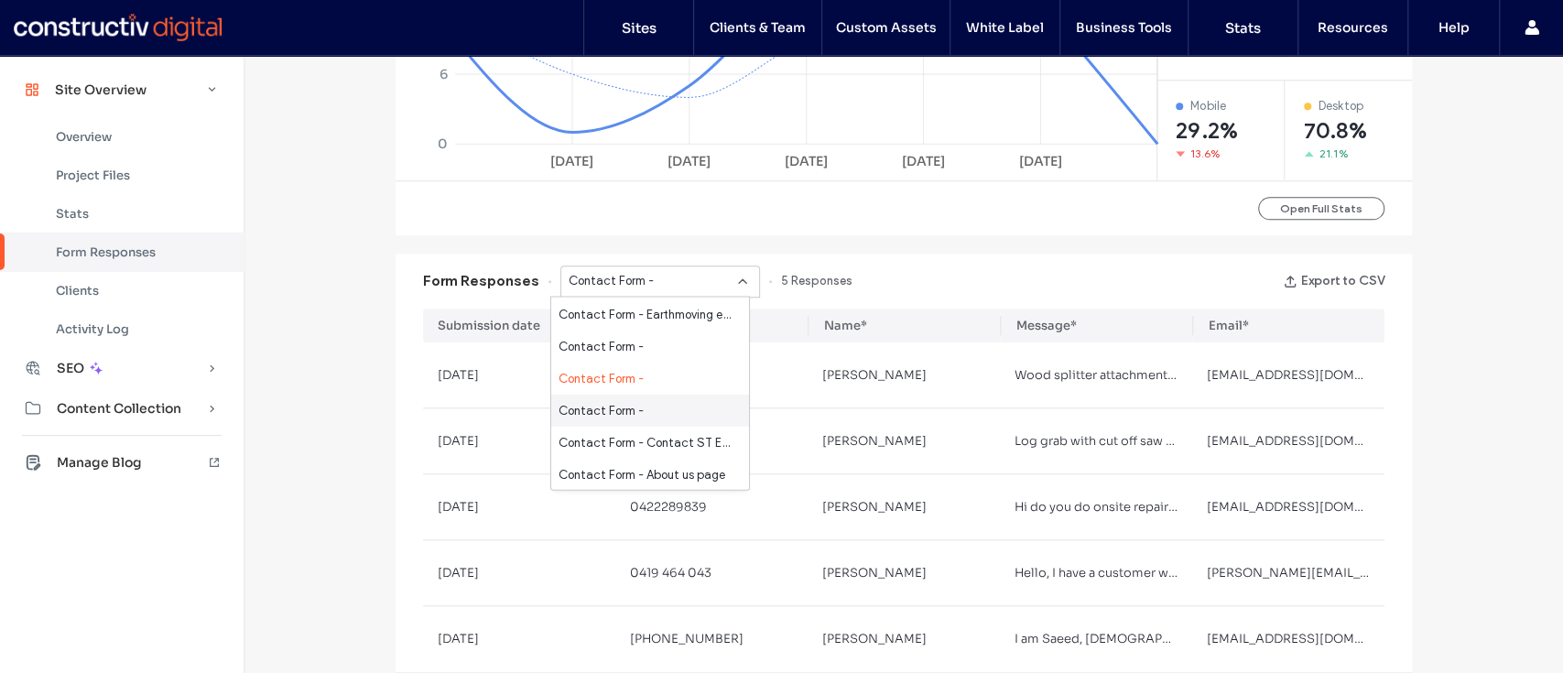
click at [643, 407] on div "Contact Form -" at bounding box center [650, 411] width 198 height 32
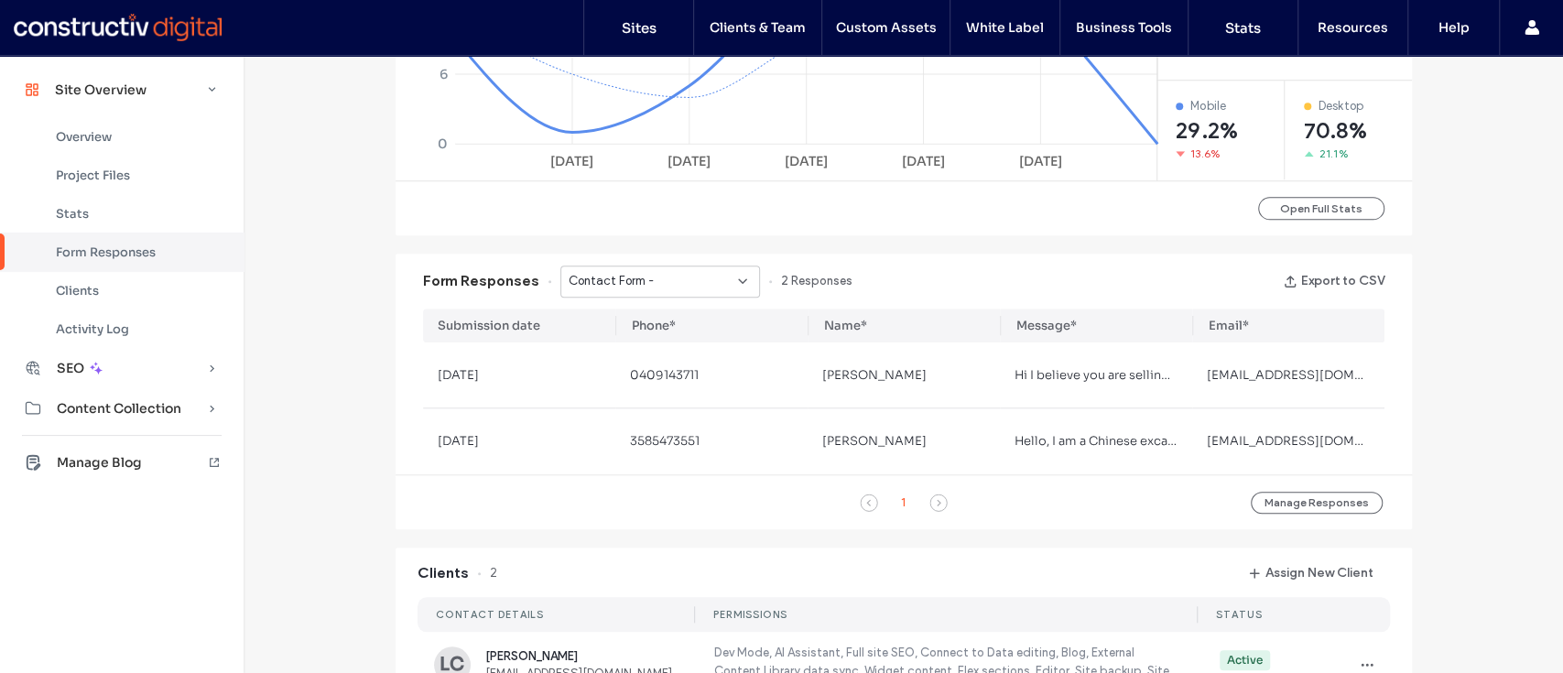
click at [637, 282] on span "Contact Form -" at bounding box center [611, 281] width 85 height 18
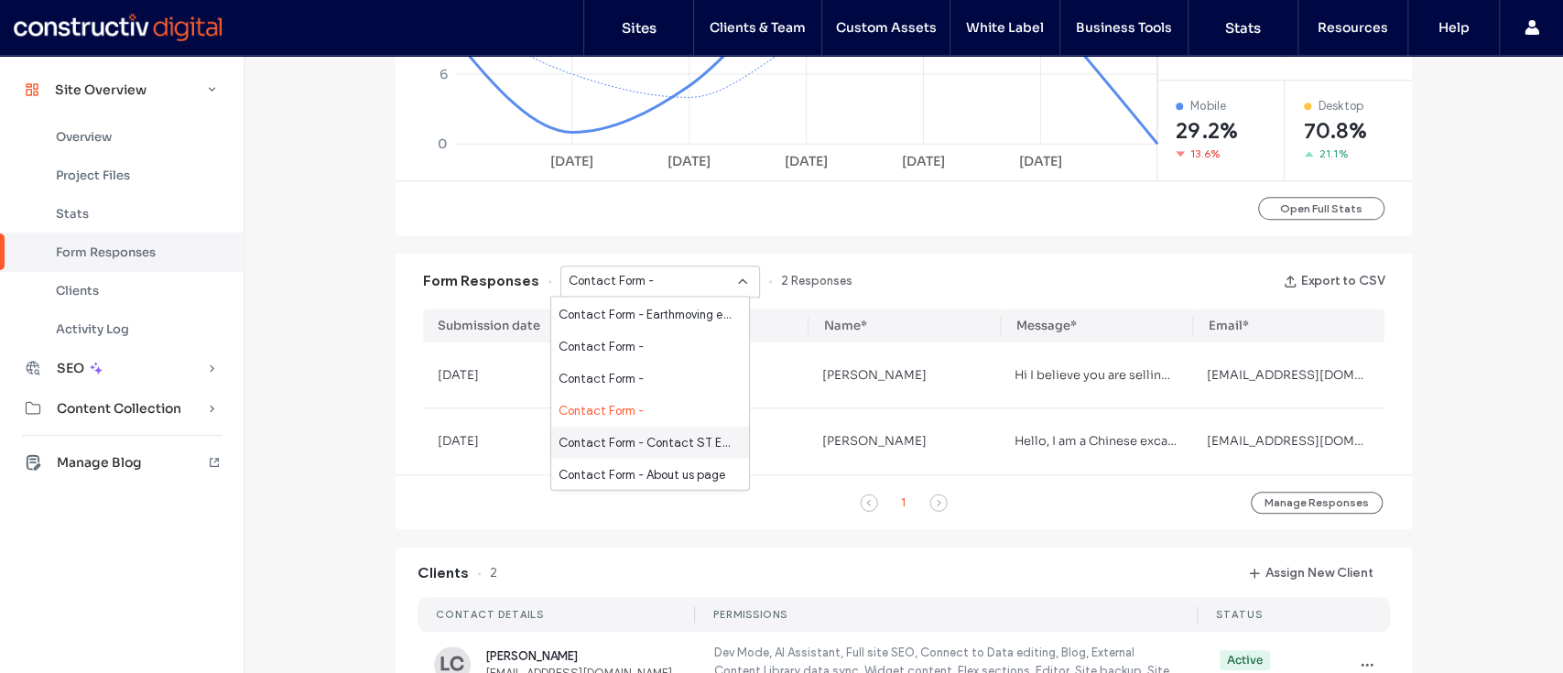
click at [653, 446] on span "Contact Form - Contact ST Engineering page" at bounding box center [647, 442] width 176 height 18
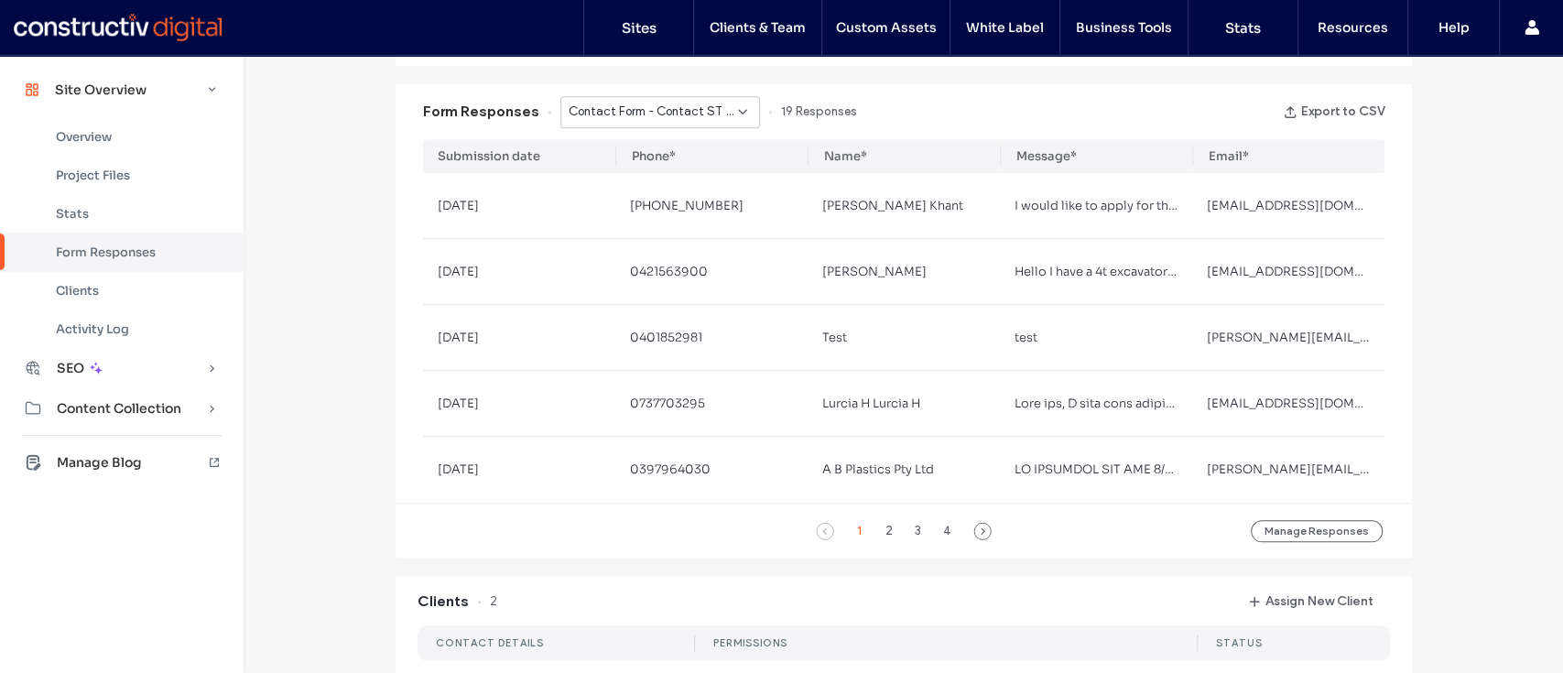
scroll to position [1152, 0]
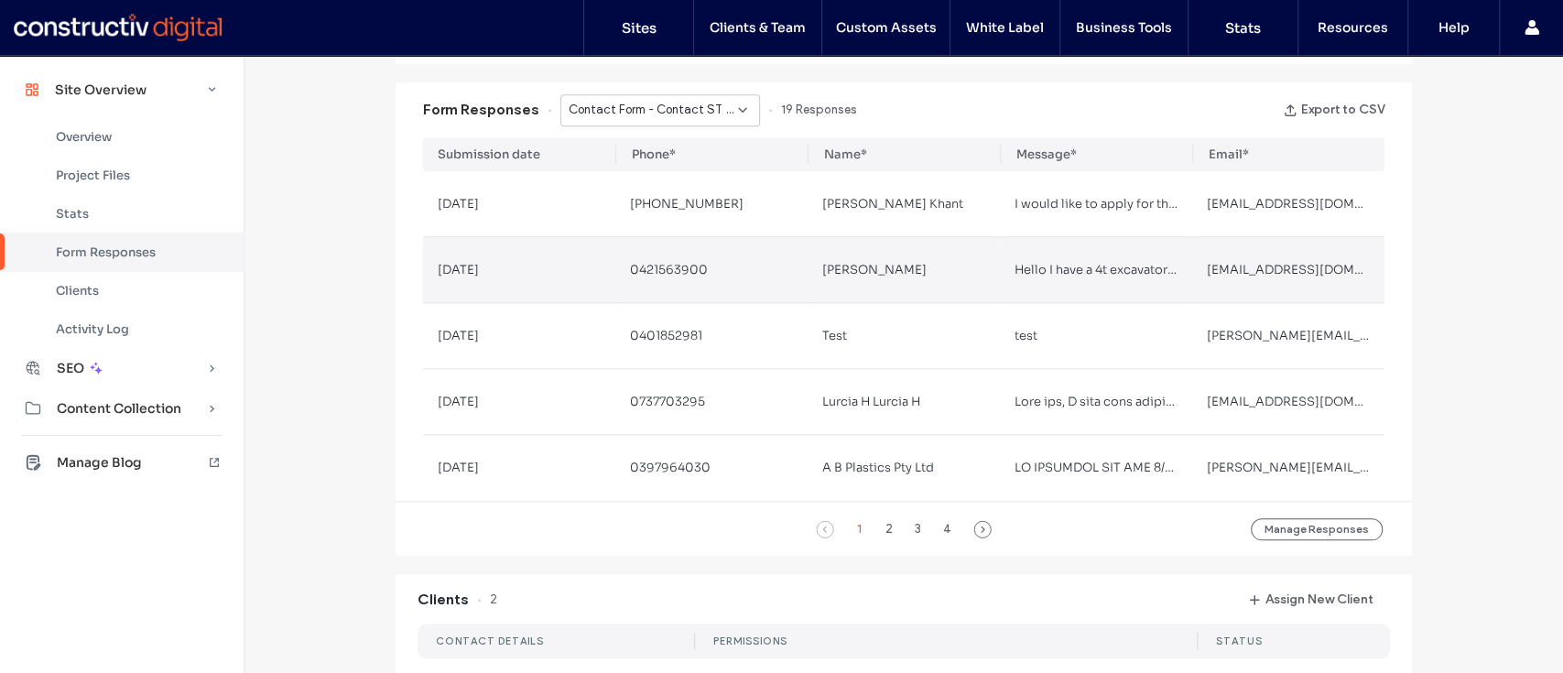
click at [1232, 261] on div "nath535king@hotmail.com" at bounding box center [1288, 270] width 163 height 18
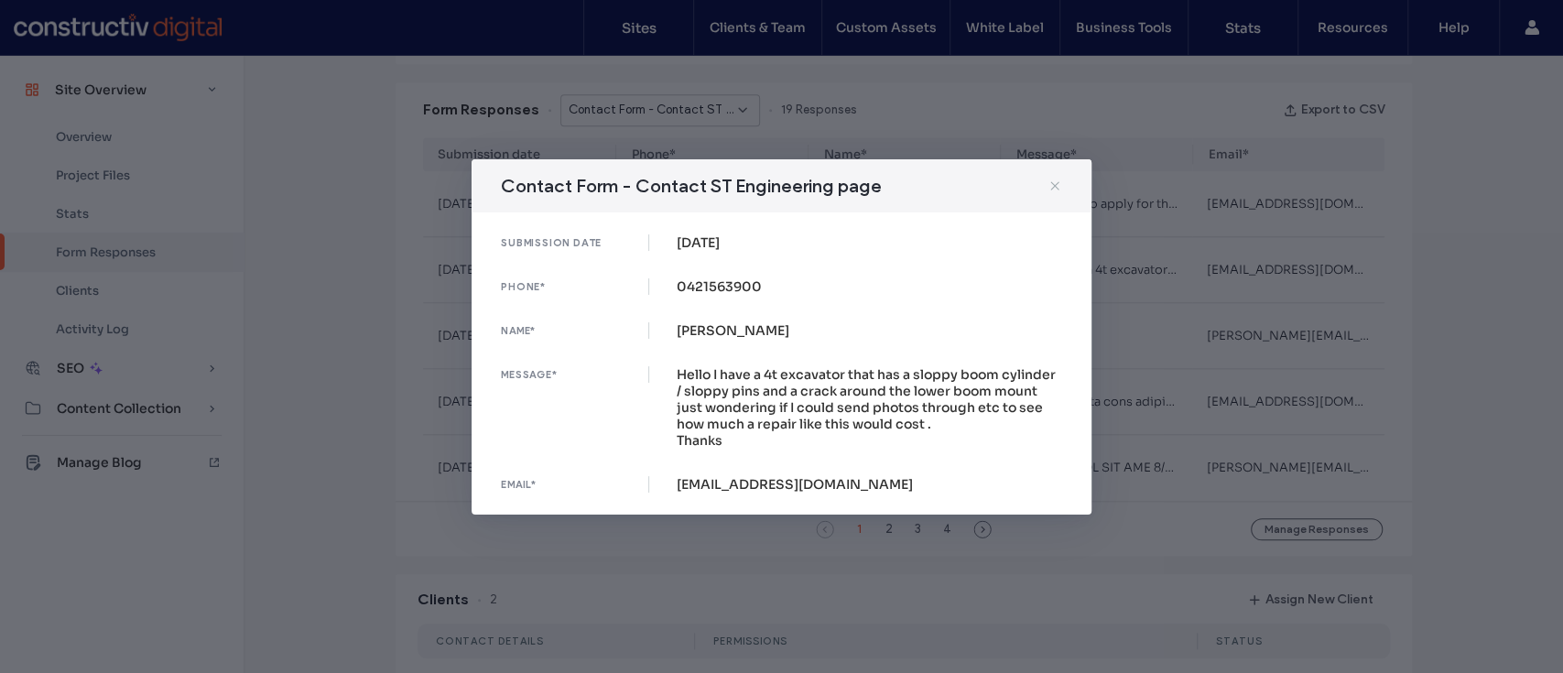
click at [1061, 190] on icon at bounding box center [1054, 186] width 15 height 15
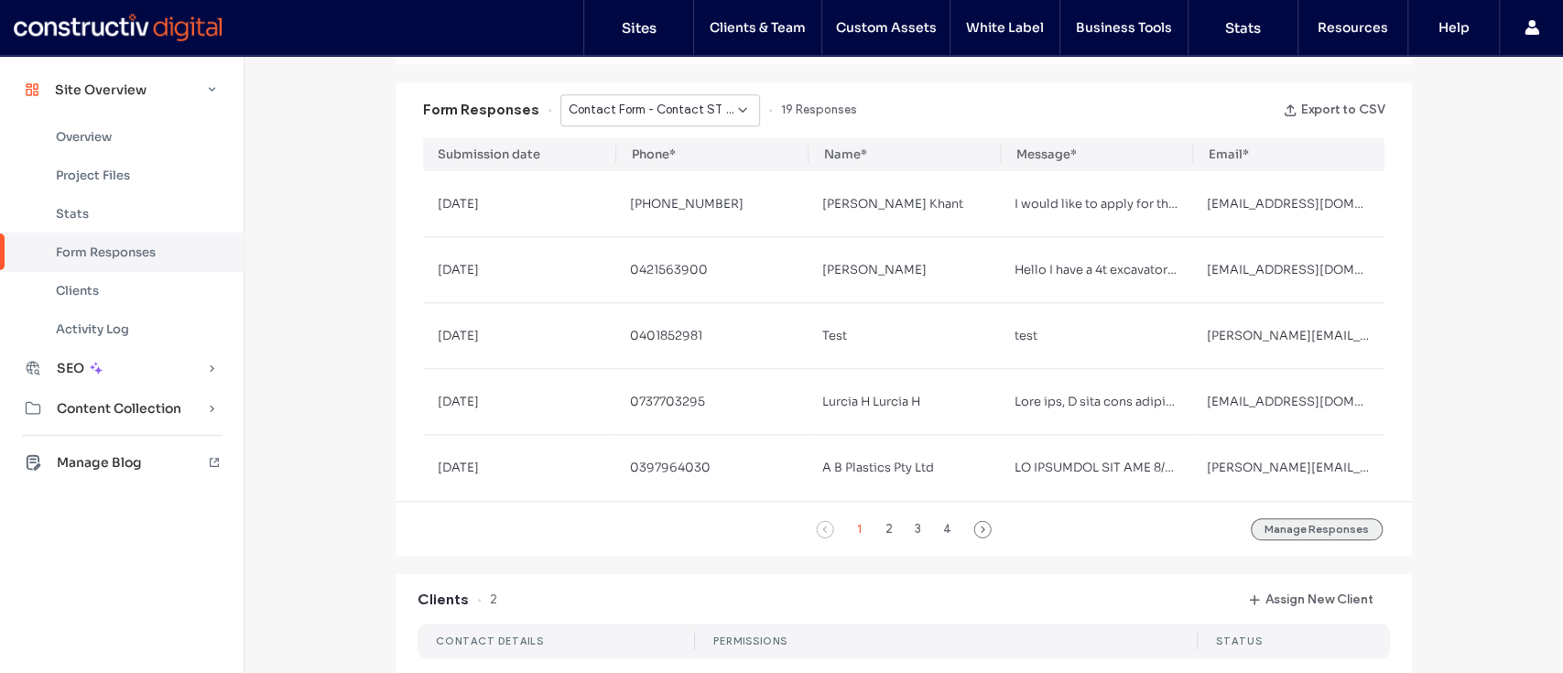
click at [1308, 528] on button "Manage Responses" at bounding box center [1317, 529] width 132 height 22
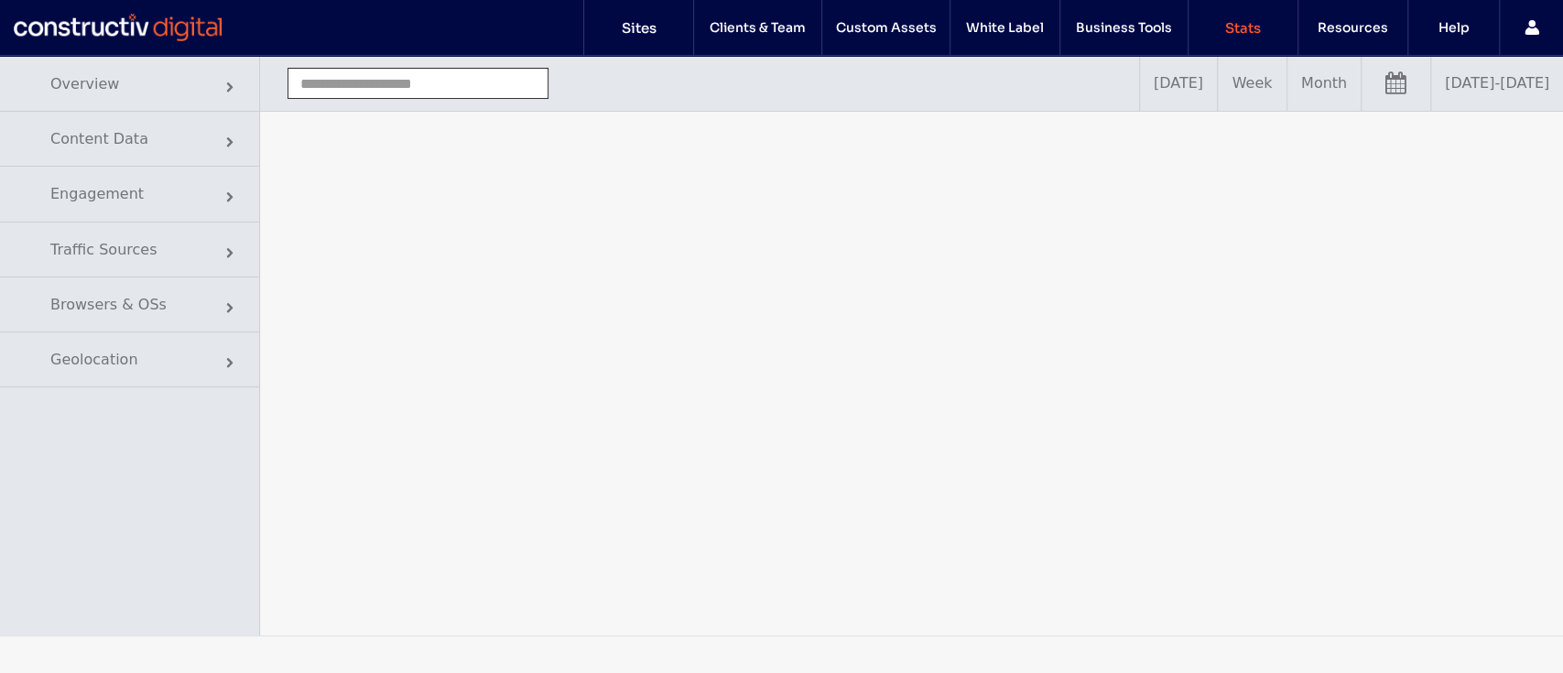
type input "**********"
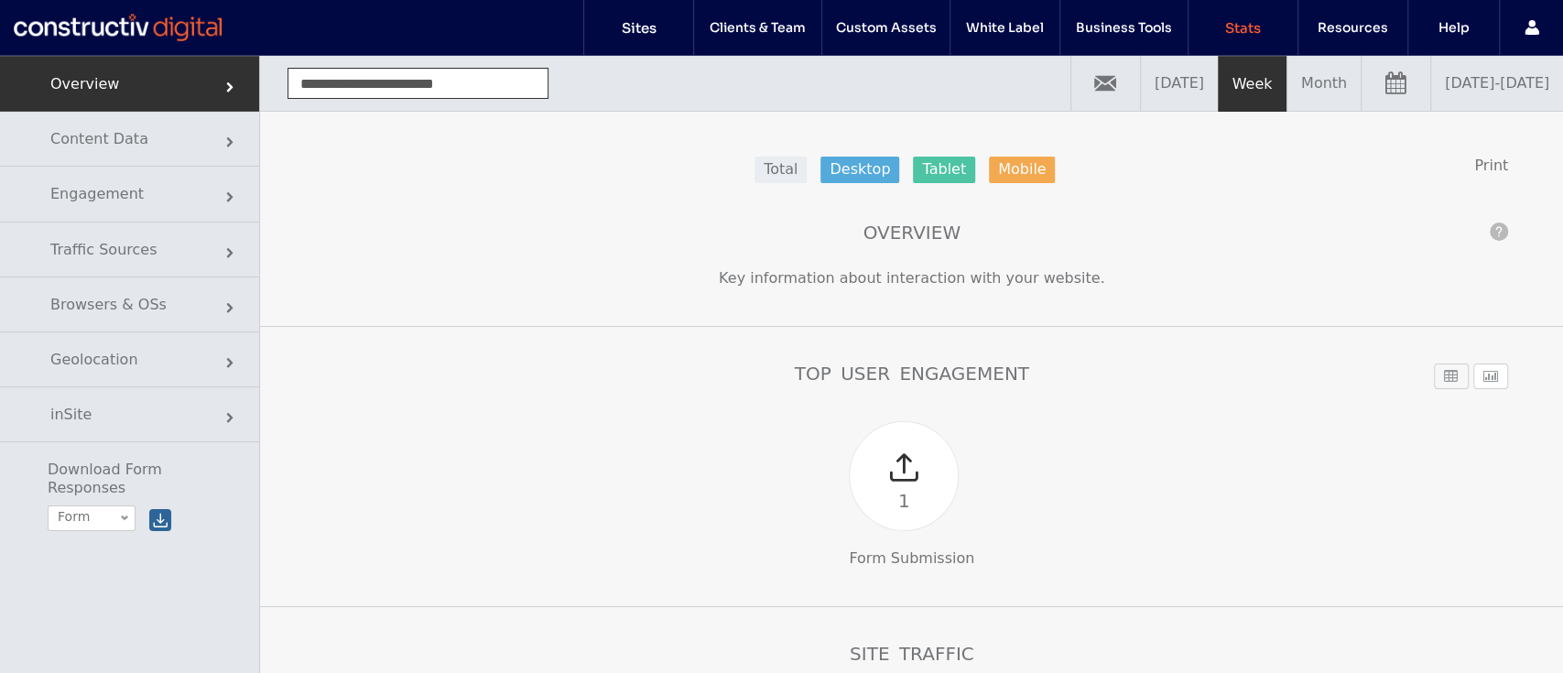
click at [1431, 95] on link "[DATE] - [DATE]" at bounding box center [1497, 83] width 132 height 55
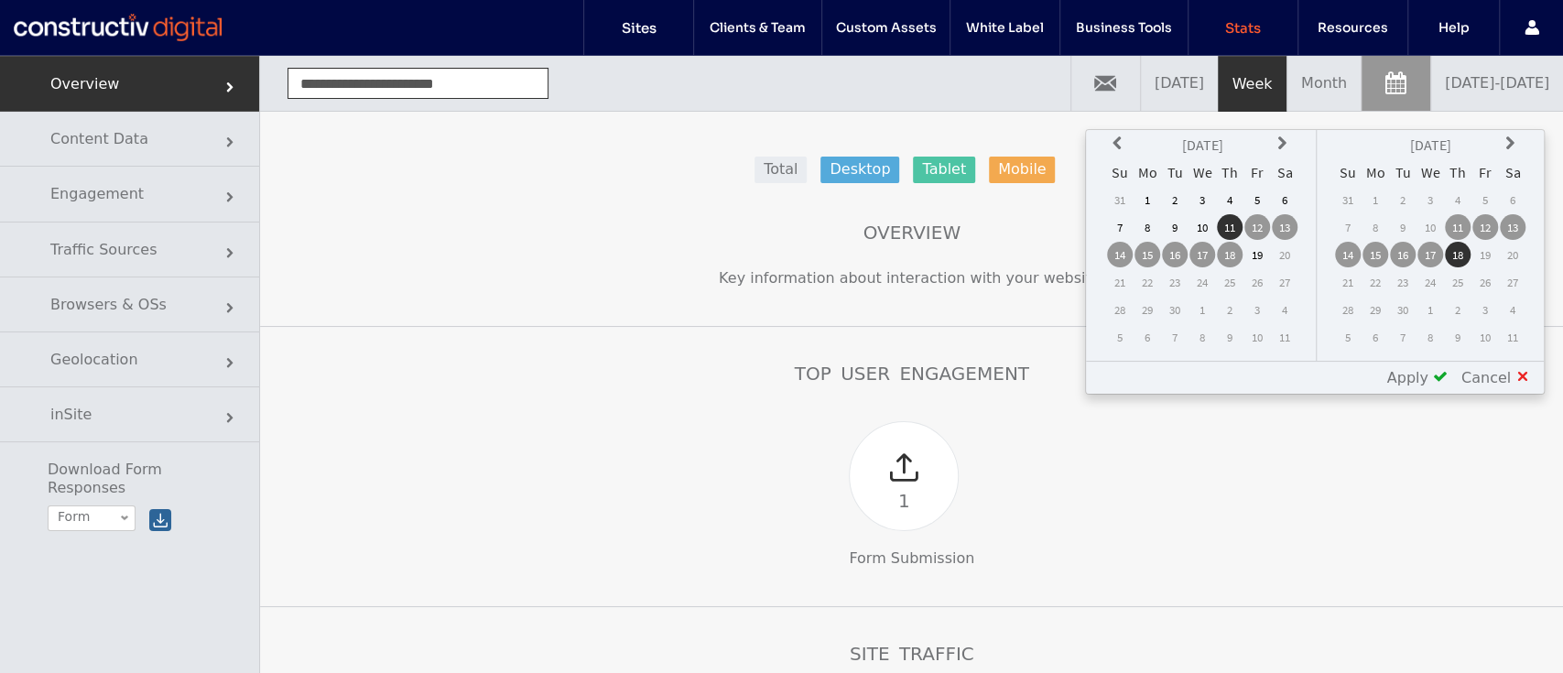
click at [1116, 145] on icon at bounding box center [1119, 143] width 15 height 15
click at [1265, 195] on td "1" at bounding box center [1257, 200] width 26 height 26
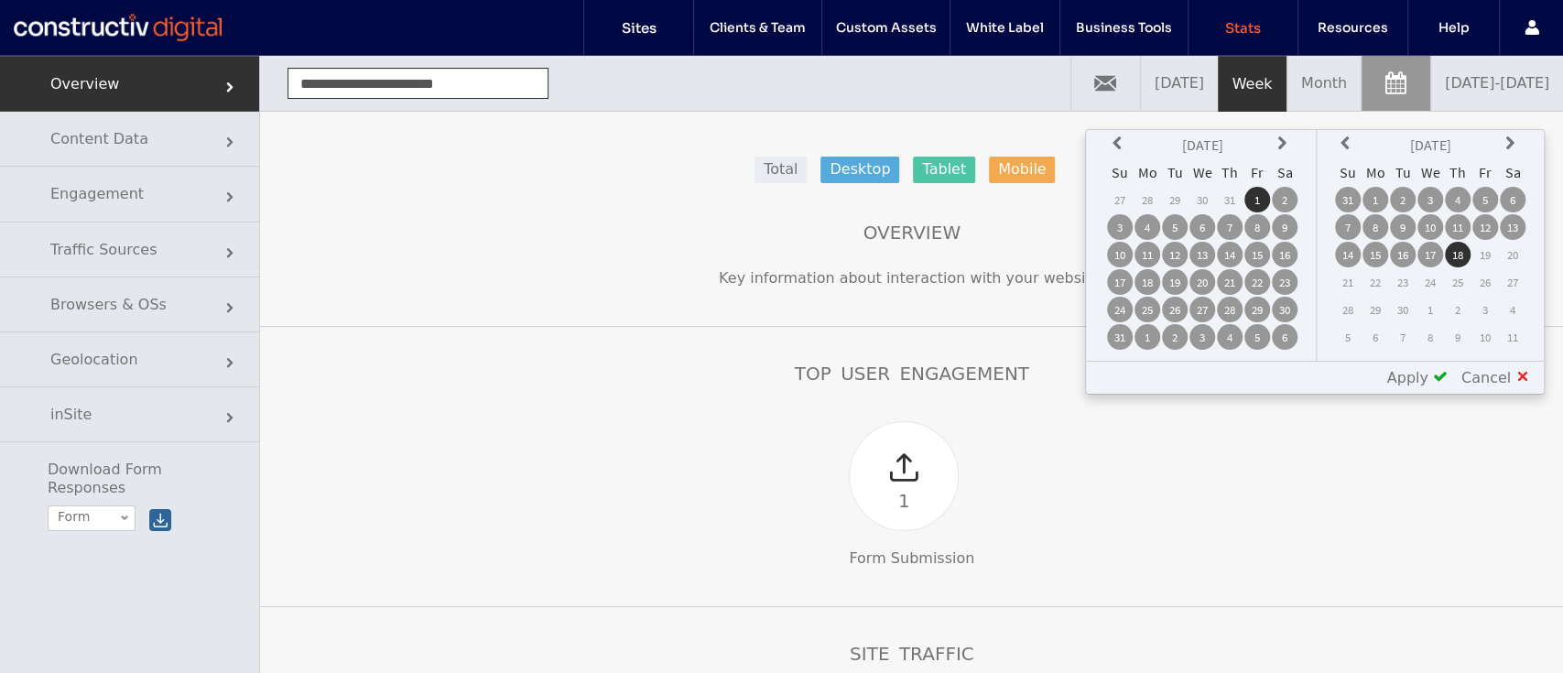
click at [1345, 194] on td "31" at bounding box center [1348, 200] width 26 height 26
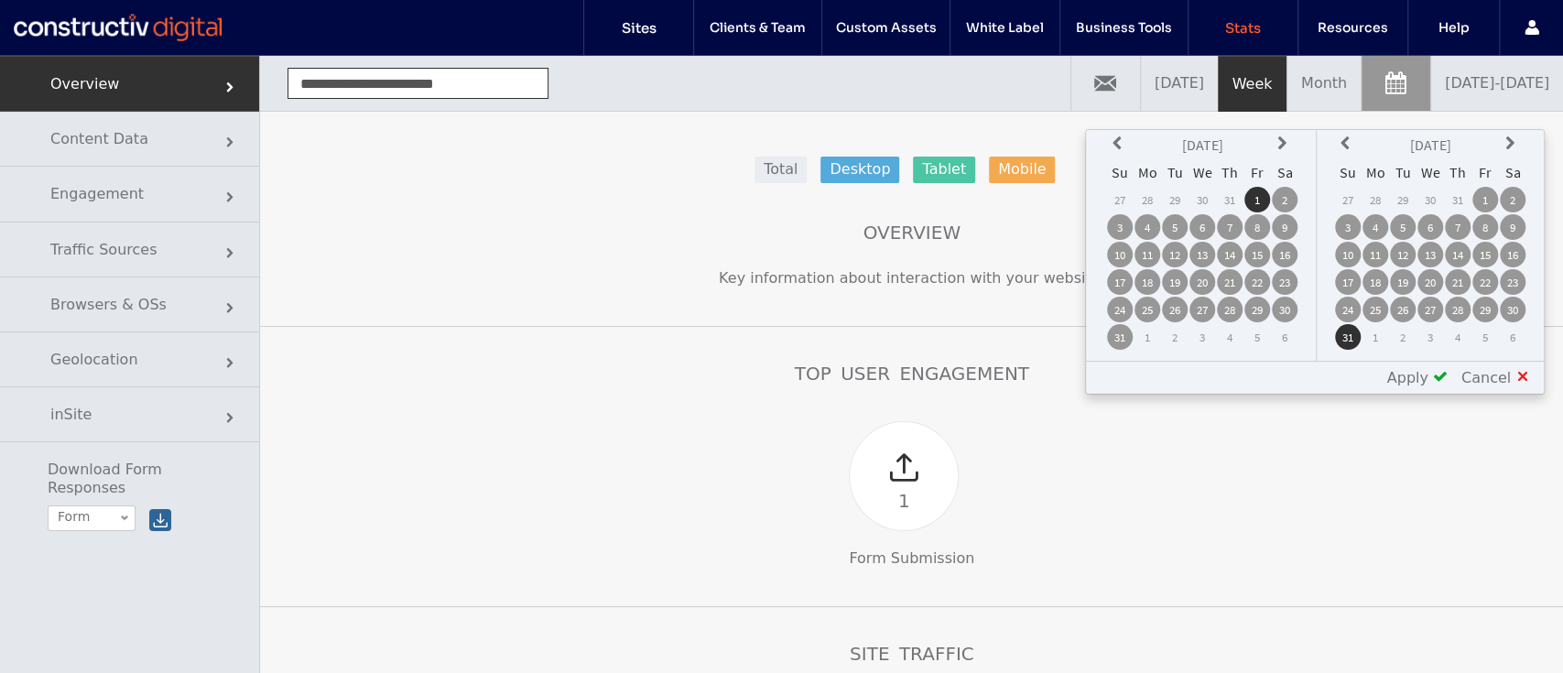
click at [1448, 376] on span at bounding box center [1440, 376] width 15 height 15
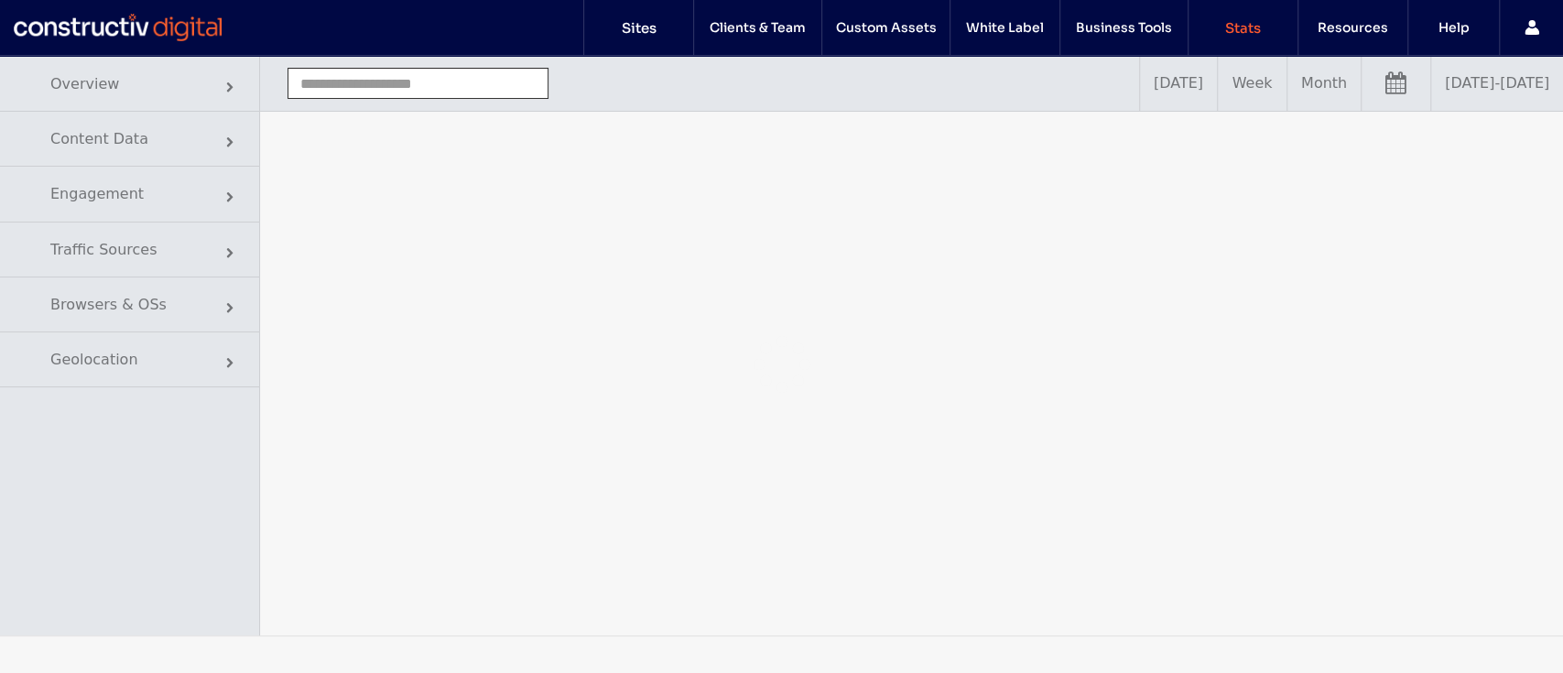
type input "**********"
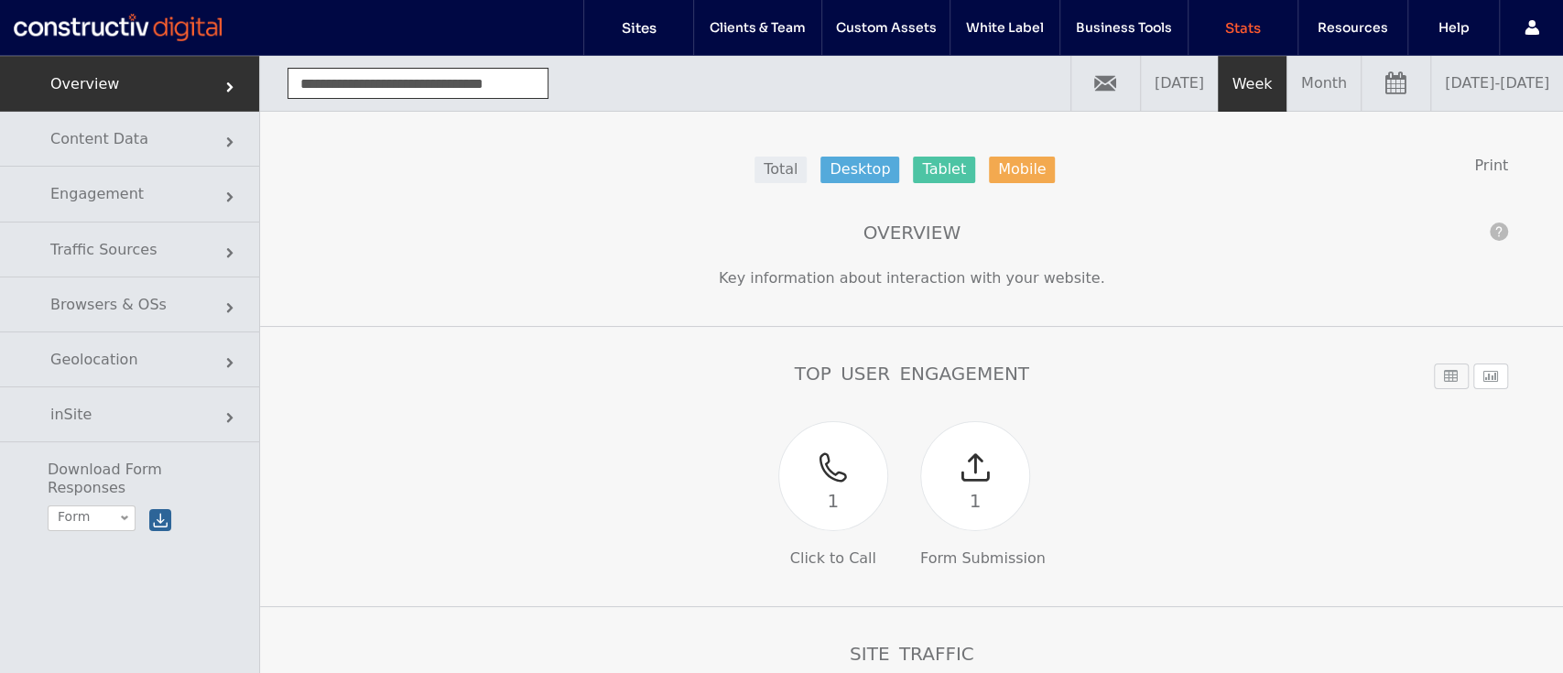
click at [1431, 90] on link "09/11/2025 - 09/18/2025" at bounding box center [1497, 83] width 132 height 55
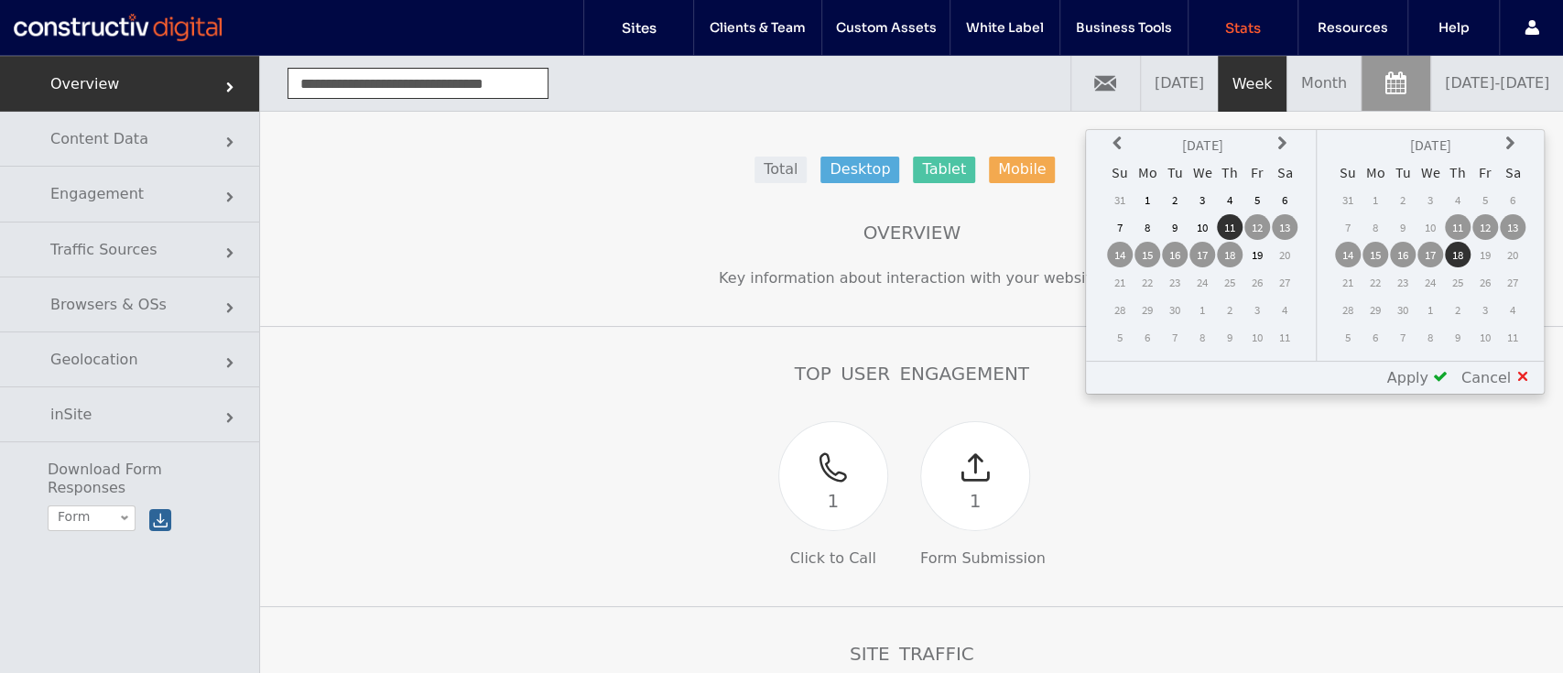
click at [1127, 143] on icon at bounding box center [1119, 143] width 15 height 15
click at [1260, 197] on td "1" at bounding box center [1257, 200] width 26 height 26
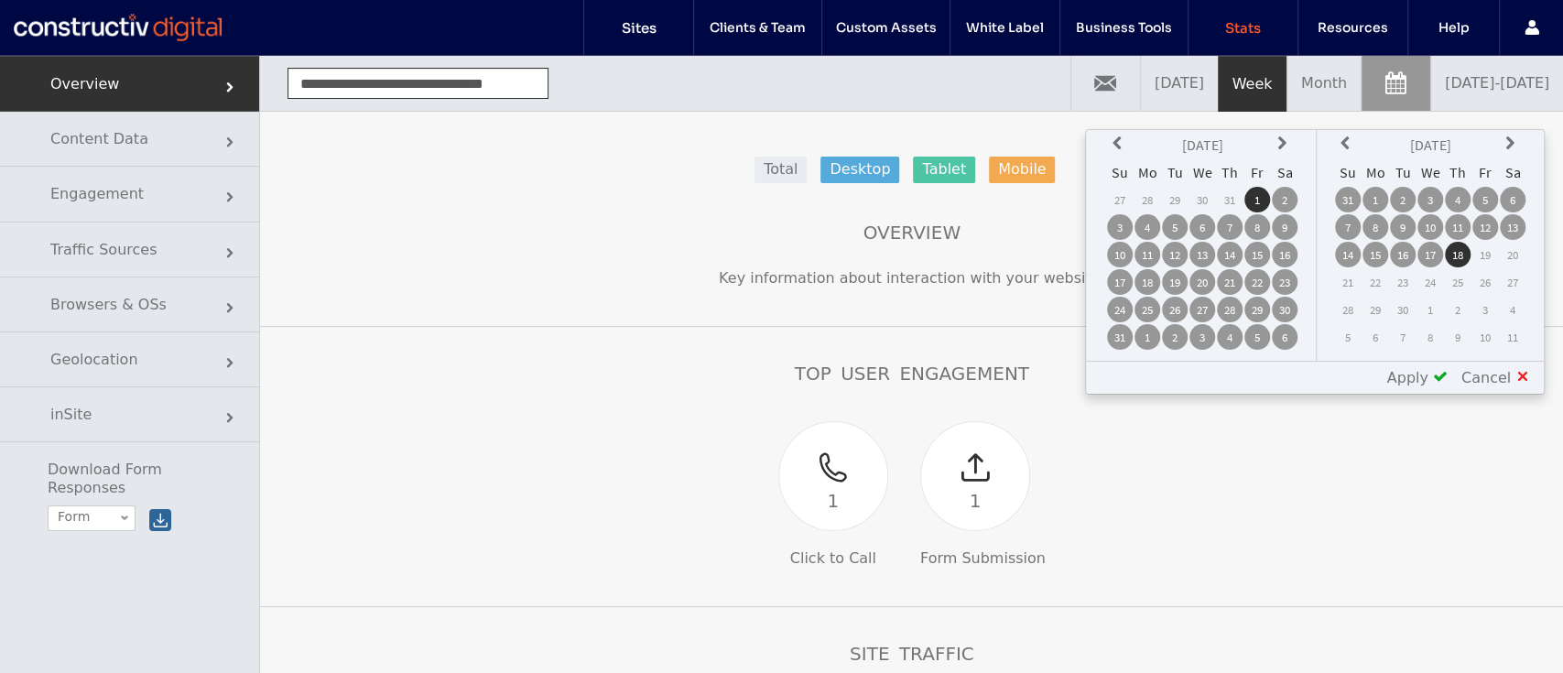
click at [1354, 204] on td "31" at bounding box center [1348, 200] width 26 height 26
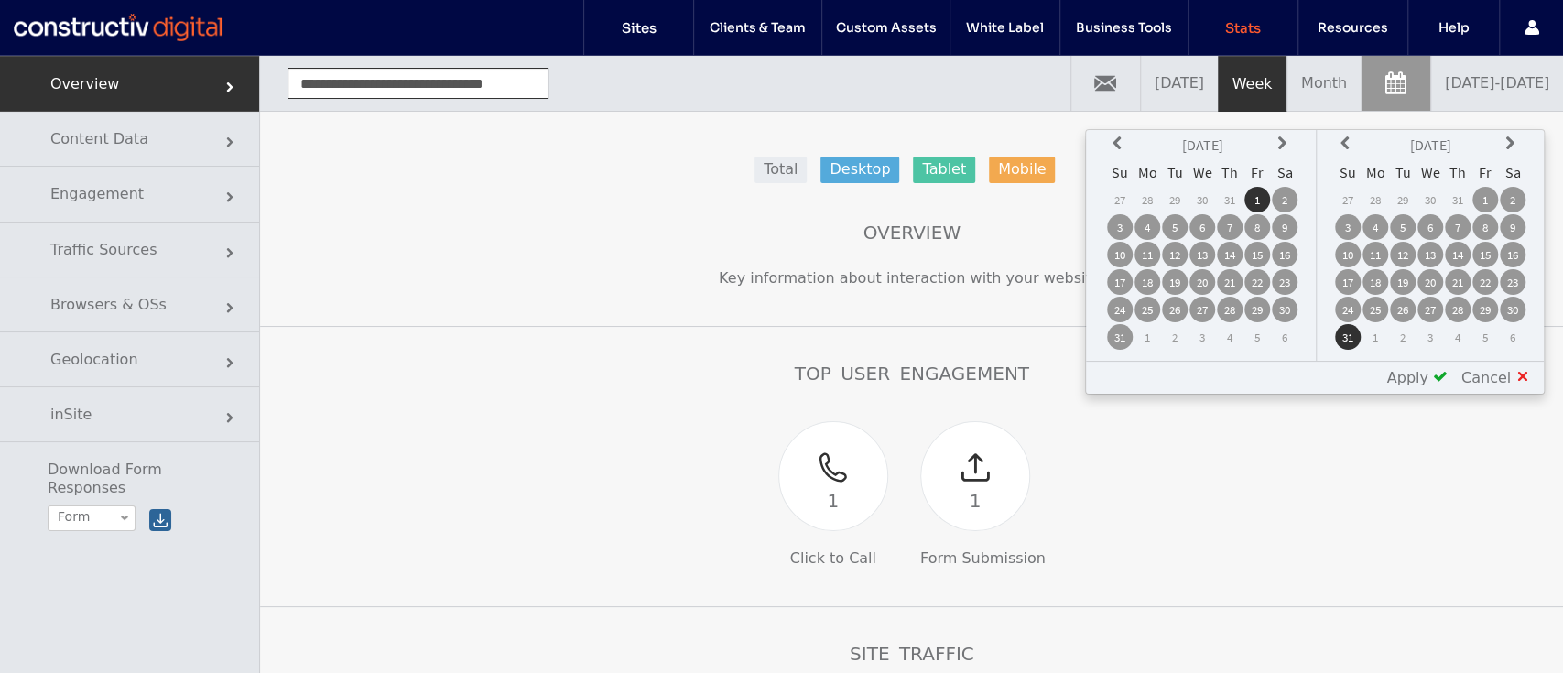
click at [1439, 372] on span at bounding box center [1440, 376] width 15 height 15
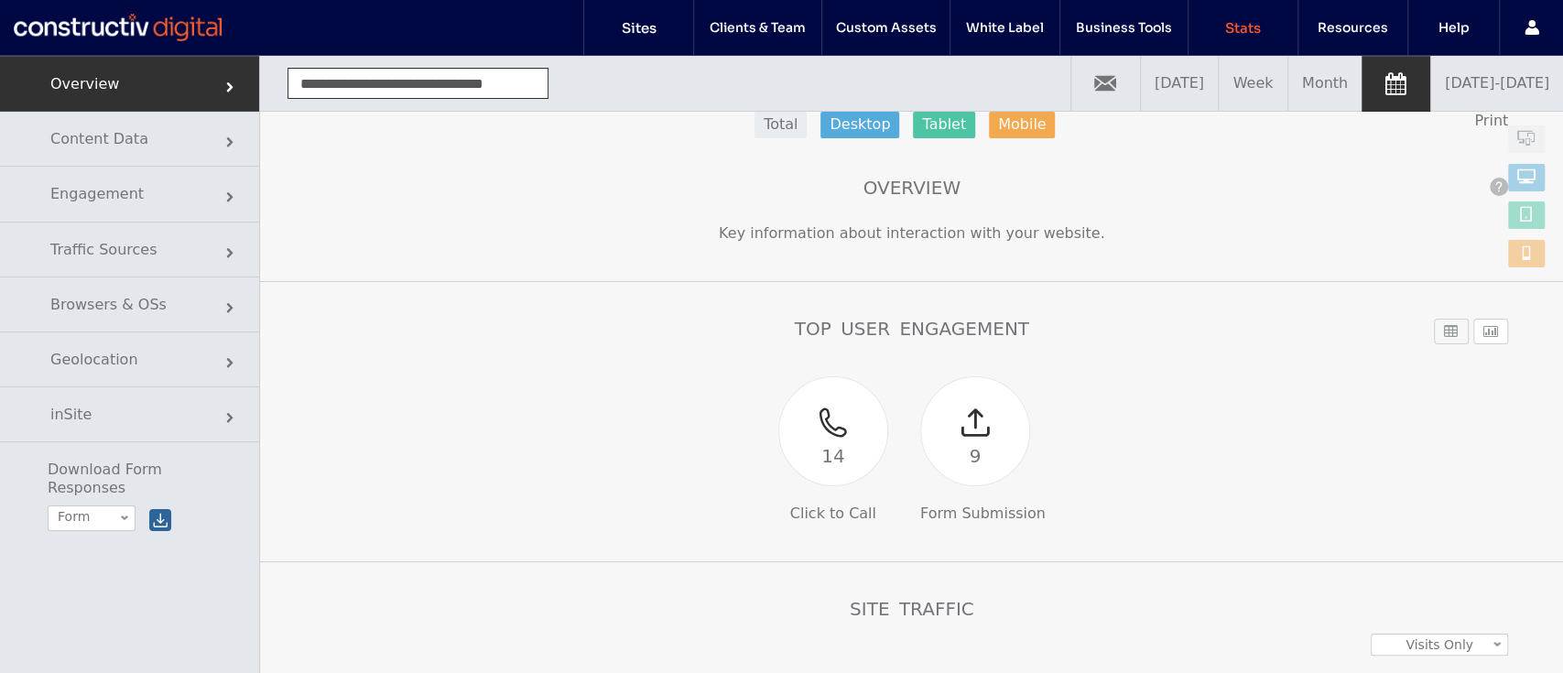
scroll to position [43, 0]
click at [1443, 94] on link "08/01/2025 - 08/31/2025" at bounding box center [1497, 83] width 132 height 55
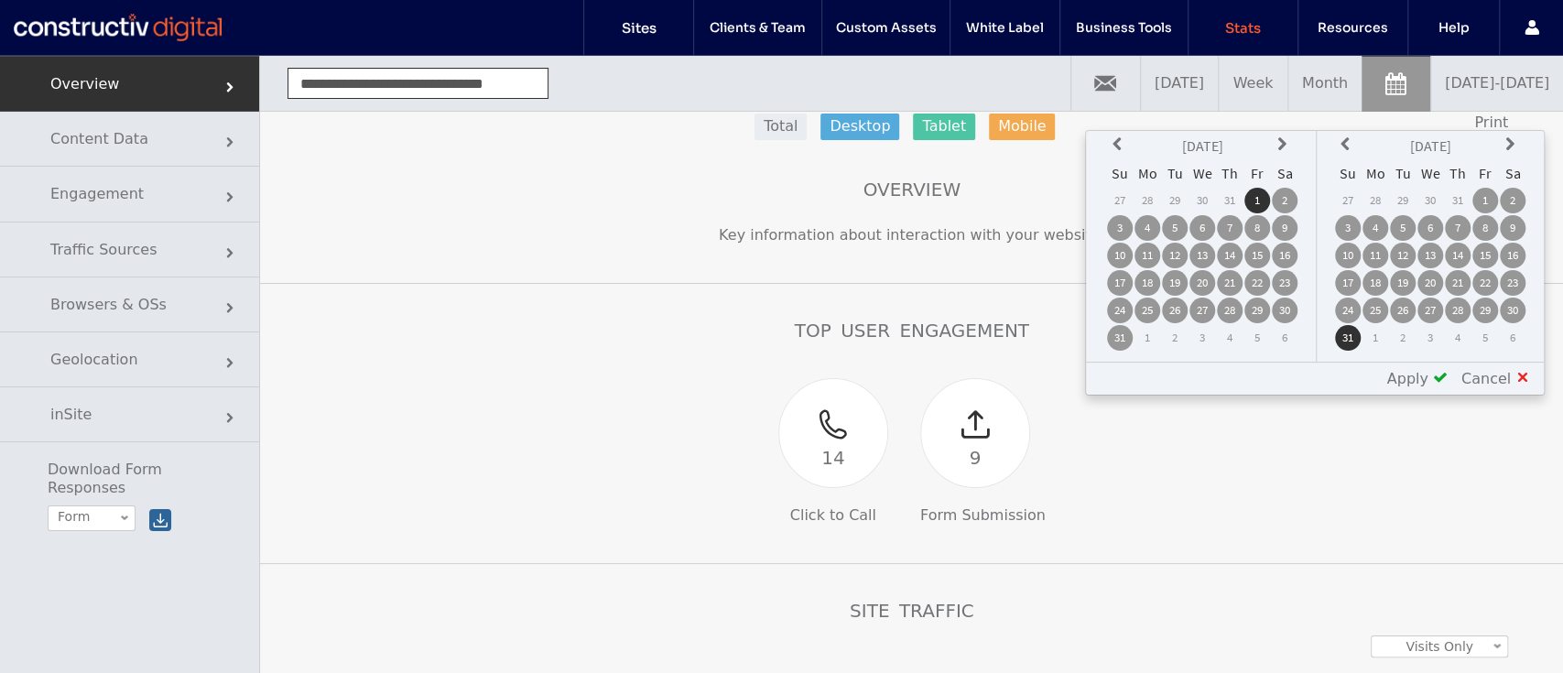
click at [1155, 333] on td "1" at bounding box center [1147, 338] width 26 height 26
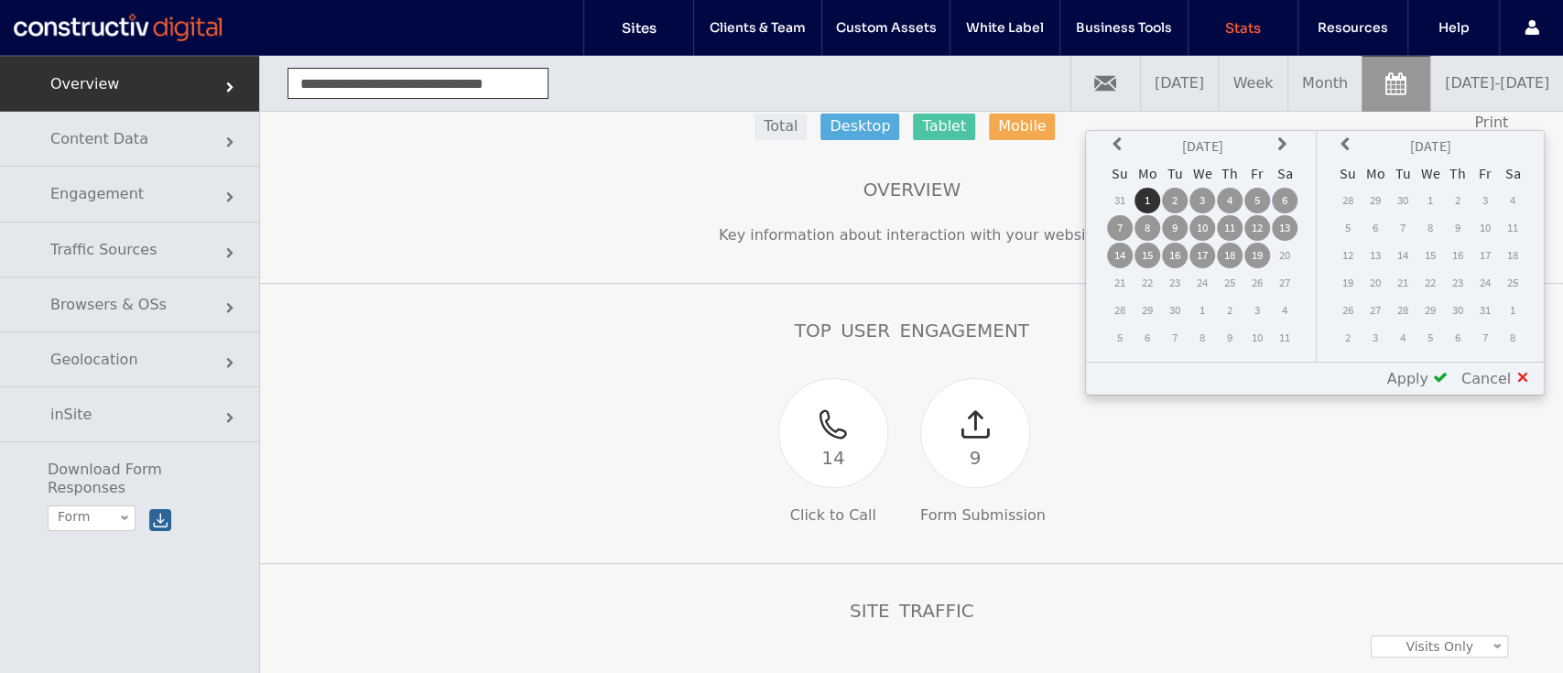
click at [1439, 374] on span at bounding box center [1440, 377] width 15 height 15
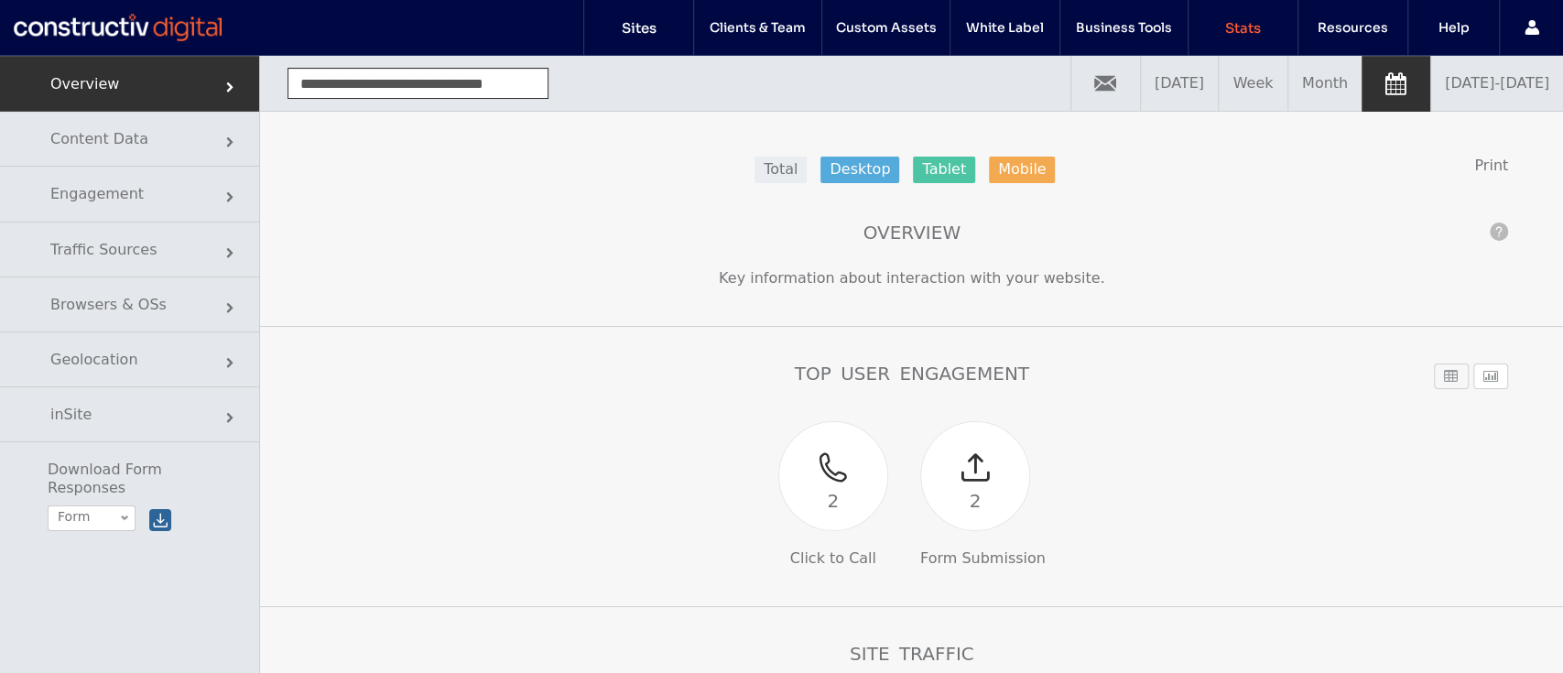
click at [1432, 97] on link "09/01/2025 - 09/19/2025" at bounding box center [1497, 83] width 132 height 55
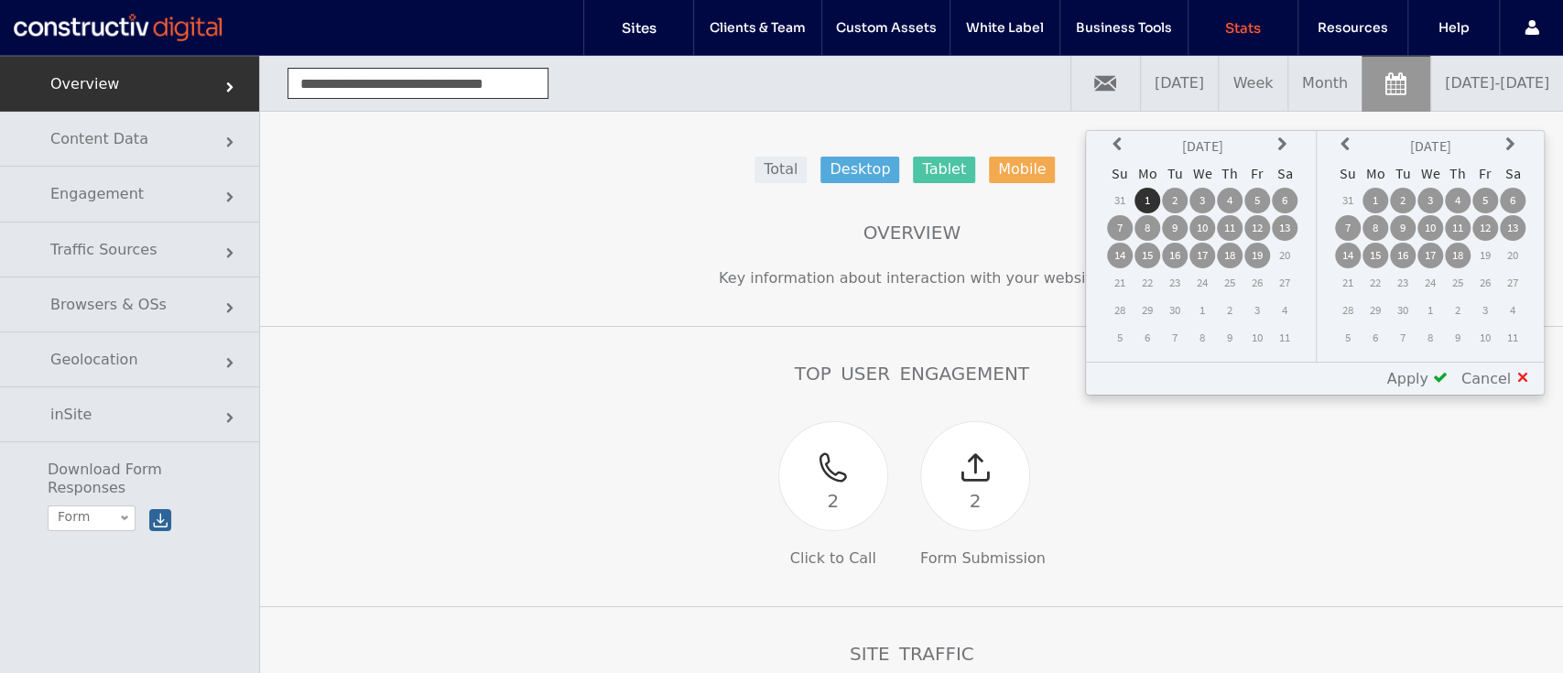
click at [1448, 380] on span at bounding box center [1440, 377] width 15 height 15
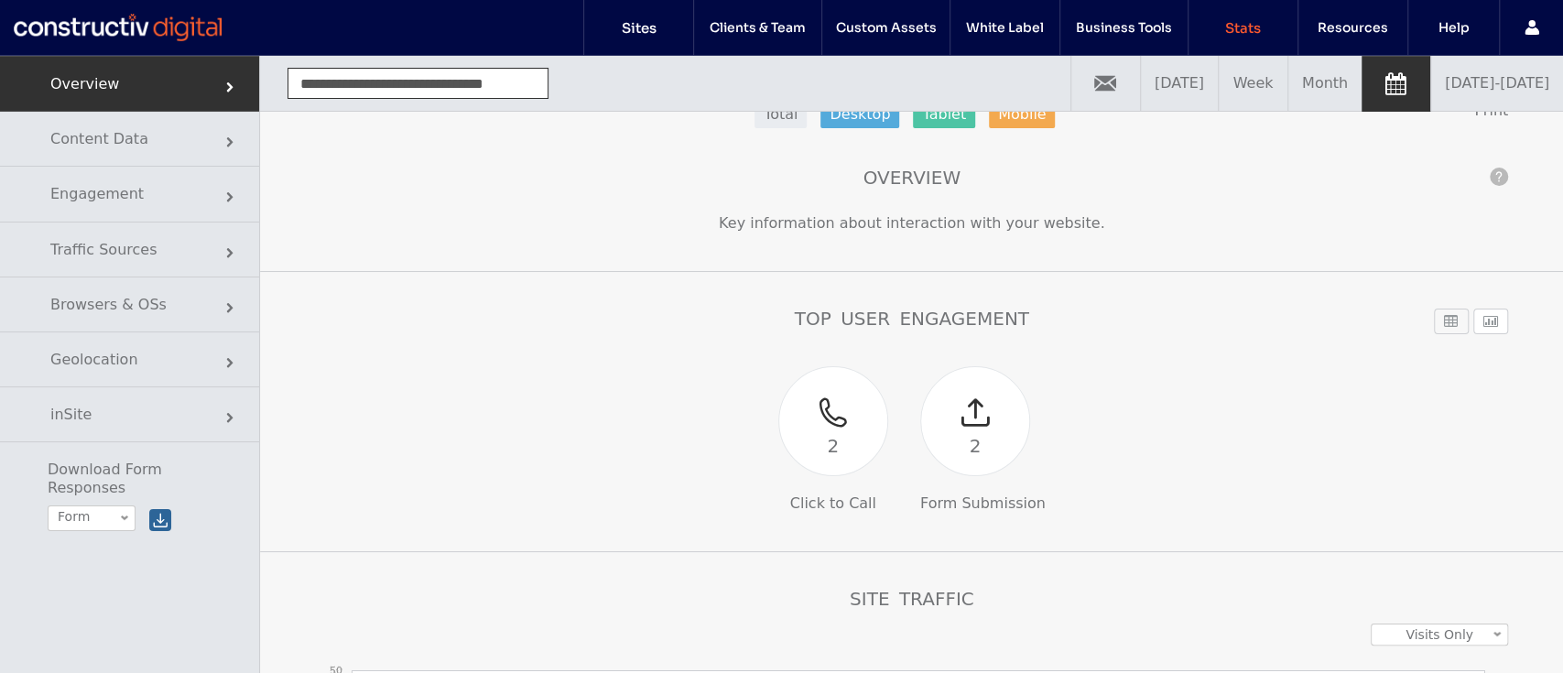
scroll to position [0, 0]
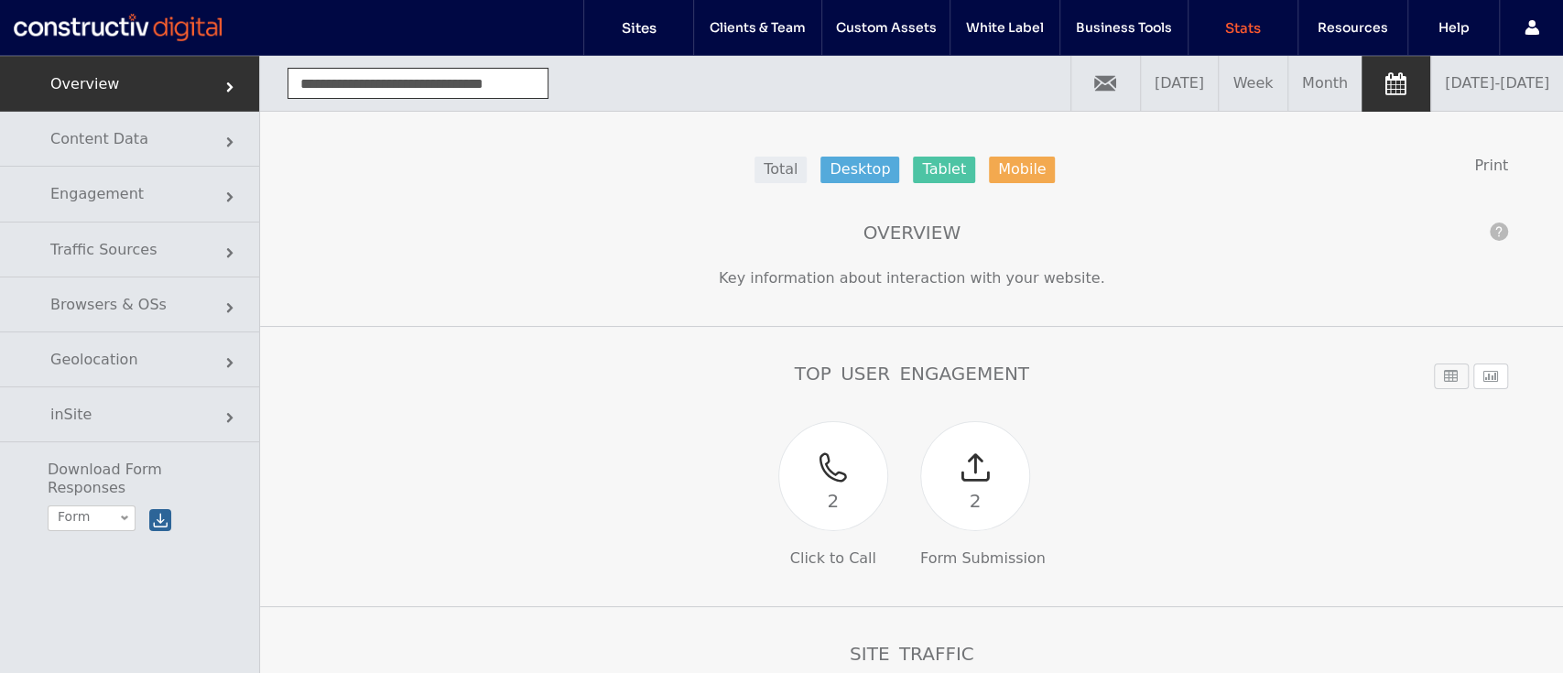
click at [131, 139] on span "Content Data" at bounding box center [99, 138] width 98 height 17
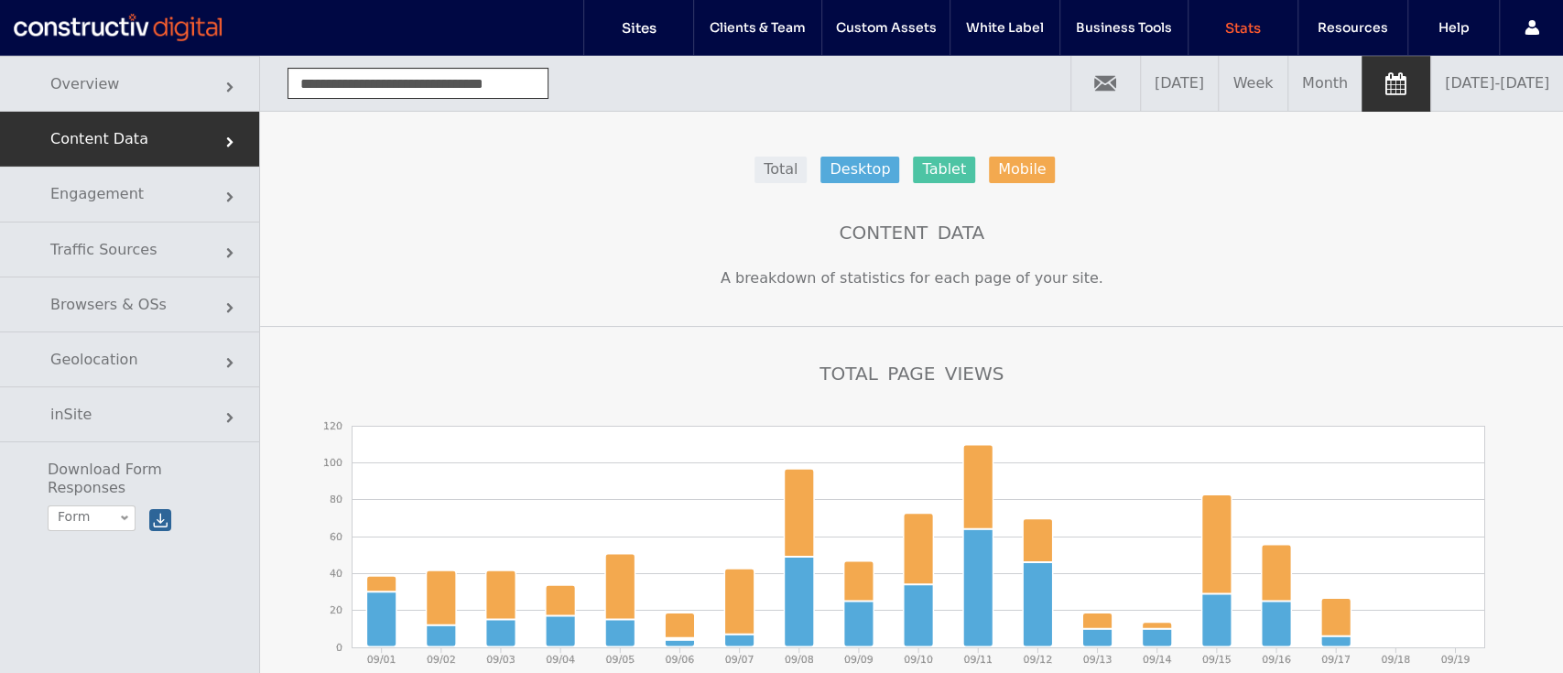
click at [1384, 385] on div "Total Page Views" at bounding box center [911, 392] width 1193 height 58
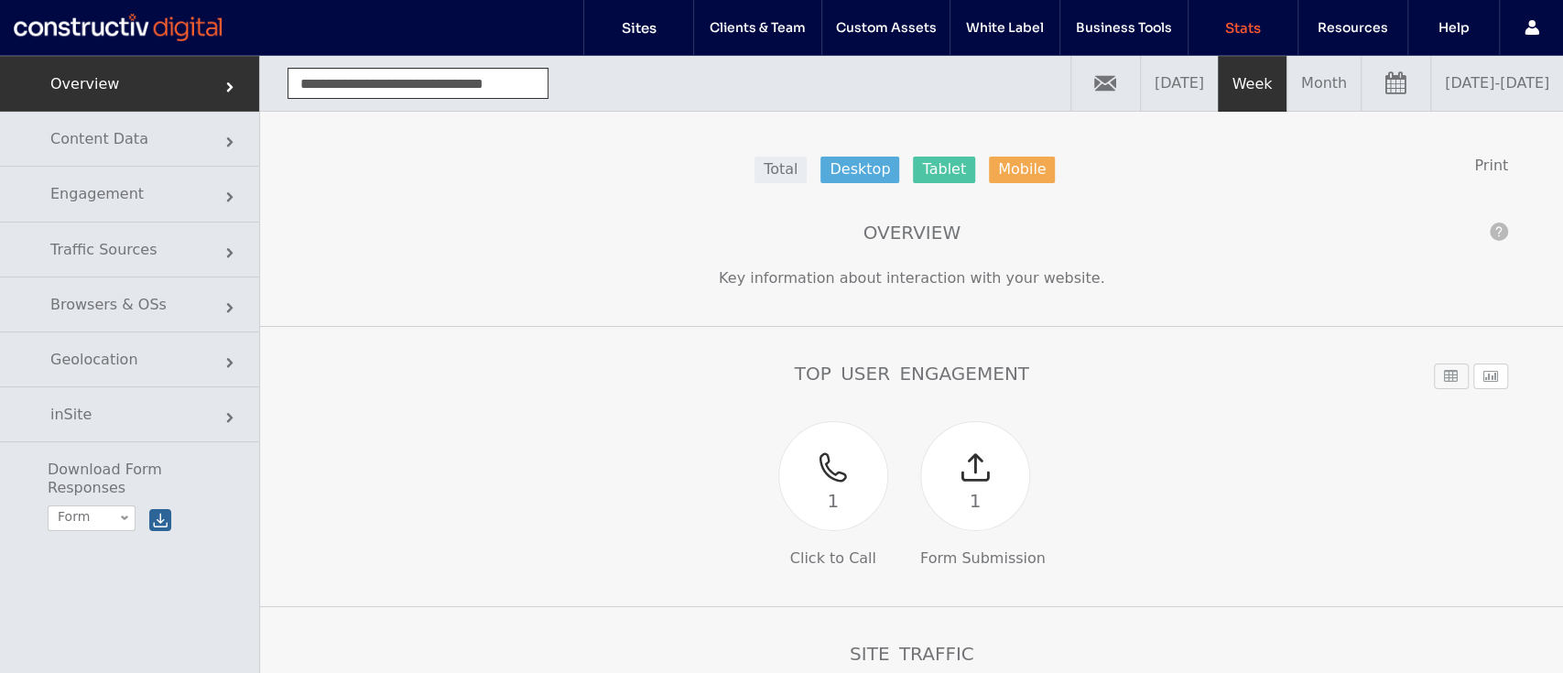
click at [396, 85] on input "**********" at bounding box center [417, 83] width 261 height 31
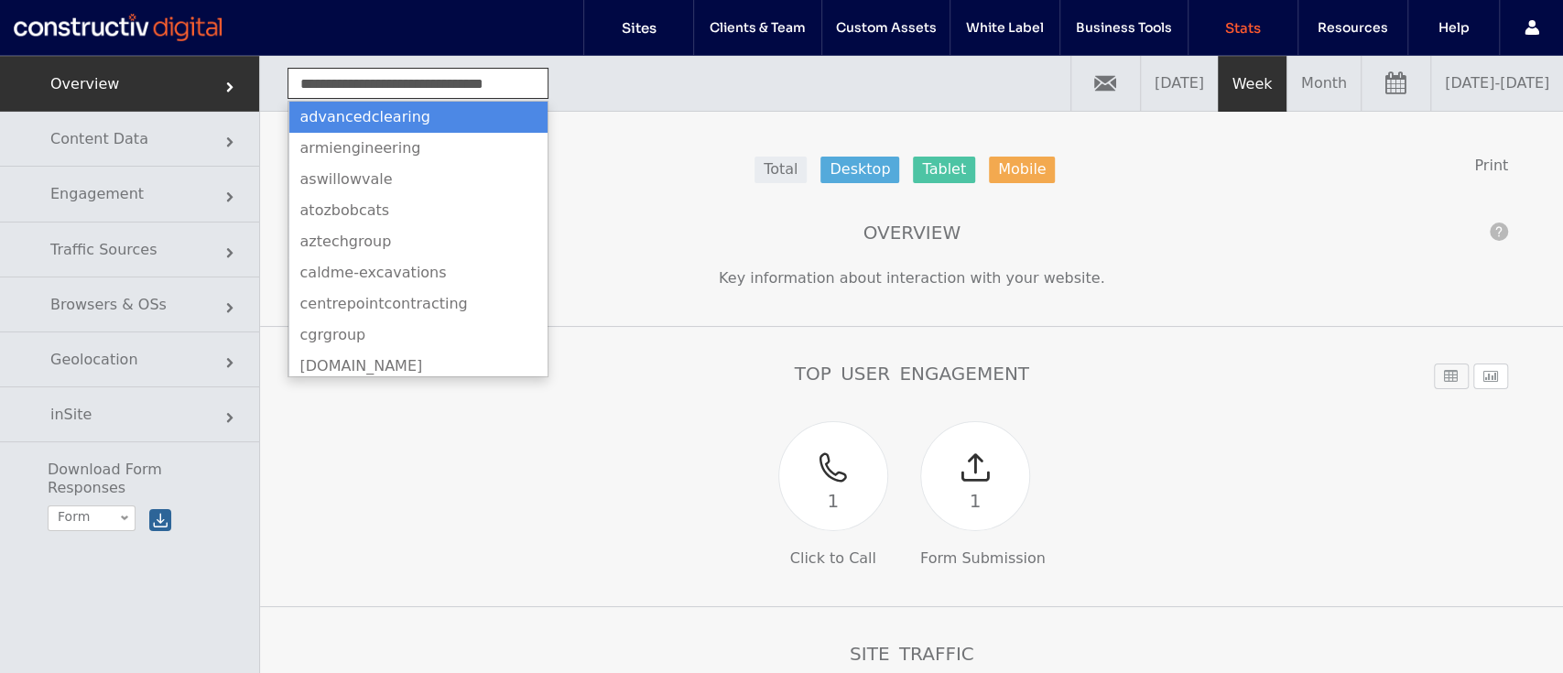
scroll to position [1758, 0]
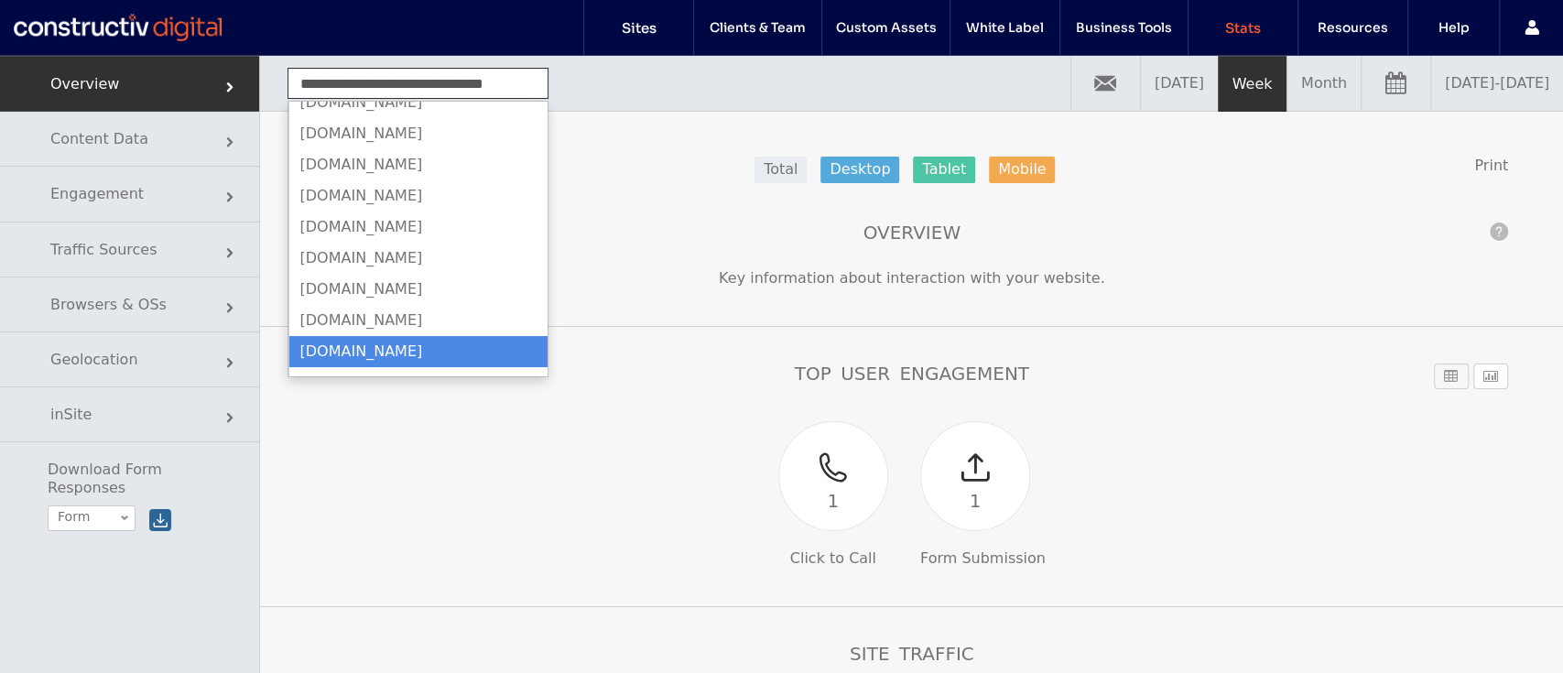
click at [396, 85] on input "**********" at bounding box center [417, 83] width 261 height 31
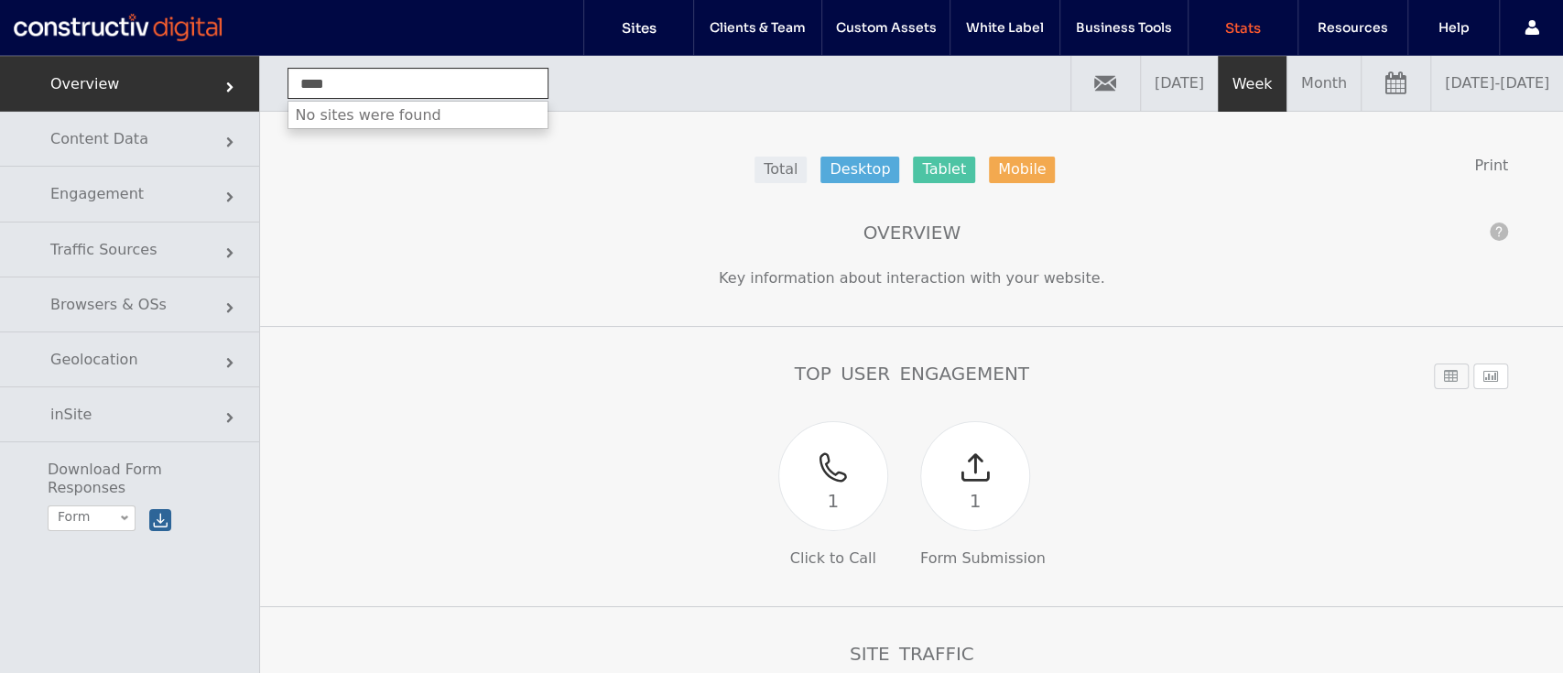
type input "****"
click at [182, 21] on div at bounding box center [118, 27] width 208 height 29
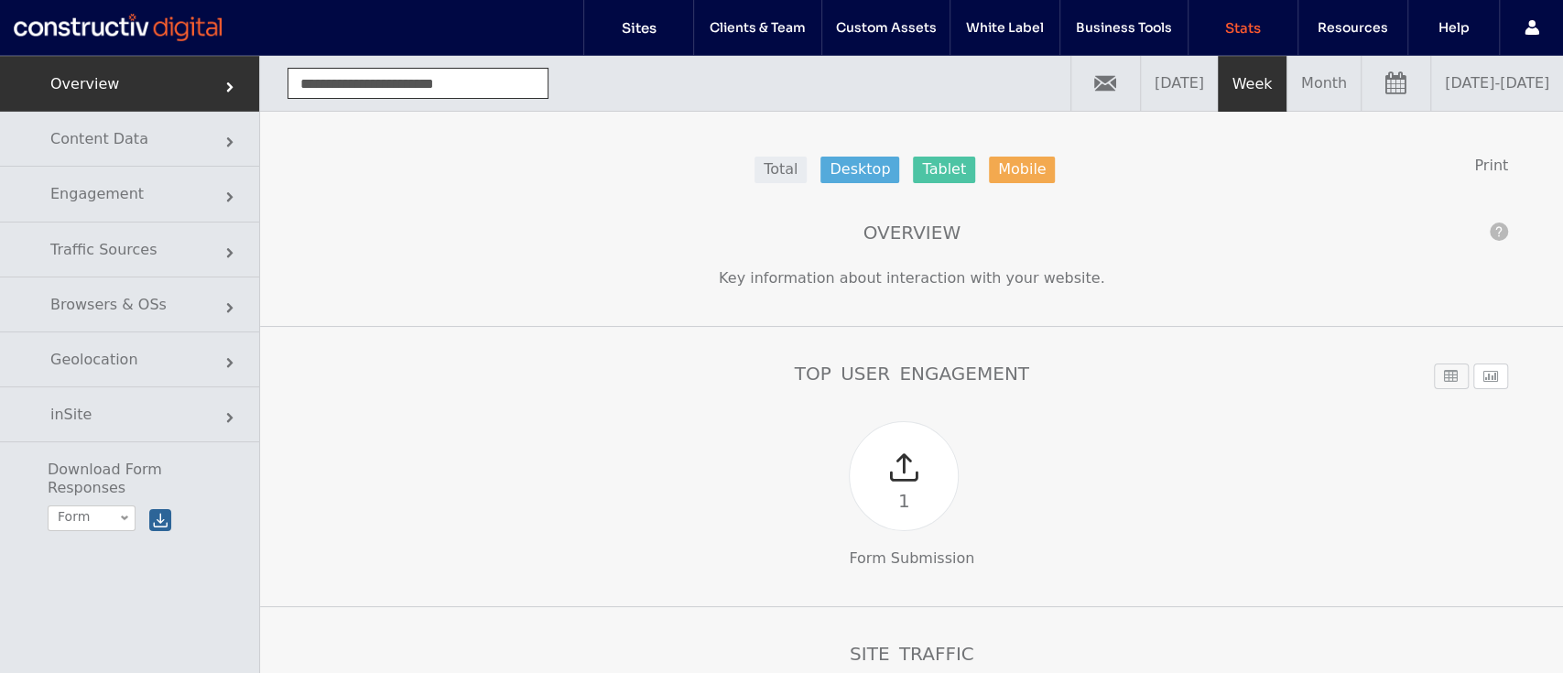
click at [1431, 84] on link "[DATE] - [DATE]" at bounding box center [1497, 83] width 132 height 55
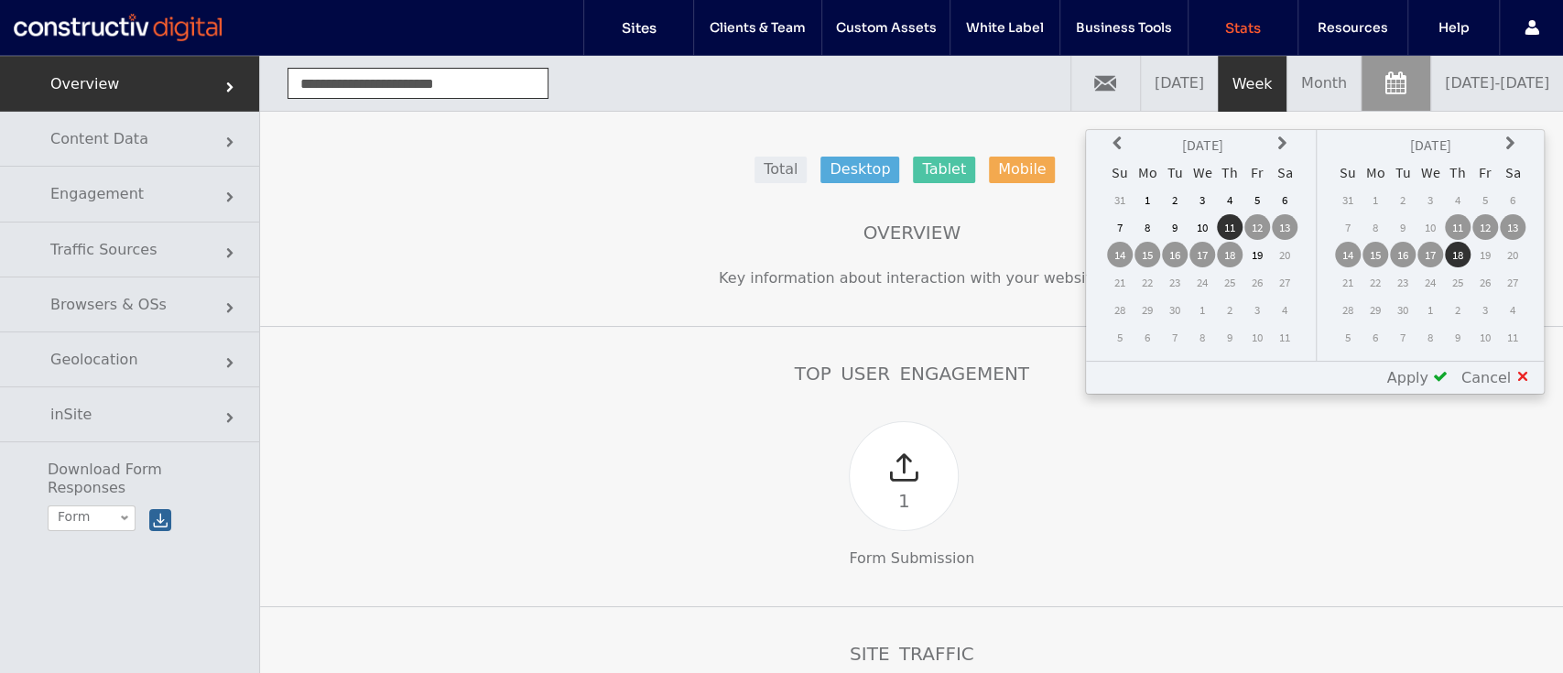
click at [1126, 148] on icon at bounding box center [1119, 143] width 15 height 15
click at [1177, 191] on td "1" at bounding box center [1175, 200] width 26 height 26
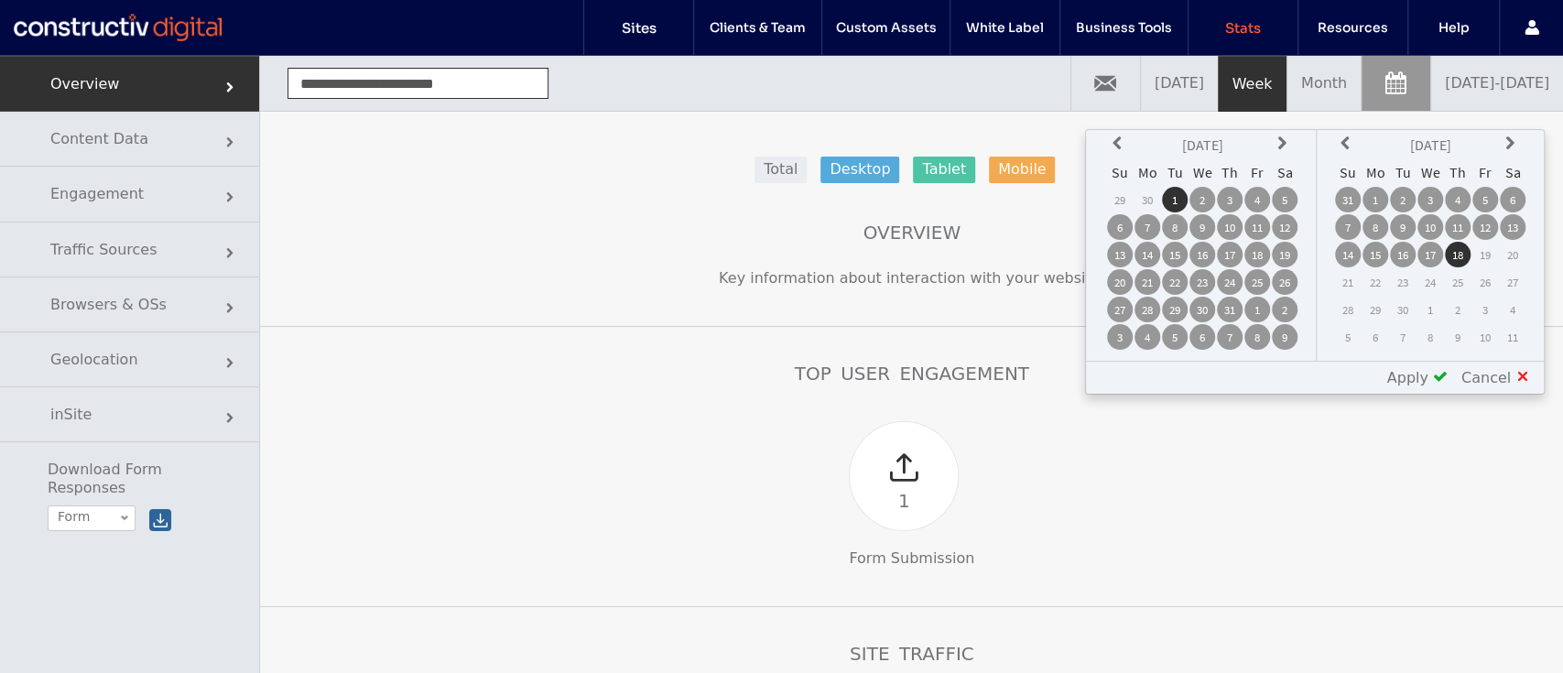
click at [1229, 306] on td "31" at bounding box center [1230, 310] width 26 height 26
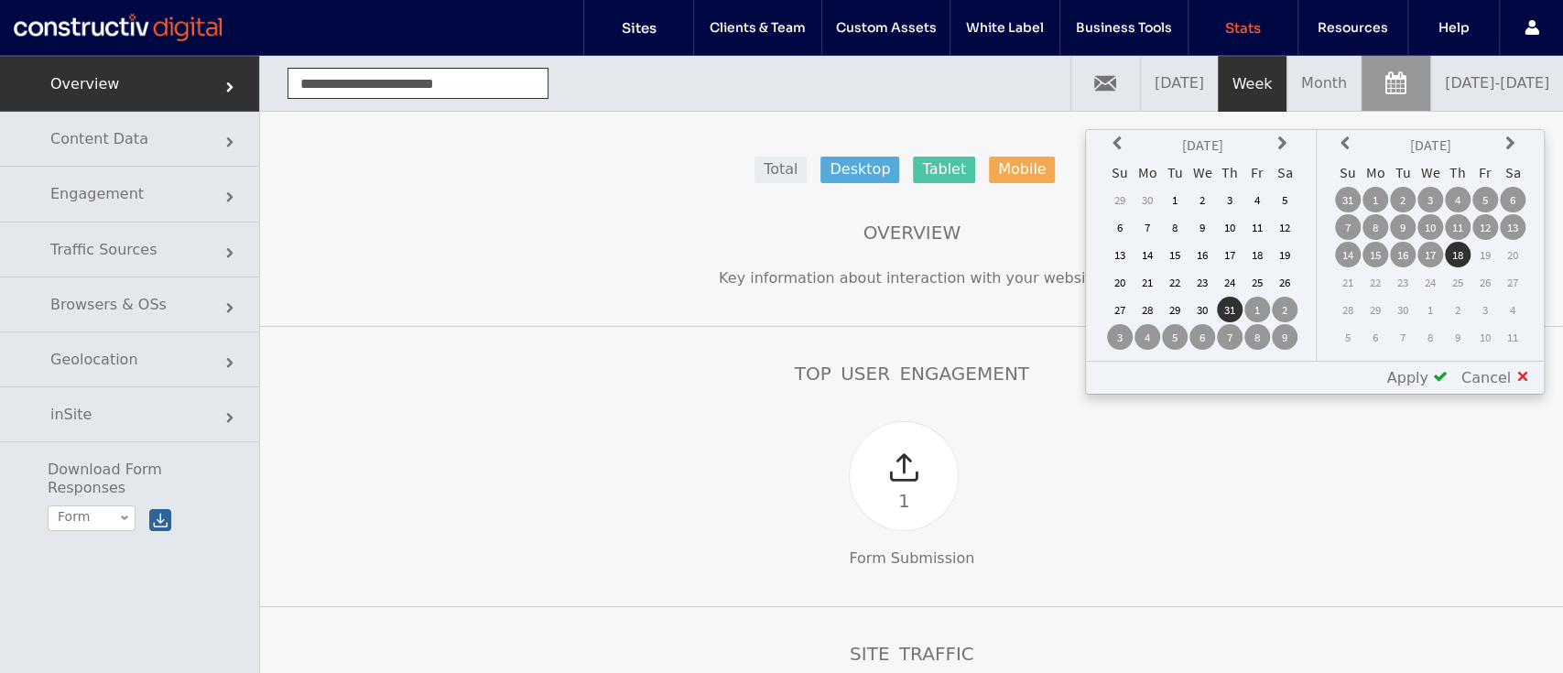
click at [1177, 197] on td "1" at bounding box center [1175, 200] width 26 height 26
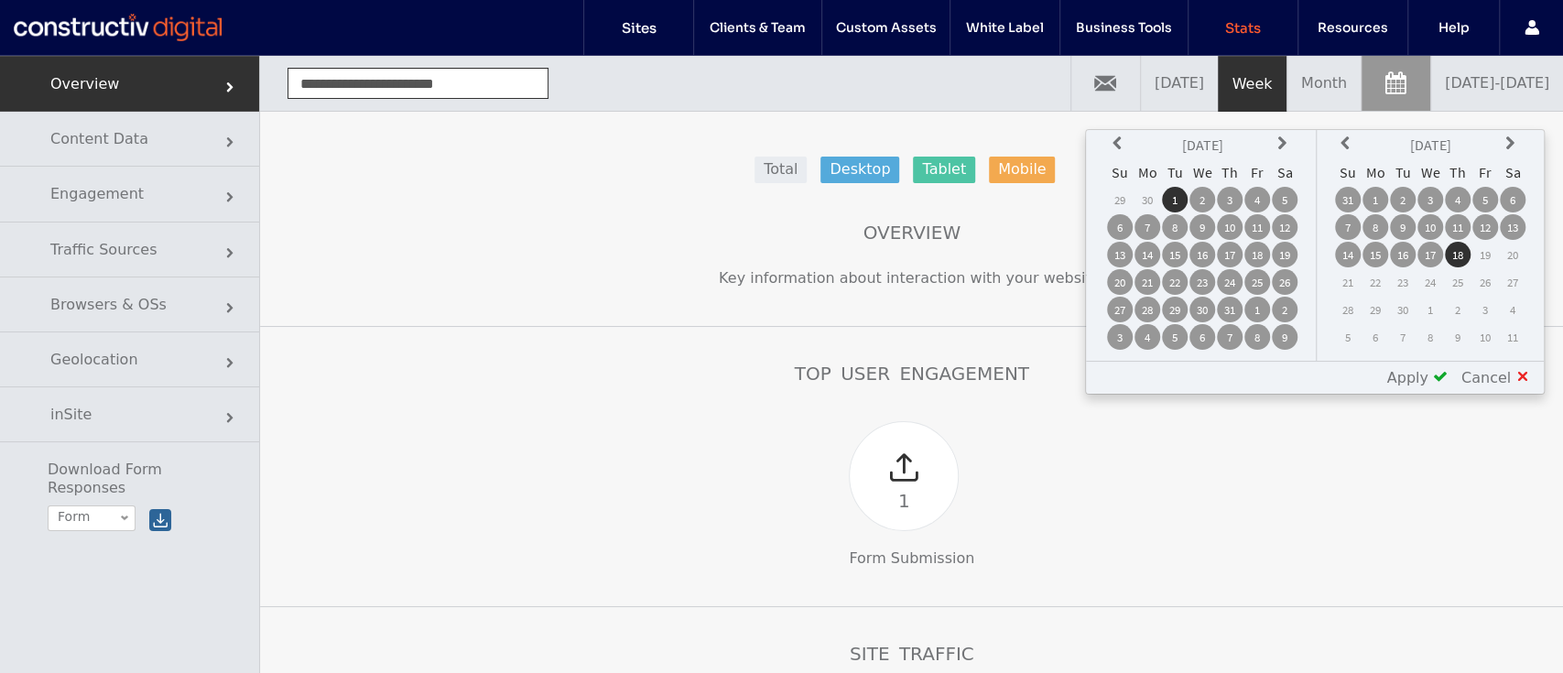
click at [1351, 144] on icon at bounding box center [1347, 143] width 15 height 15
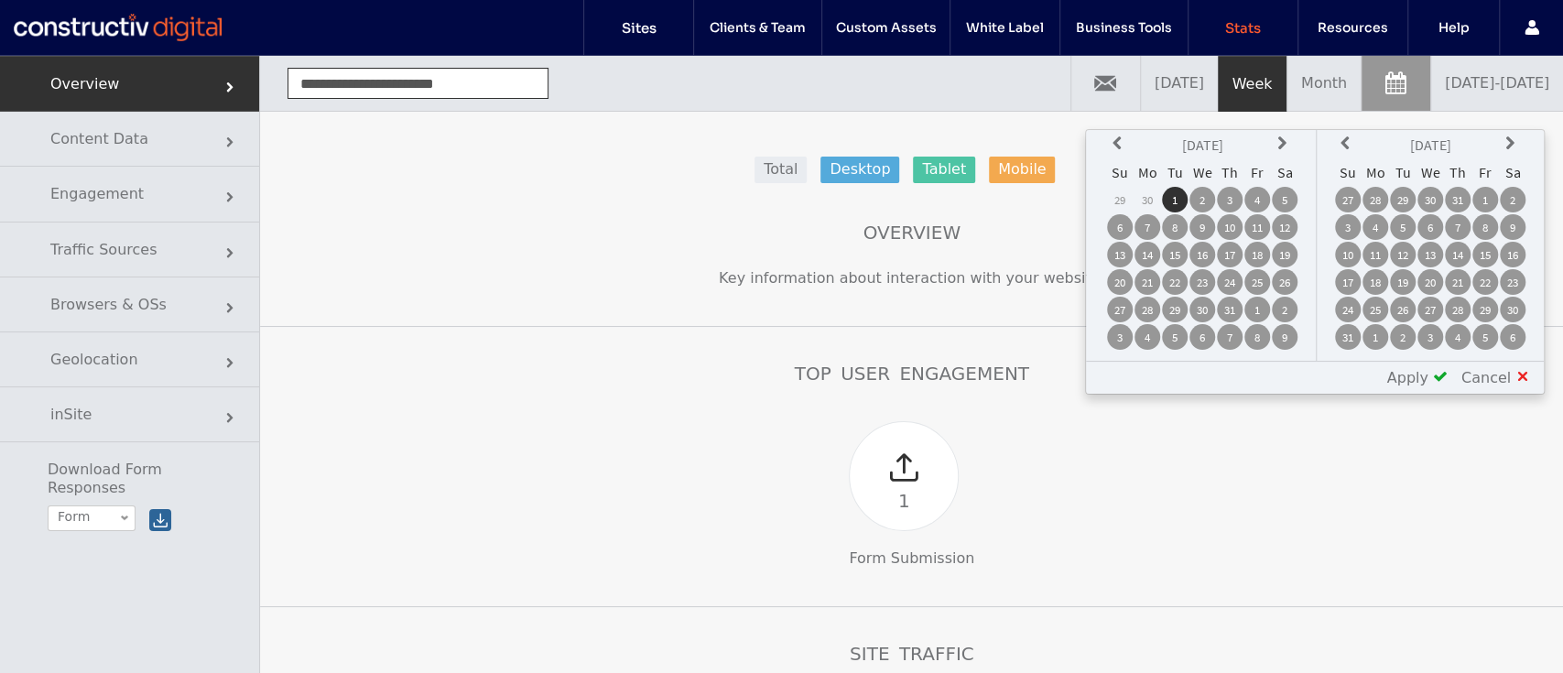
click at [1351, 144] on icon at bounding box center [1347, 143] width 15 height 15
click at [1463, 311] on td "31" at bounding box center [1458, 310] width 26 height 26
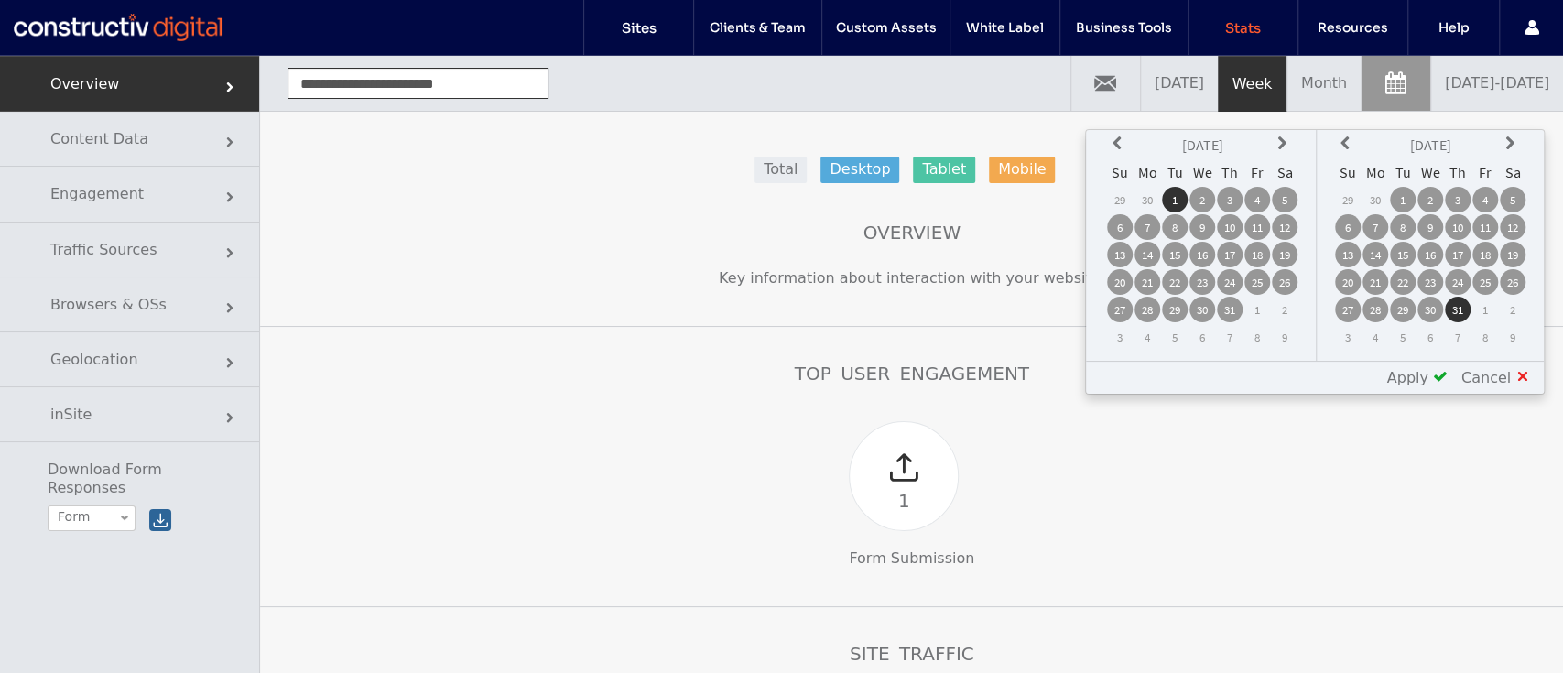
click at [1441, 377] on span at bounding box center [1440, 376] width 15 height 15
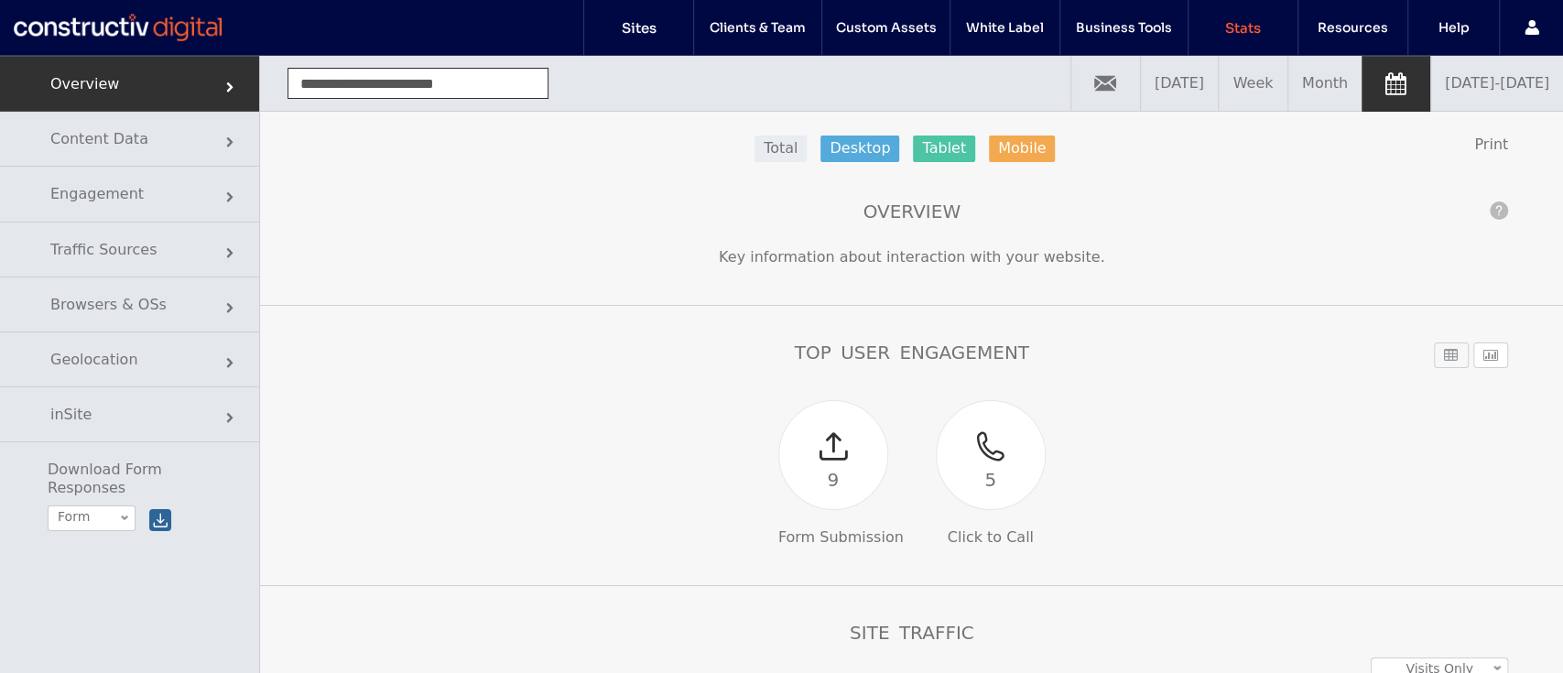
scroll to position [22, 0]
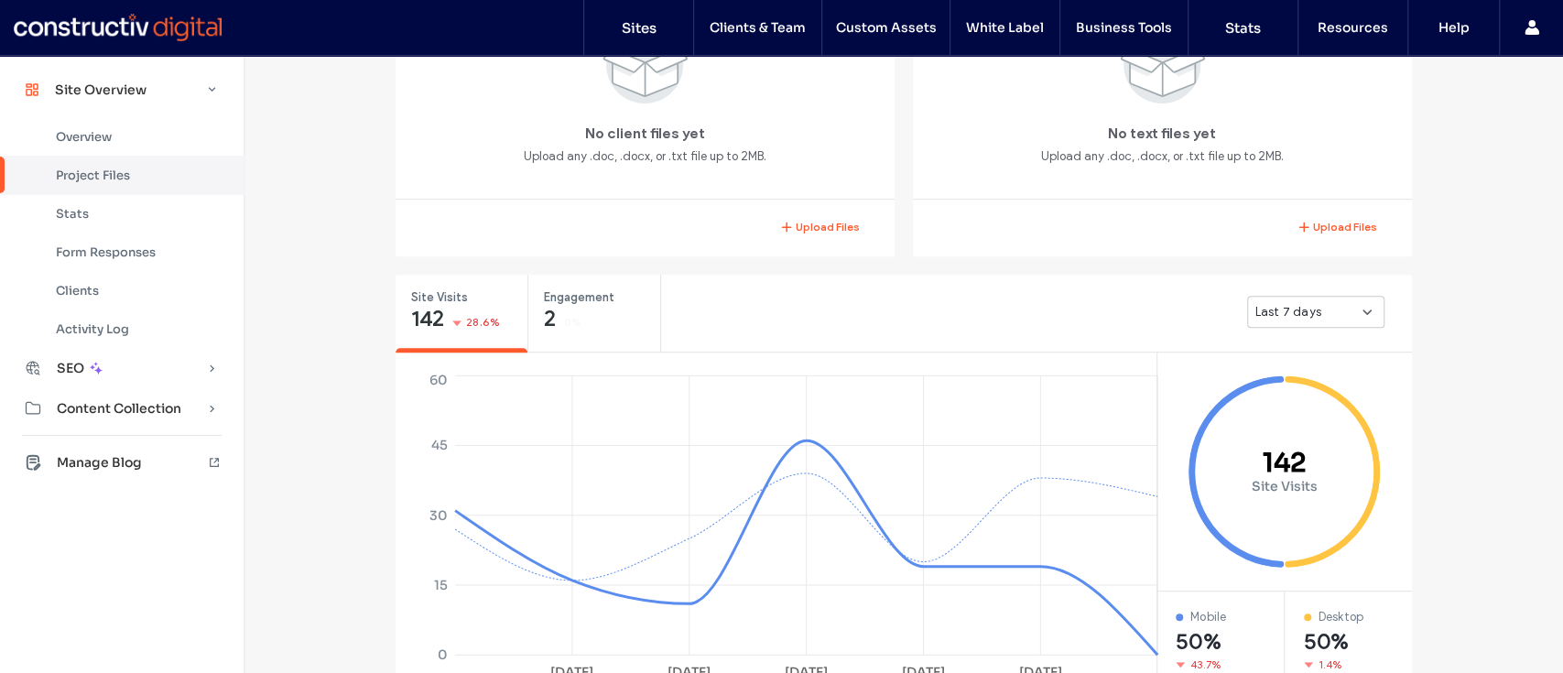
scroll to position [472, 0]
click at [1300, 313] on span "Last 7 days" at bounding box center [1288, 309] width 66 height 18
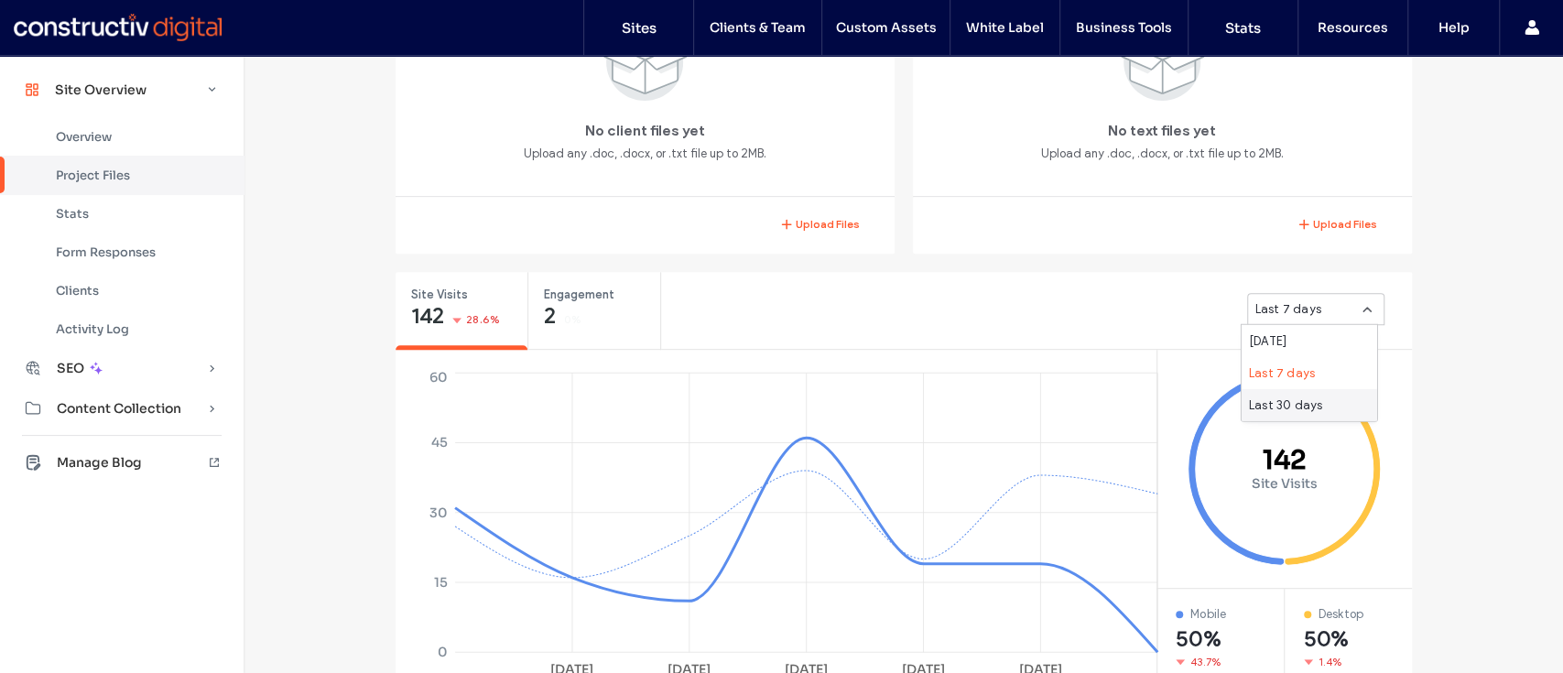
click at [1275, 407] on span "Last 30 days" at bounding box center [1285, 405] width 73 height 18
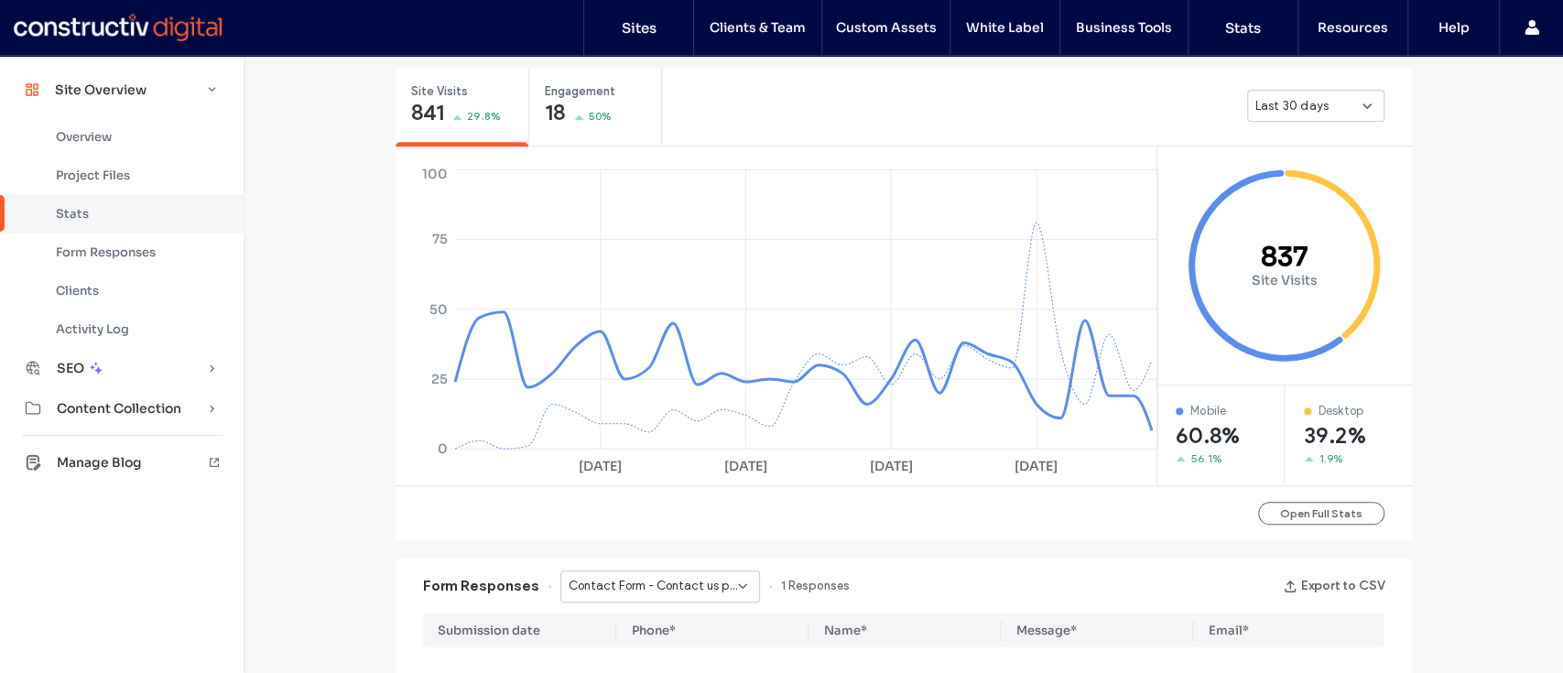
scroll to position [681, 0]
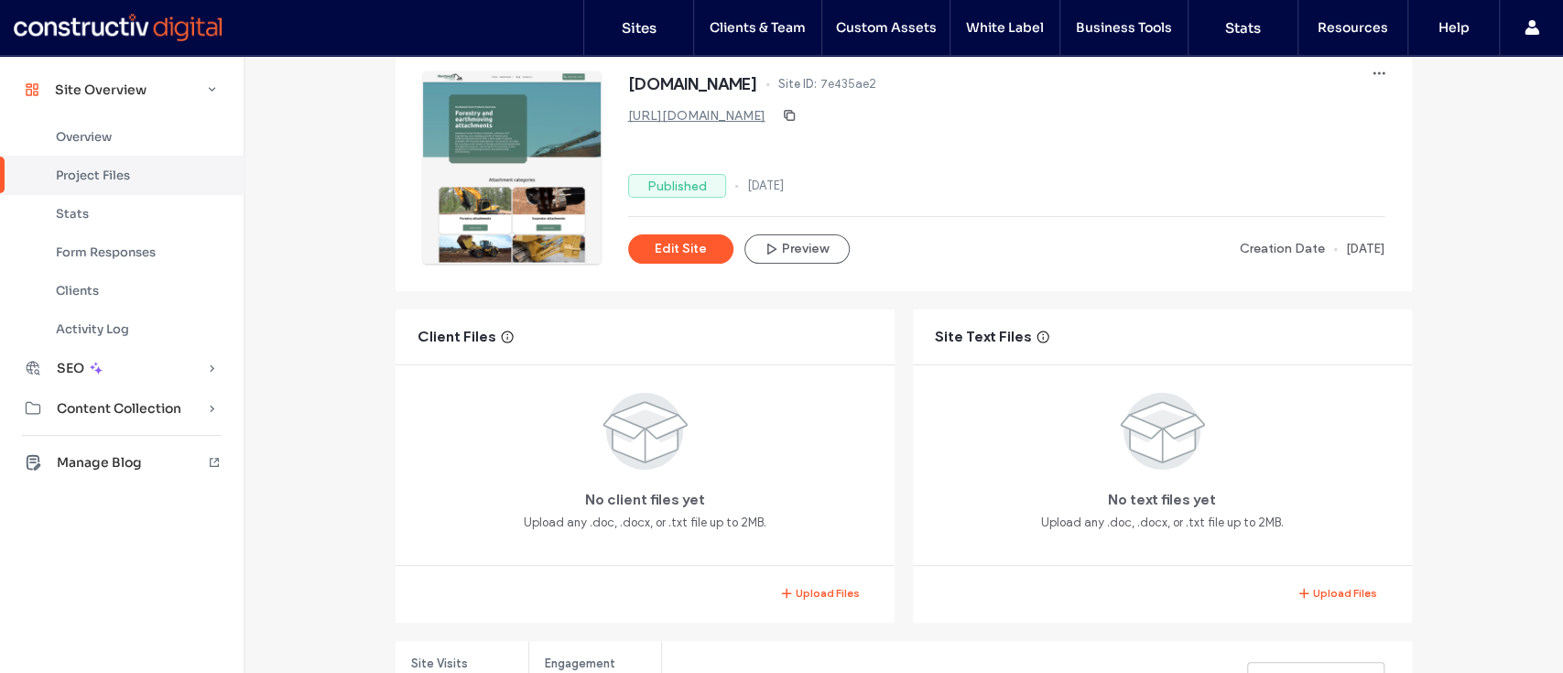
scroll to position [94, 0]
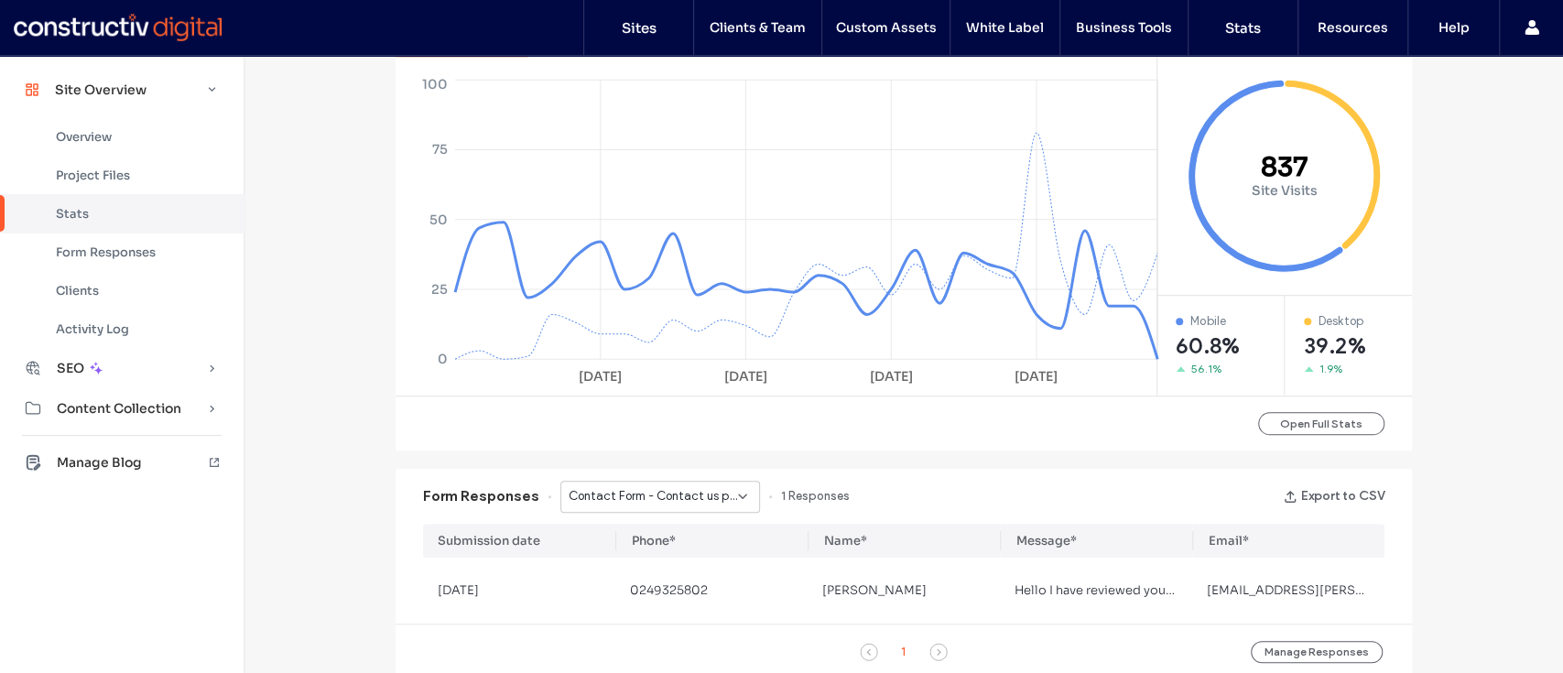
scroll to position [766, 0]
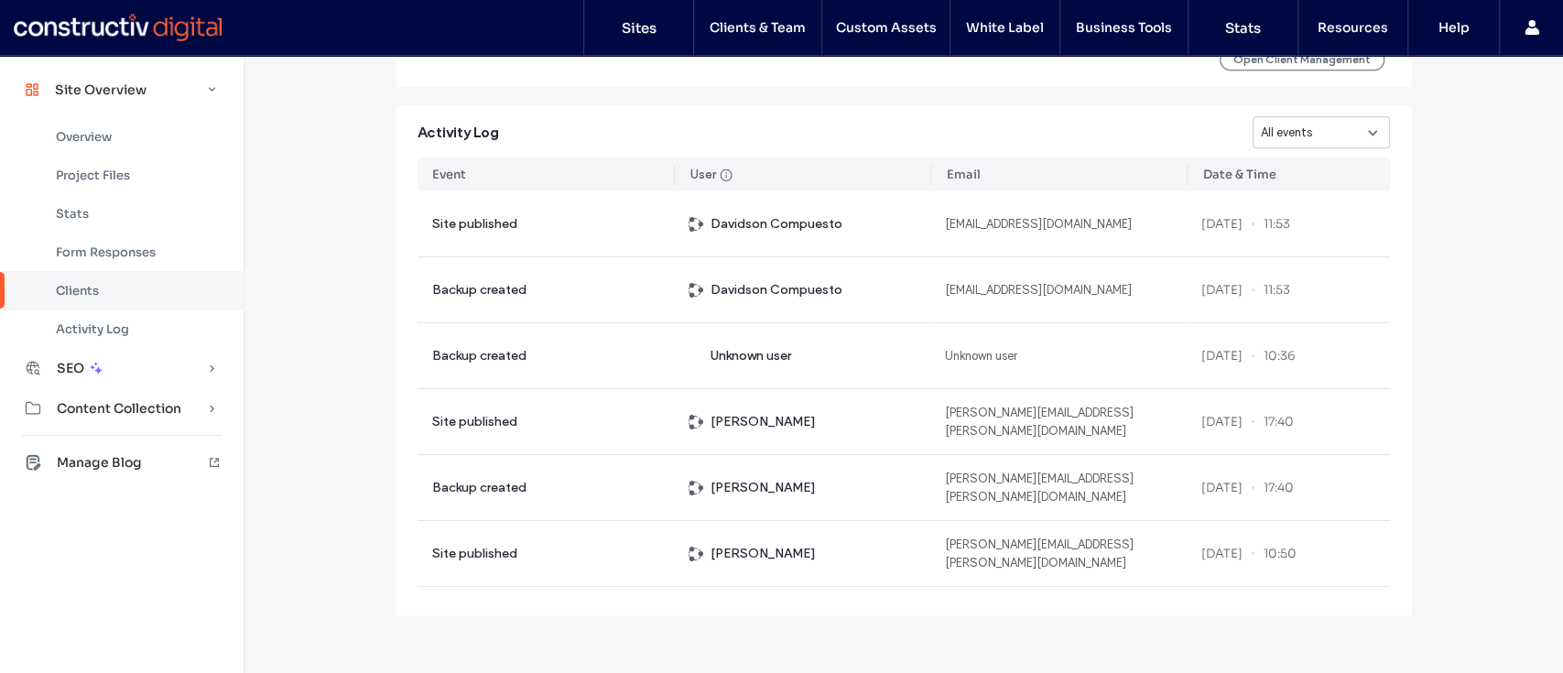
scroll to position [615, 0]
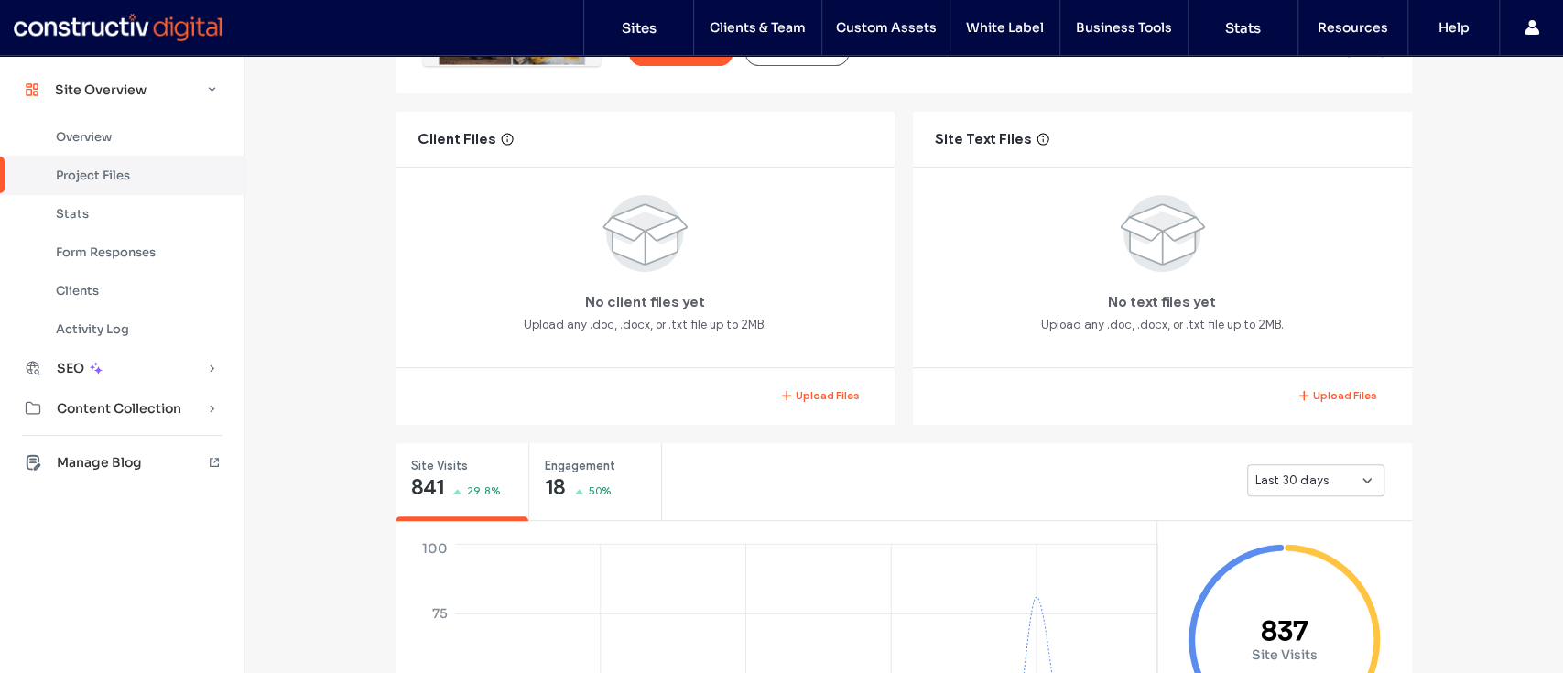
scroll to position [301, 0]
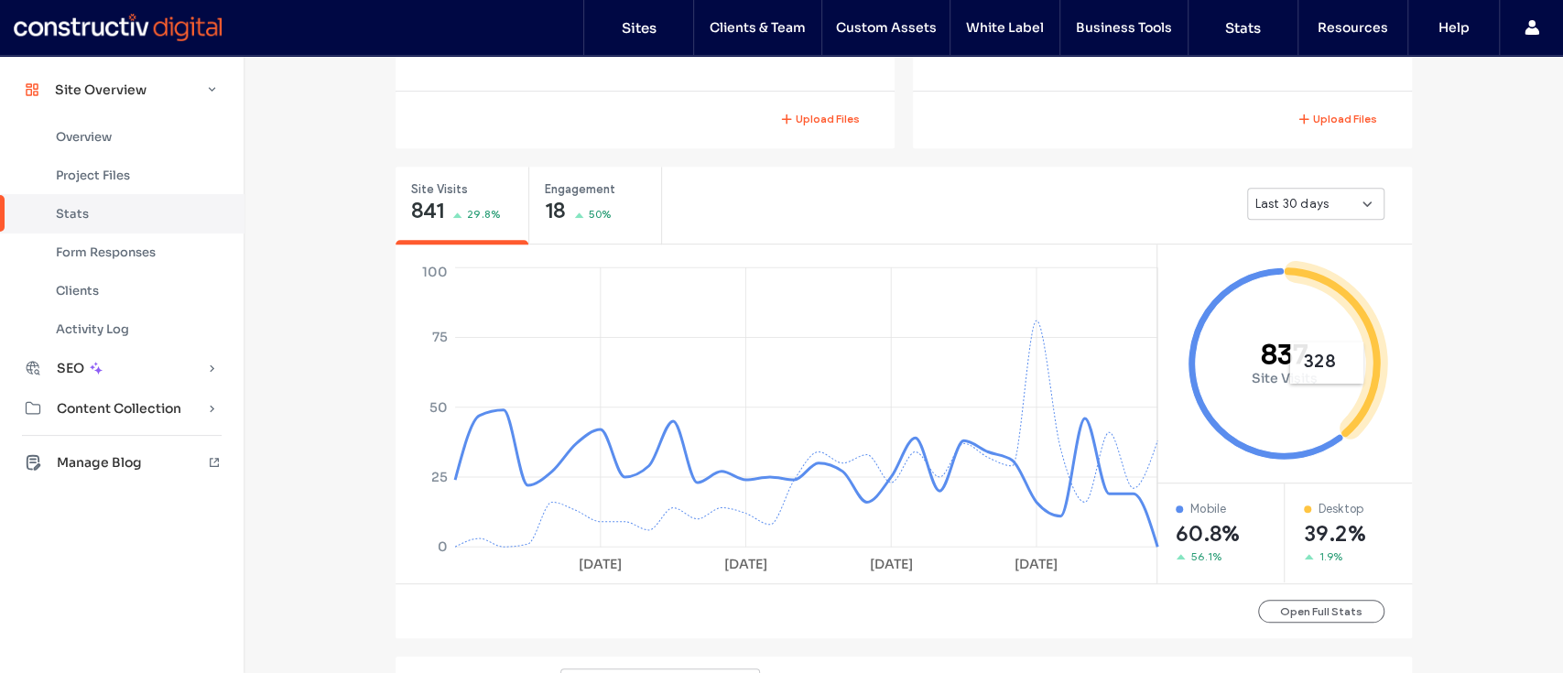
scroll to position [437, 0]
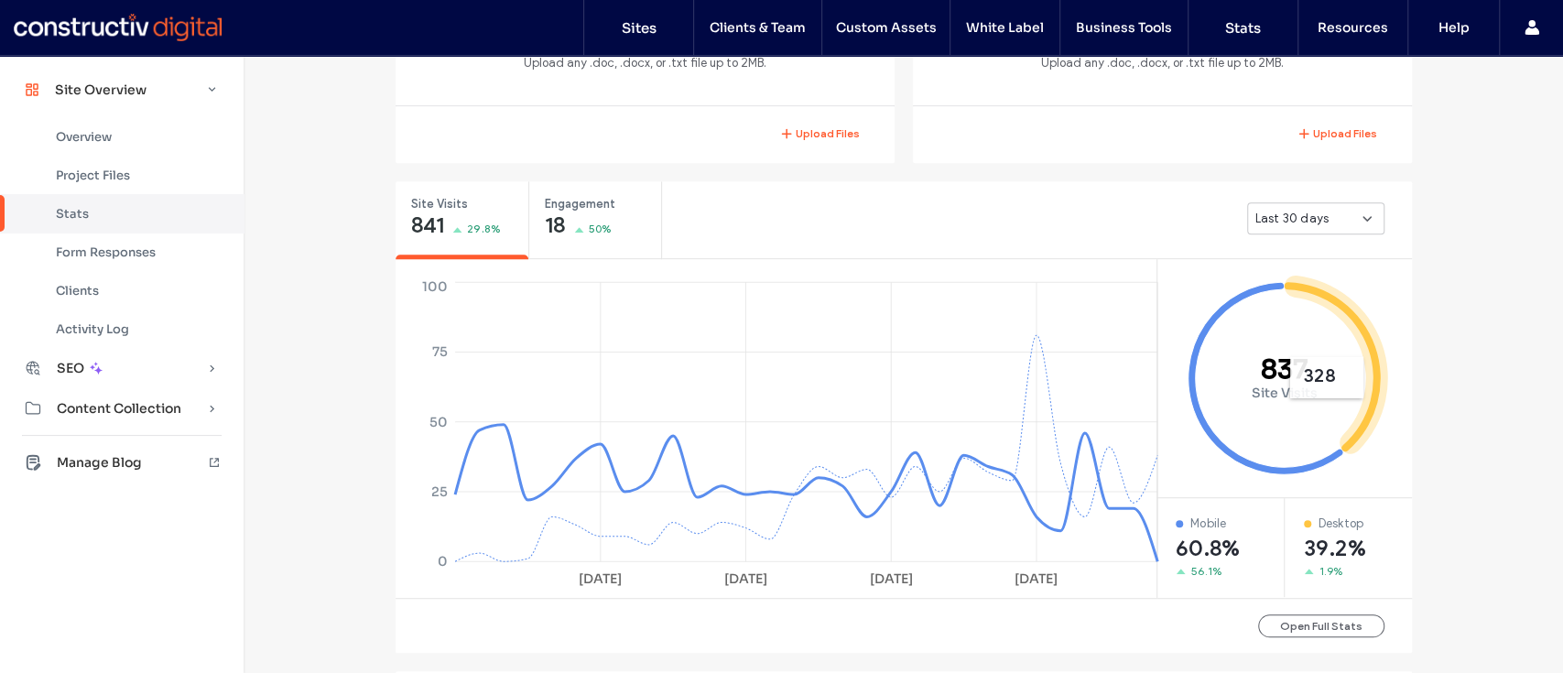
scroll to position [554, 0]
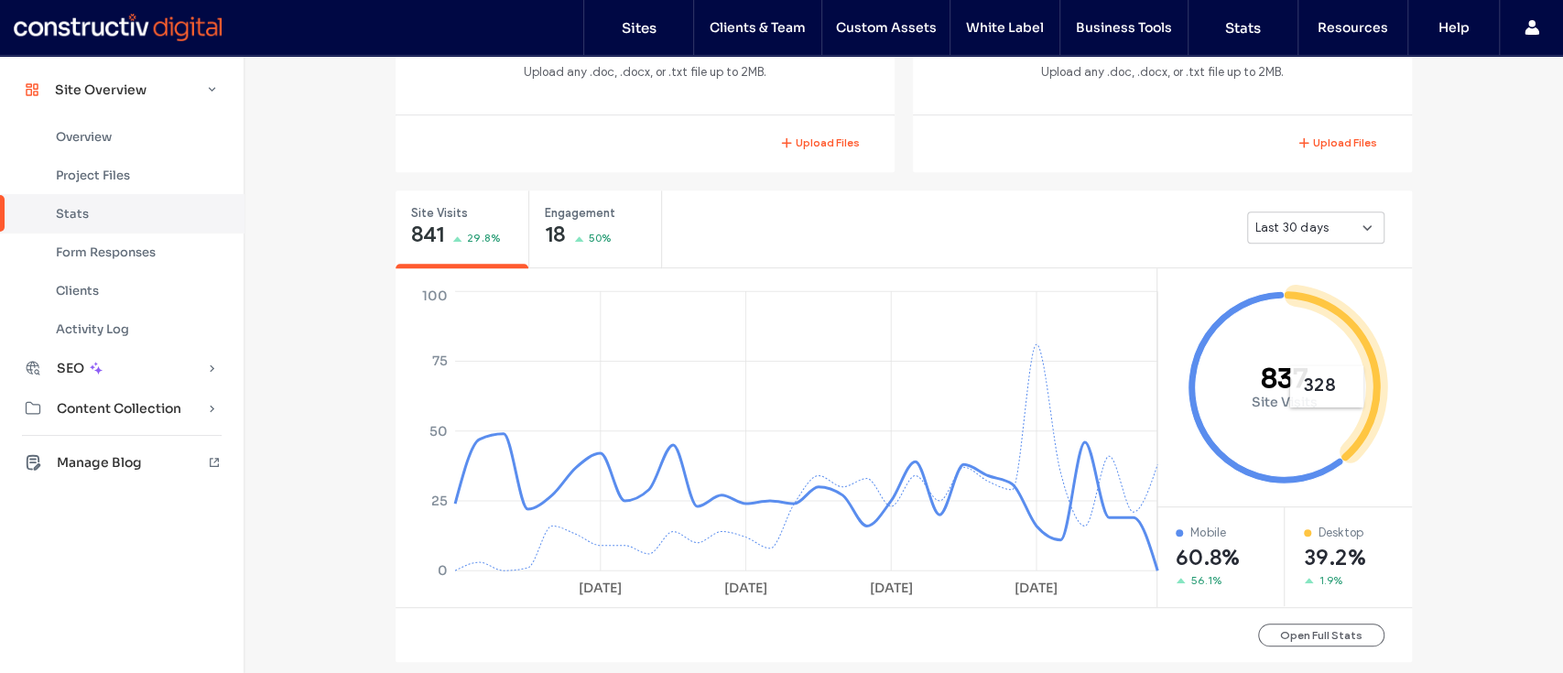
click at [146, 21] on div at bounding box center [118, 27] width 208 height 29
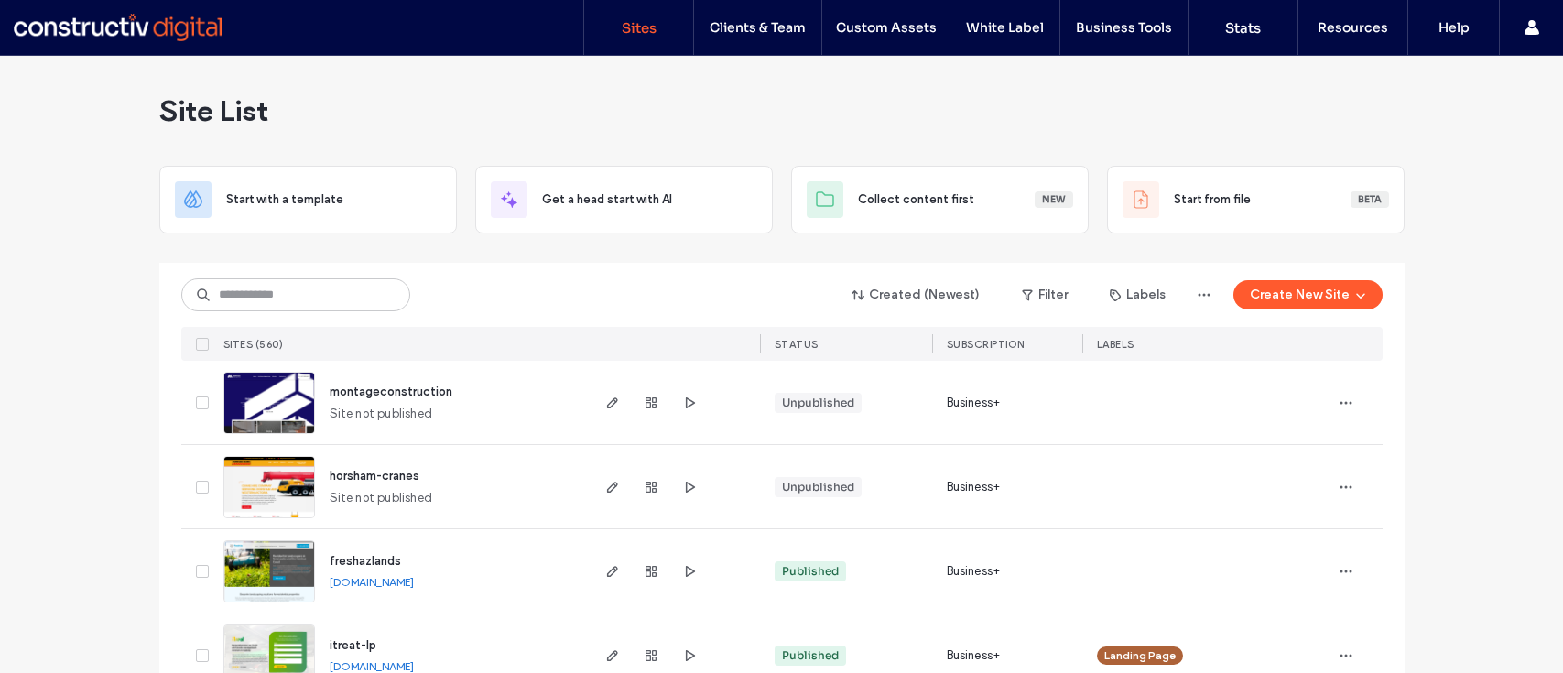
click at [564, 277] on div "Created (Newest) Filter Labels Create New Site" at bounding box center [781, 294] width 1201 height 35
